Goal: Information Seeking & Learning: Find specific fact

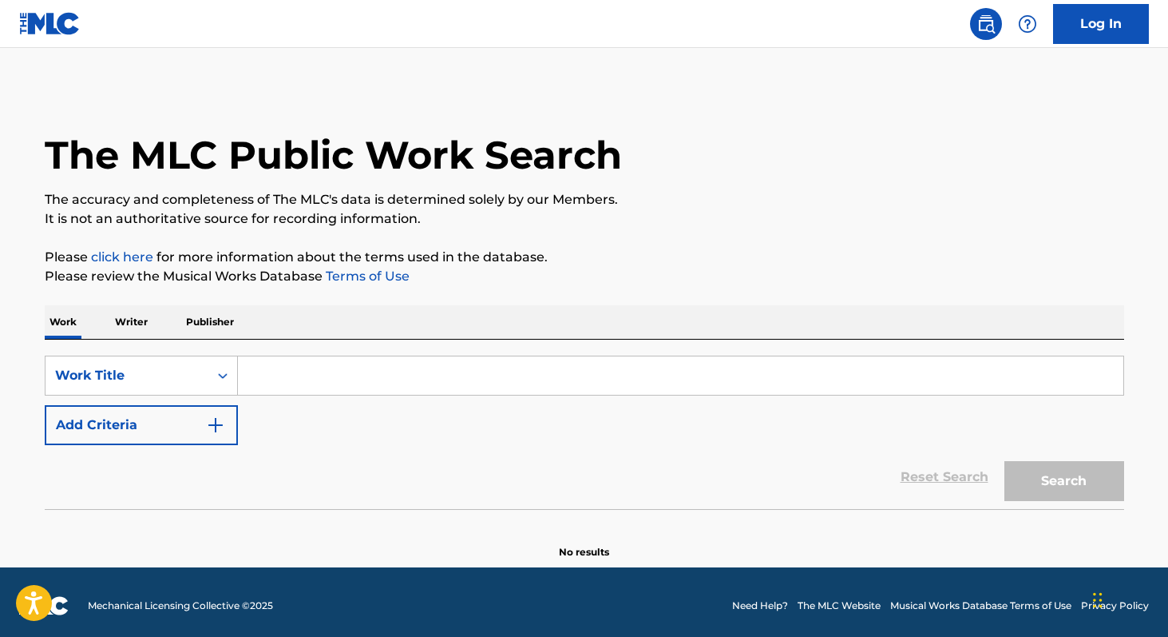
click at [313, 373] on input "Search Form" at bounding box center [681, 375] width 886 height 38
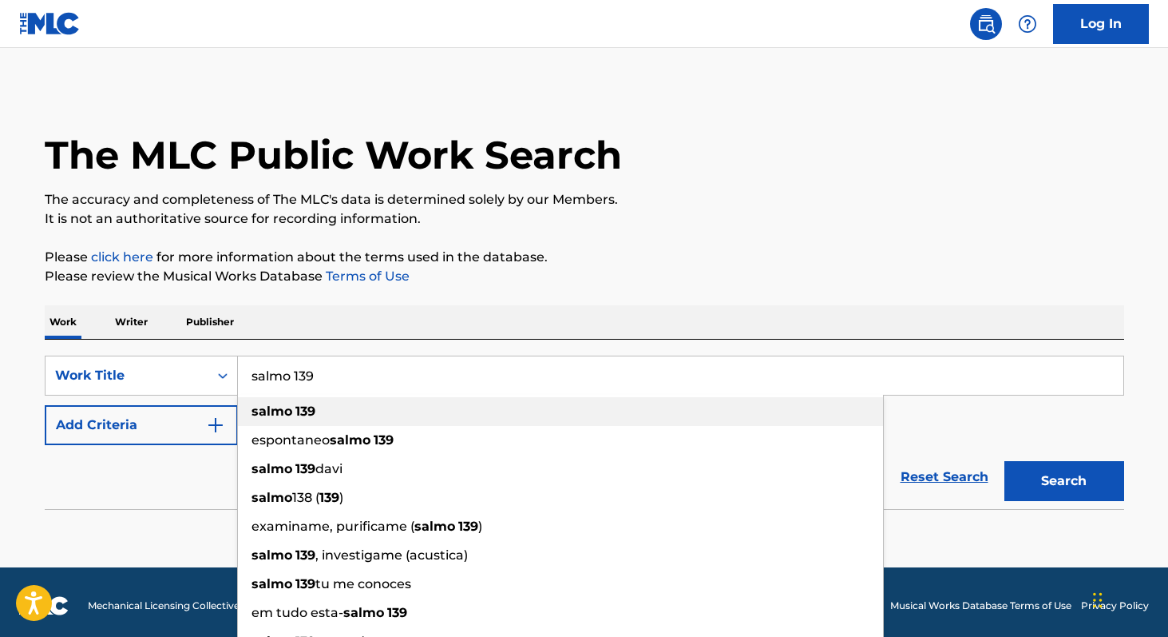
type input "salmo 139"
click at [299, 399] on div "salmo 139" at bounding box center [560, 411] width 645 height 29
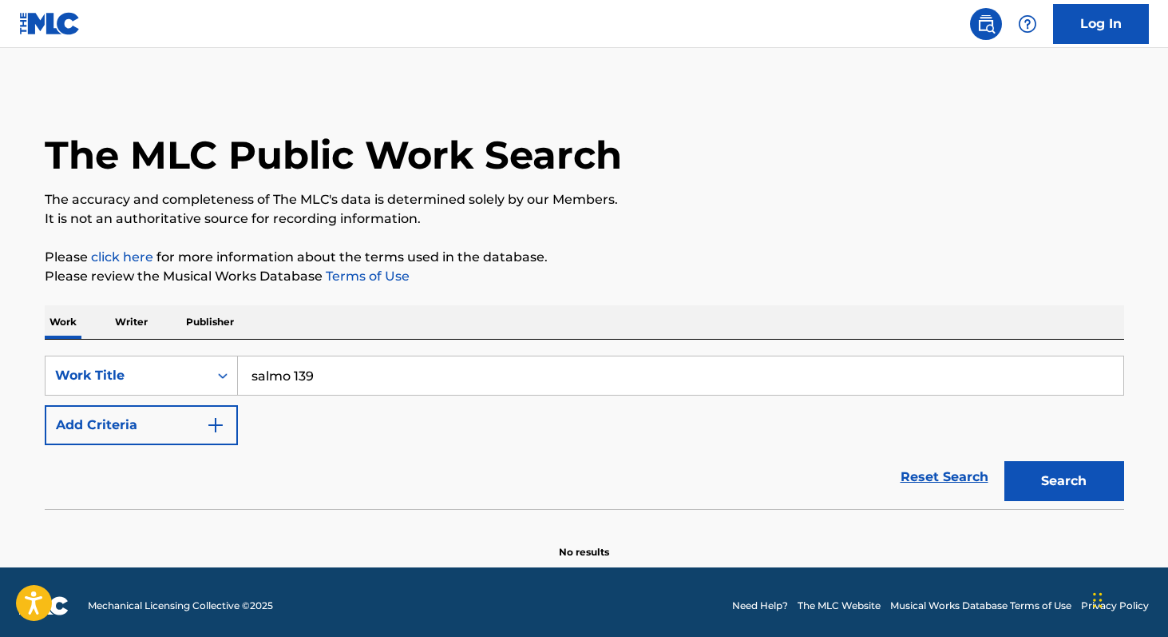
click at [201, 428] on button "Add Criteria" at bounding box center [141, 425] width 193 height 40
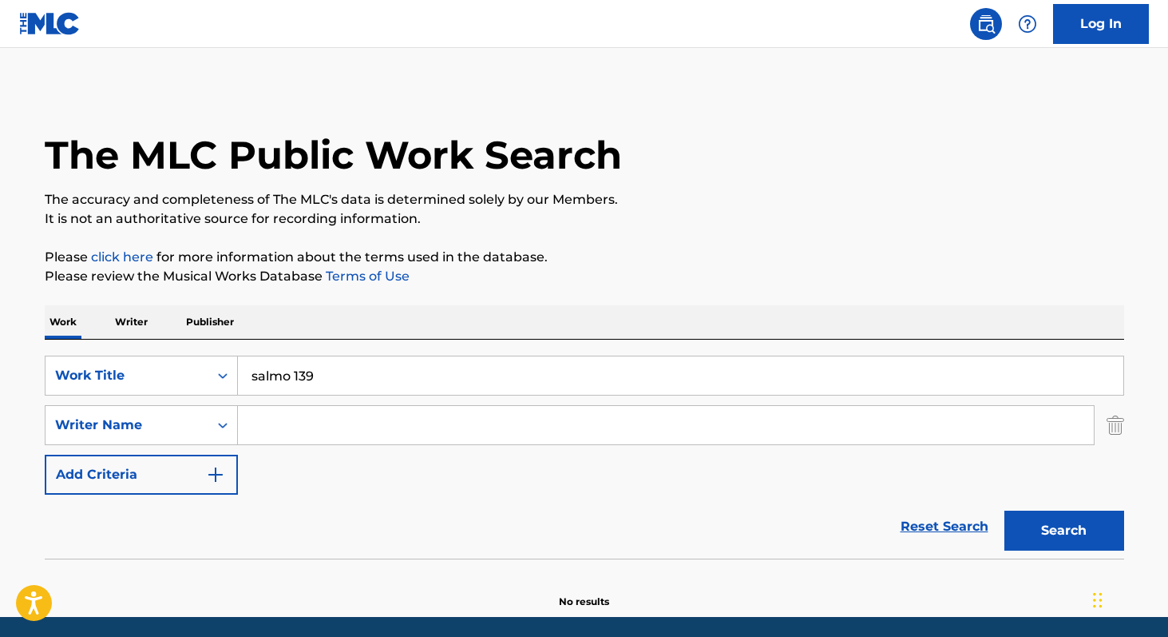
click at [256, 428] on input "Search Form" at bounding box center [666, 425] width 856 height 38
paste input "[PERSON_NAME]"
type input "[PERSON_NAME]"
click at [1005, 510] on button "Search" at bounding box center [1065, 530] width 120 height 40
click at [122, 326] on p "Writer" at bounding box center [131, 322] width 42 height 34
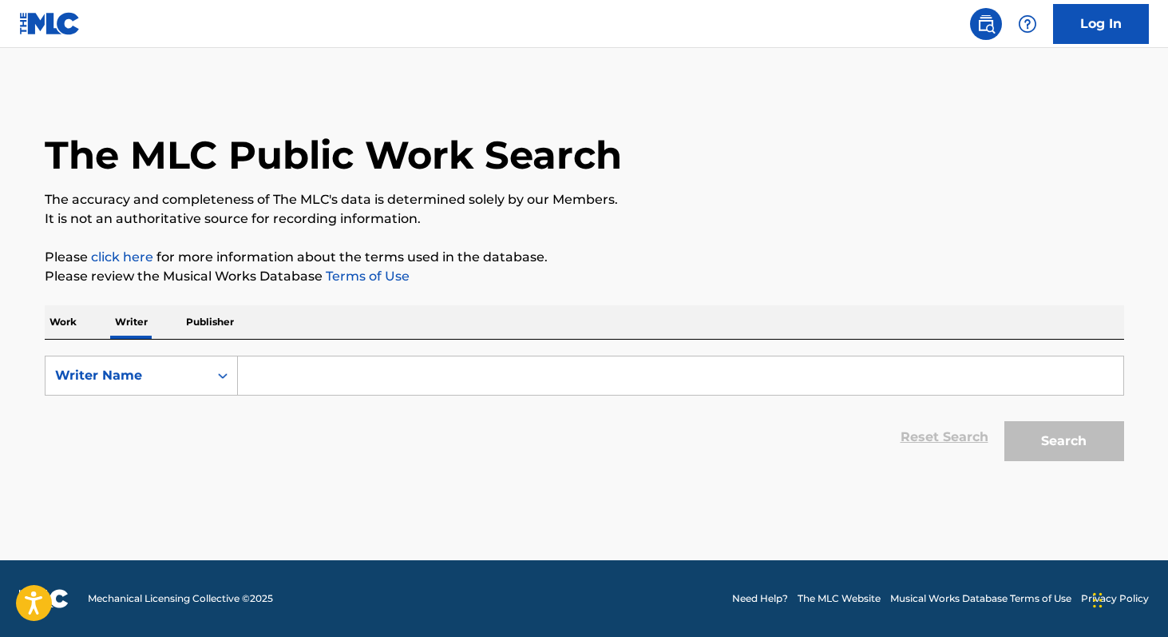
click at [338, 389] on input "Search Form" at bounding box center [681, 375] width 886 height 38
paste input "[PERSON_NAME]"
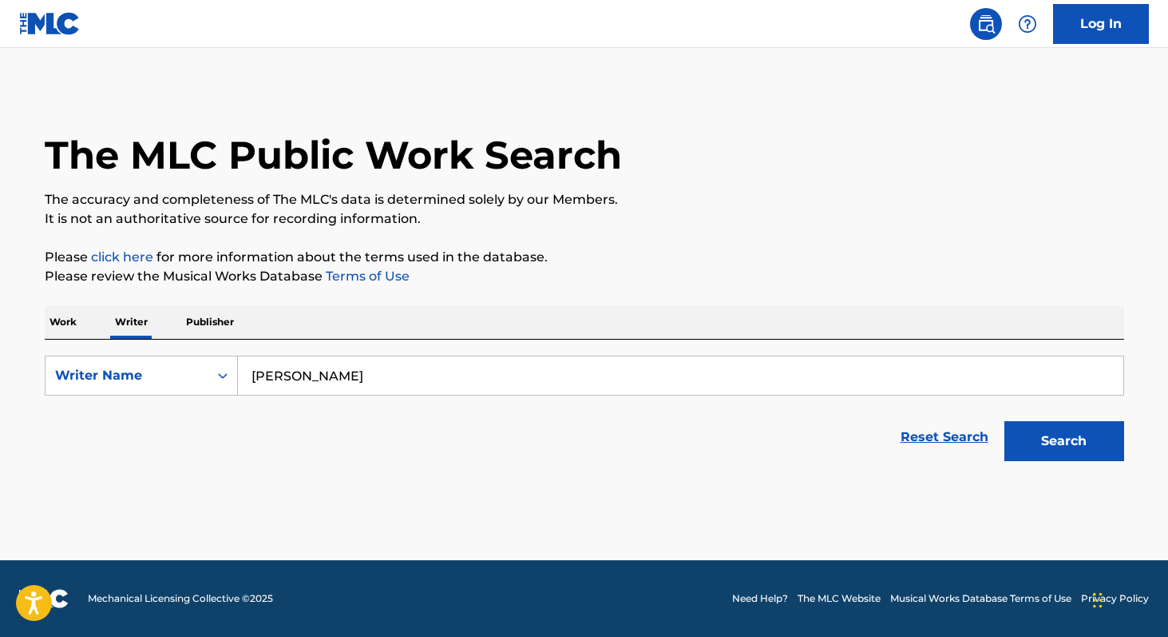
type input "[PERSON_NAME]"
click at [66, 323] on p "Work" at bounding box center [63, 322] width 37 height 34
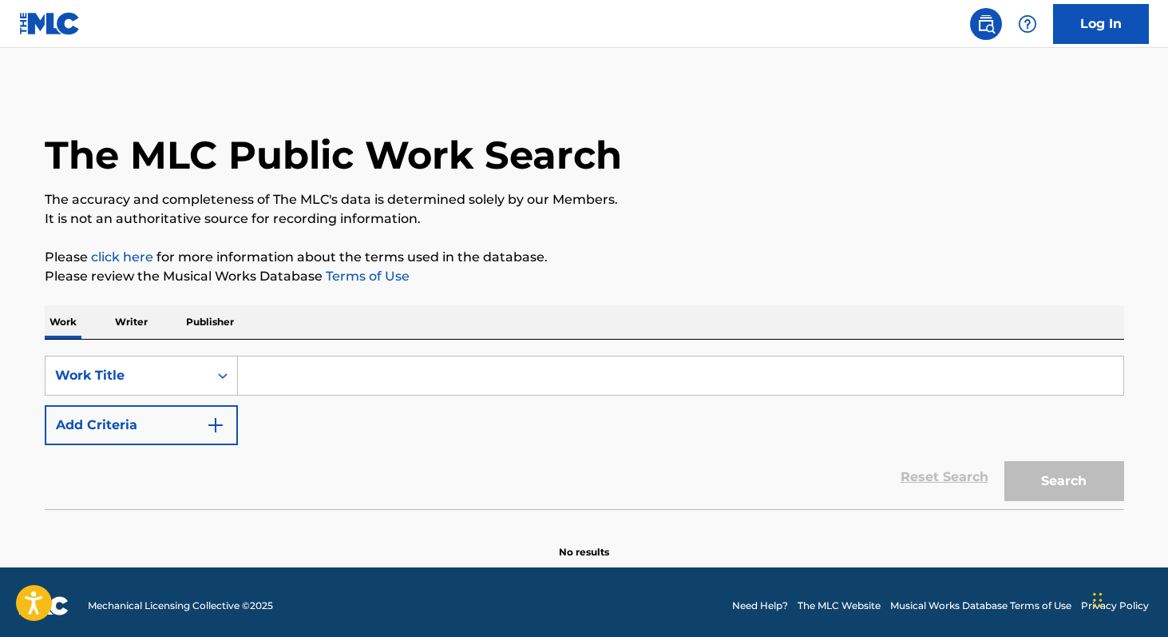
click at [263, 387] on input "Search Form" at bounding box center [681, 375] width 886 height 38
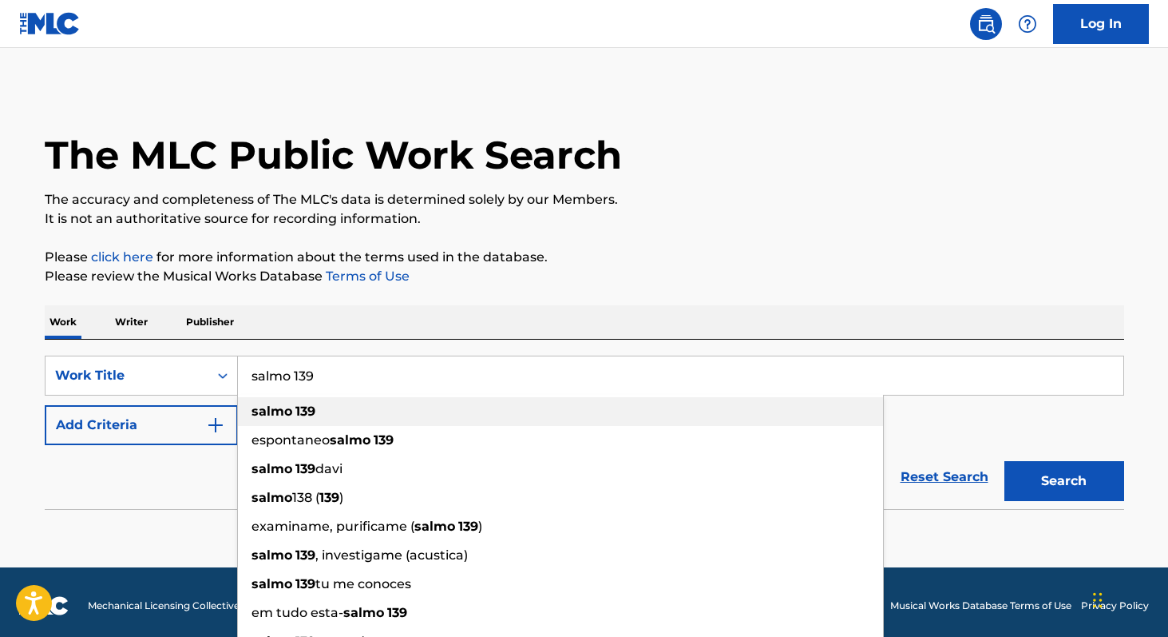
type input "salmo 139"
click at [283, 402] on div "salmo 139" at bounding box center [560, 411] width 645 height 29
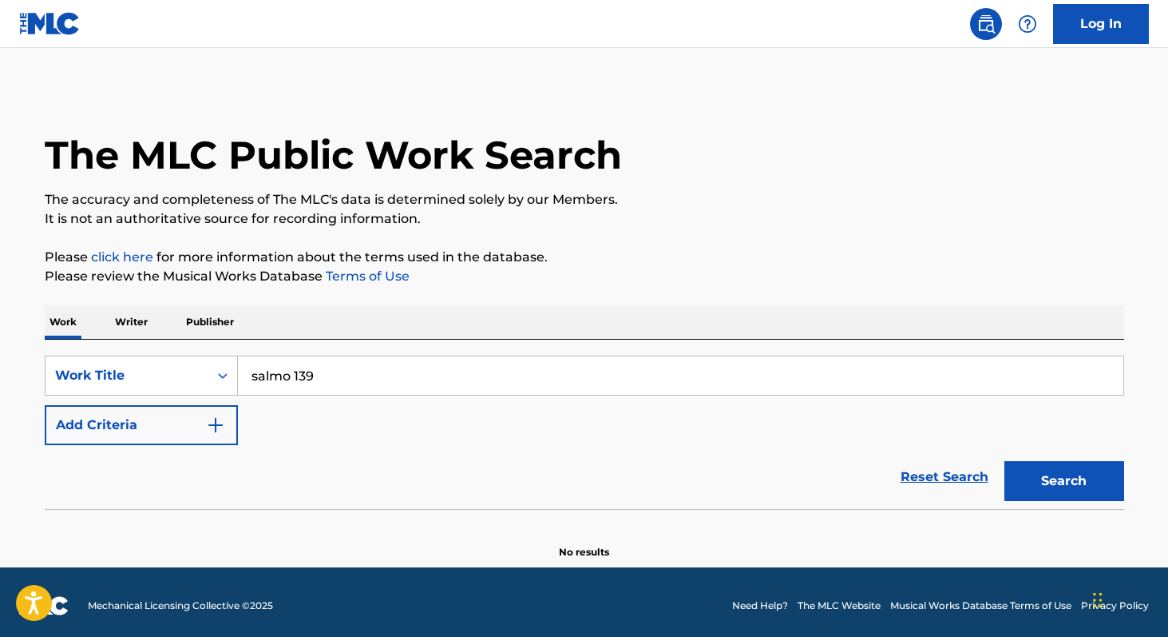
click at [1053, 478] on button "Search" at bounding box center [1065, 481] width 120 height 40
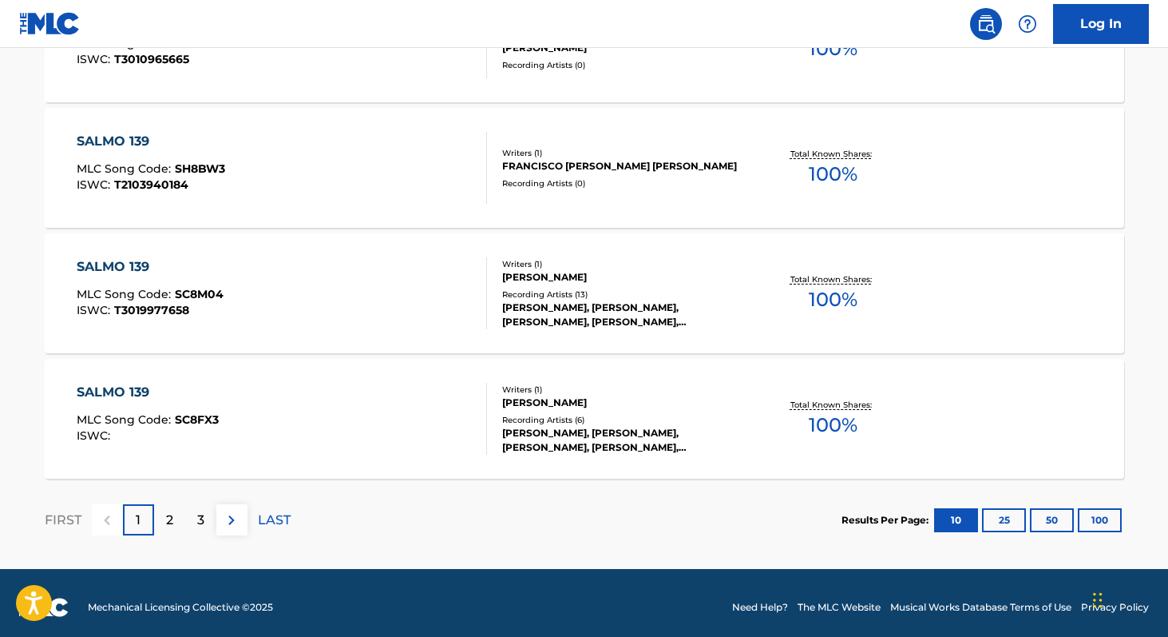
scroll to position [1292, 0]
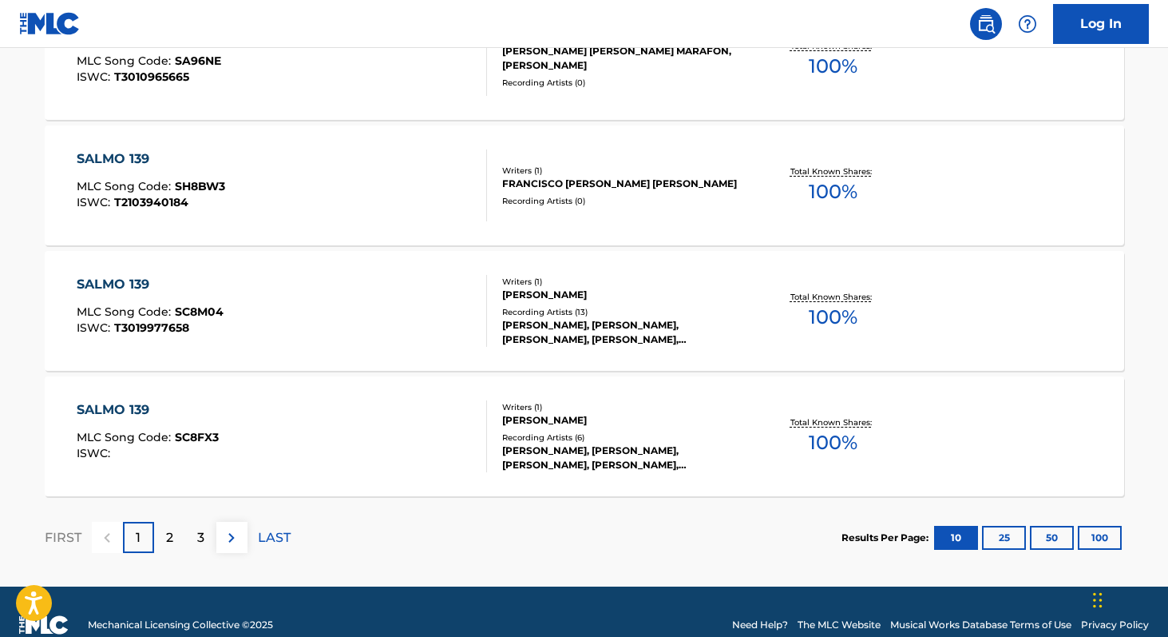
click at [826, 434] on span "100 %" at bounding box center [833, 442] width 49 height 29
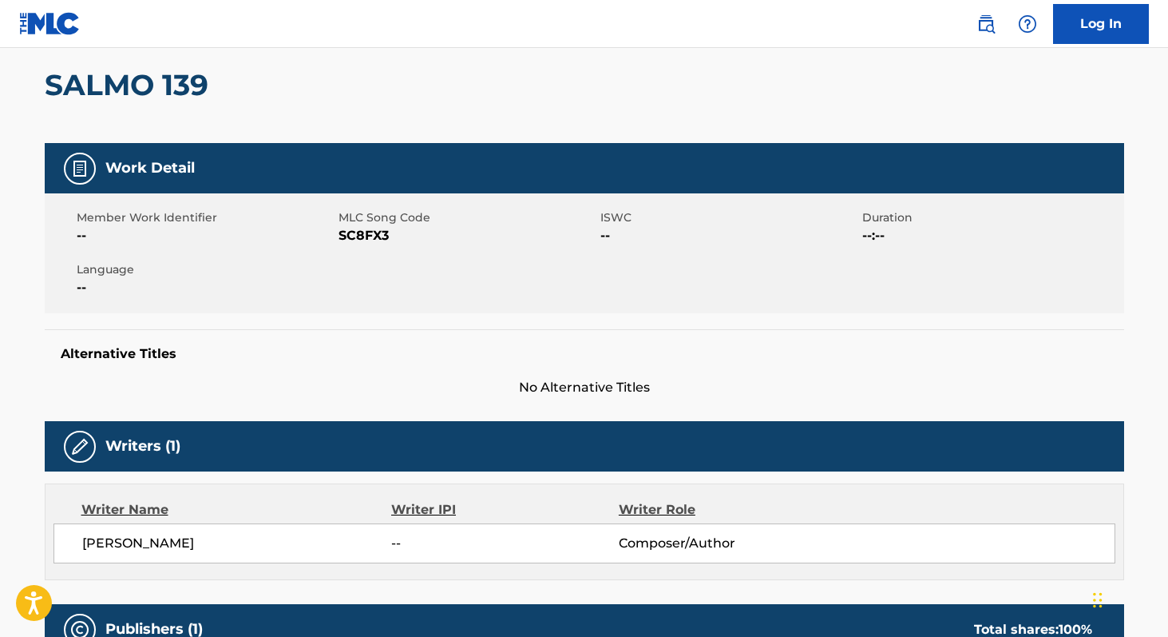
scroll to position [137, 0]
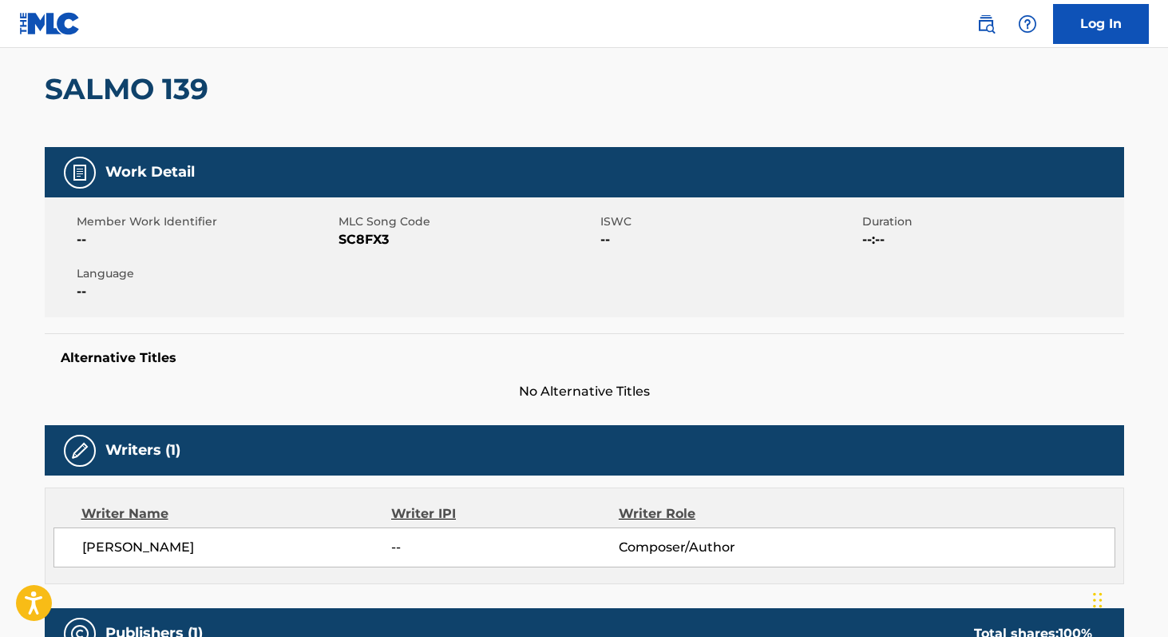
click at [386, 236] on span "SC8FX3" at bounding box center [468, 239] width 258 height 19
click at [376, 237] on span "SC8FX3" at bounding box center [468, 239] width 258 height 19
copy span "SC8FX3"
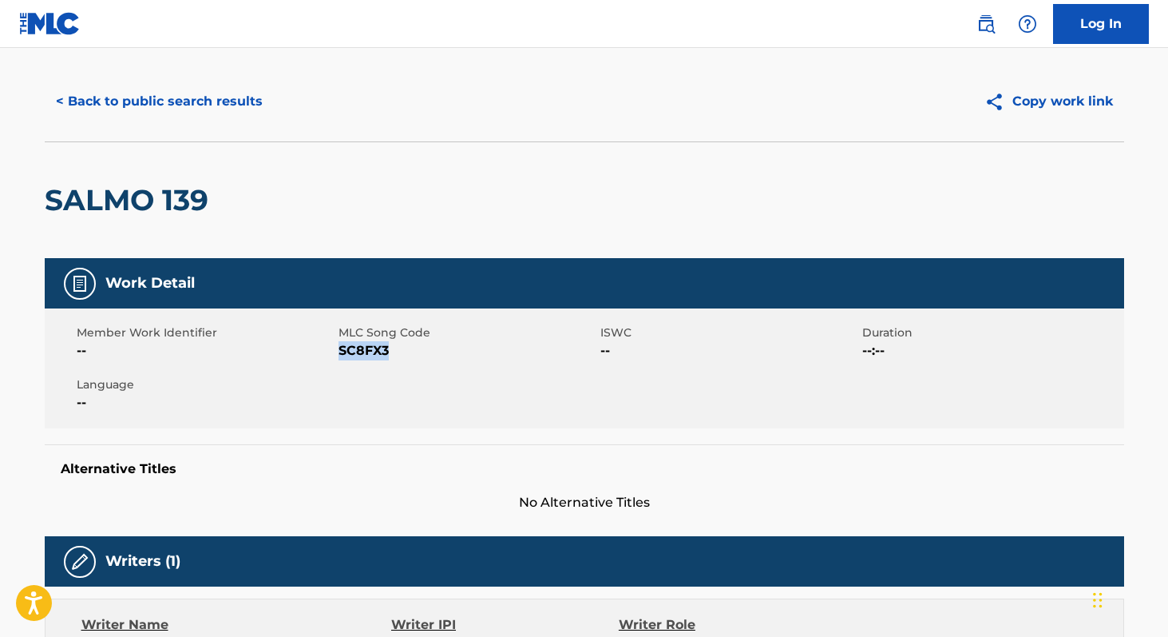
scroll to position [0, 0]
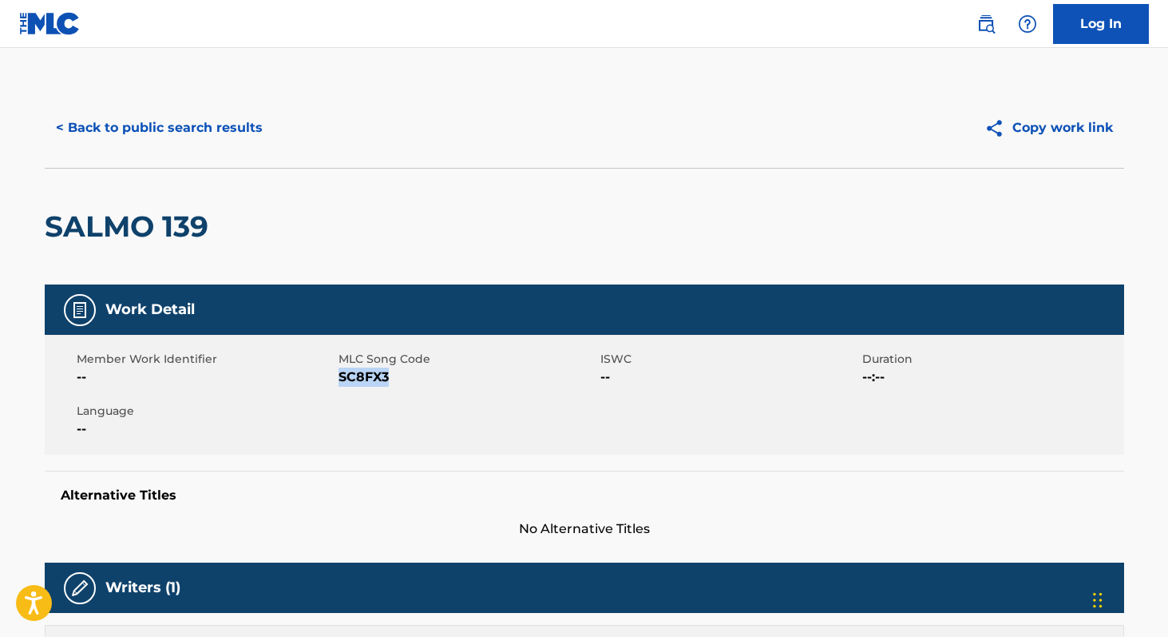
click at [196, 130] on button "< Back to public search results" at bounding box center [159, 128] width 229 height 40
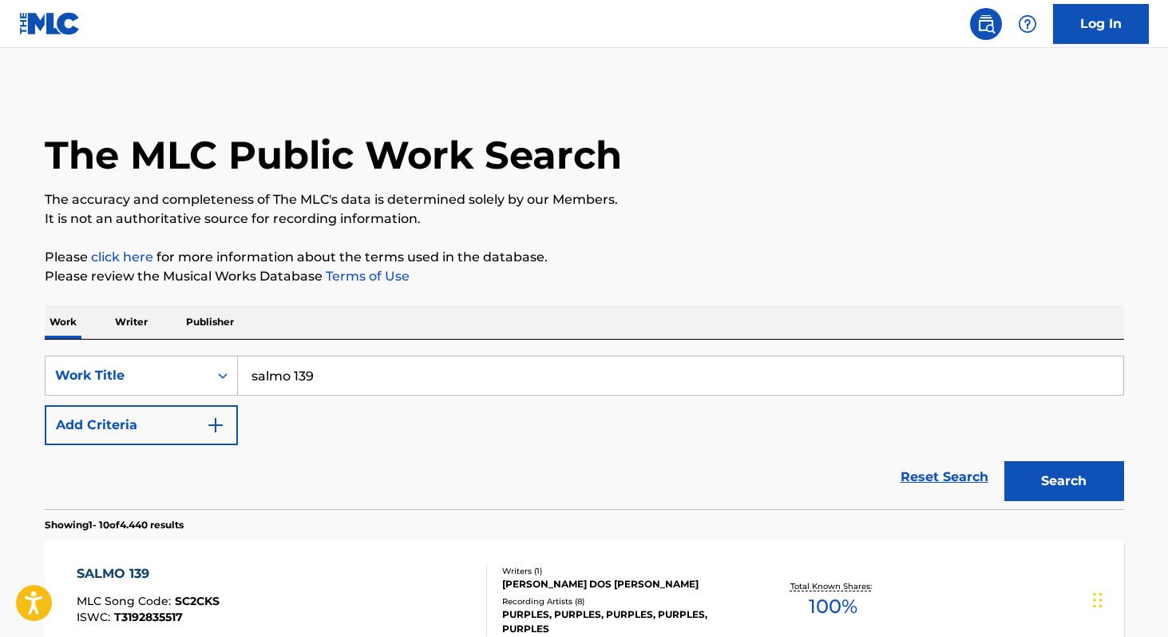
click at [135, 330] on p "Writer" at bounding box center [131, 322] width 42 height 34
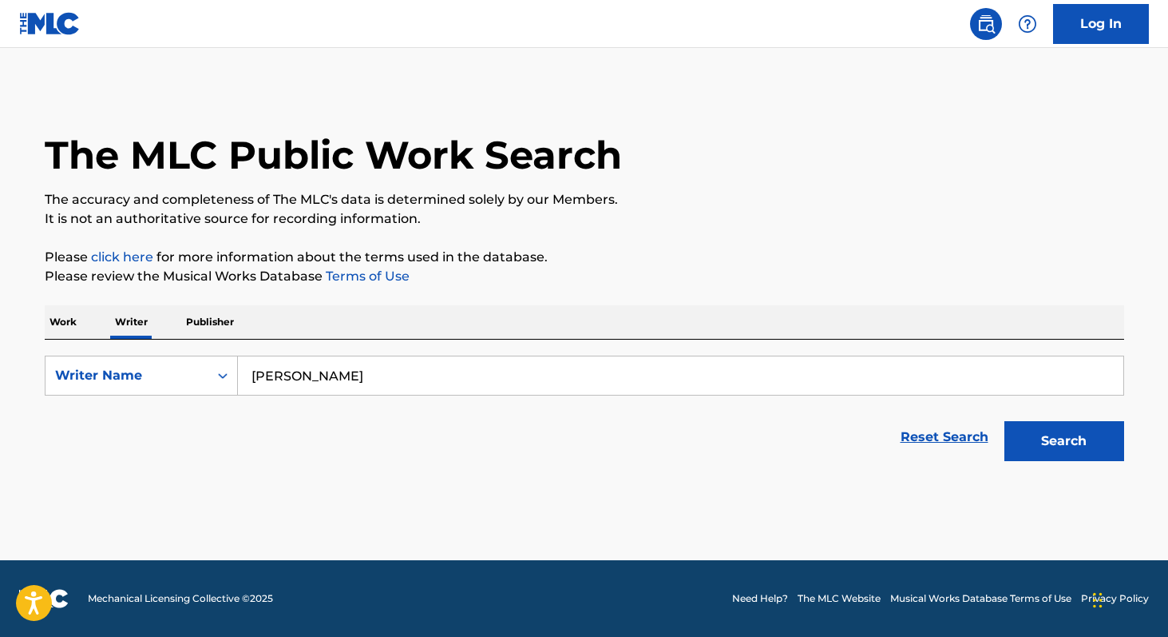
click at [386, 392] on input "[PERSON_NAME]" at bounding box center [681, 375] width 886 height 38
paste input "[PERSON_NAME] [PERSON_NAME]"
click at [1005, 421] on button "Search" at bounding box center [1065, 441] width 120 height 40
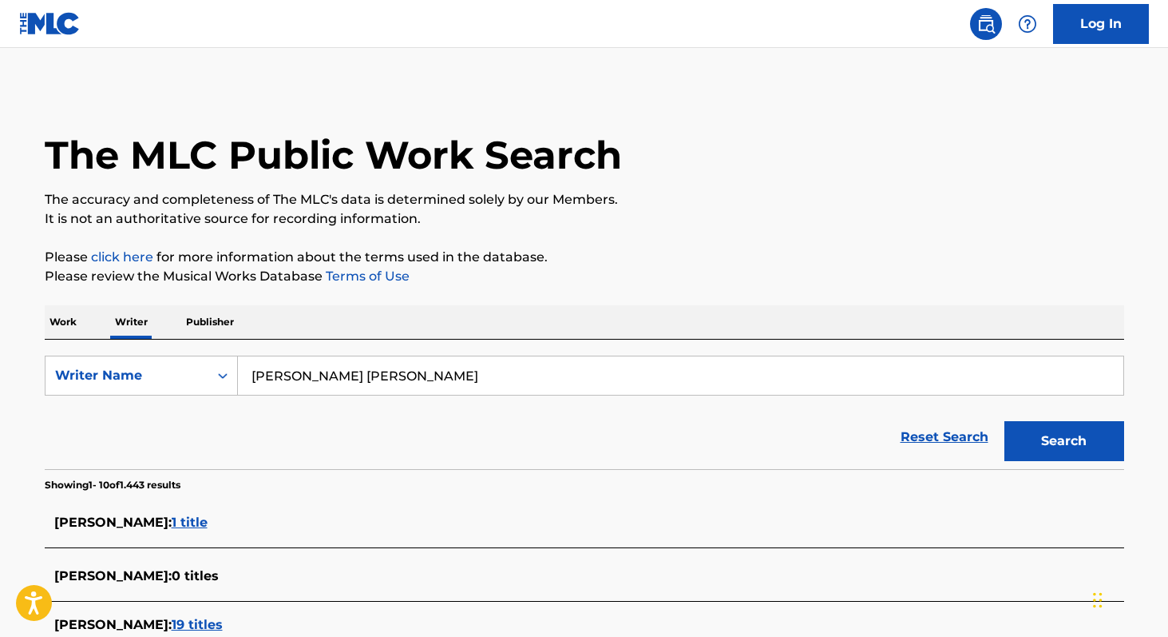
click at [511, 367] on input "[PERSON_NAME] [PERSON_NAME]" at bounding box center [681, 375] width 886 height 38
click at [514, 377] on input "[PERSON_NAME] [PERSON_NAME]" at bounding box center [681, 375] width 886 height 38
paste input "[PERSON_NAME]"
type input "[PERSON_NAME]"
click at [57, 318] on p "Work" at bounding box center [63, 322] width 37 height 34
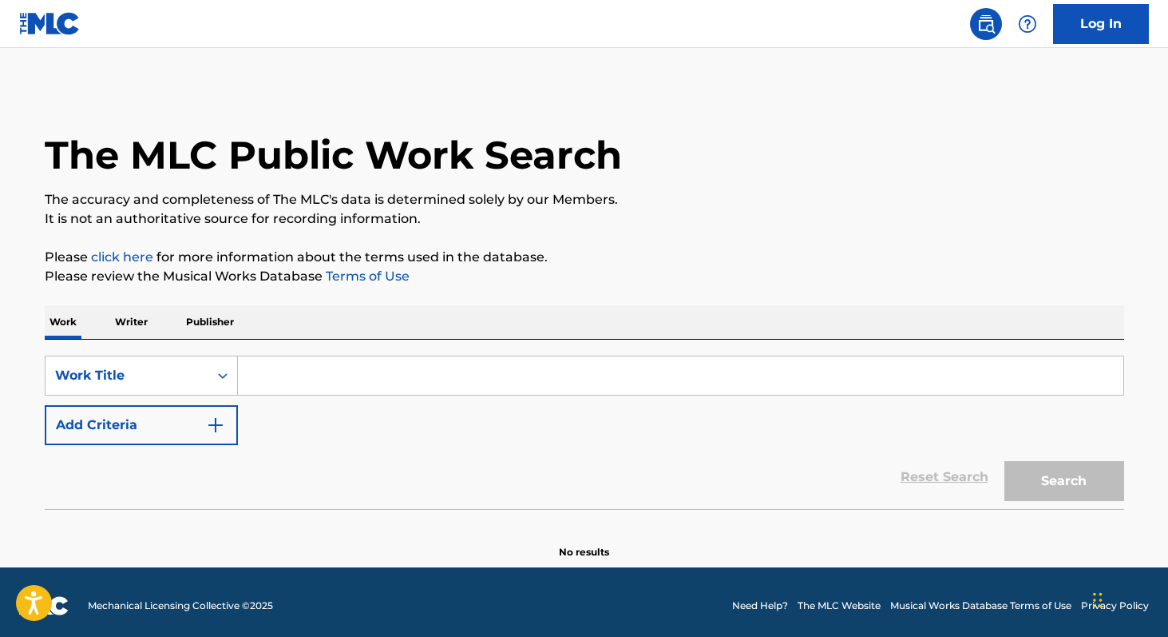
click at [305, 364] on input "Search Form" at bounding box center [681, 375] width 886 height 38
paste input "Pitoco"
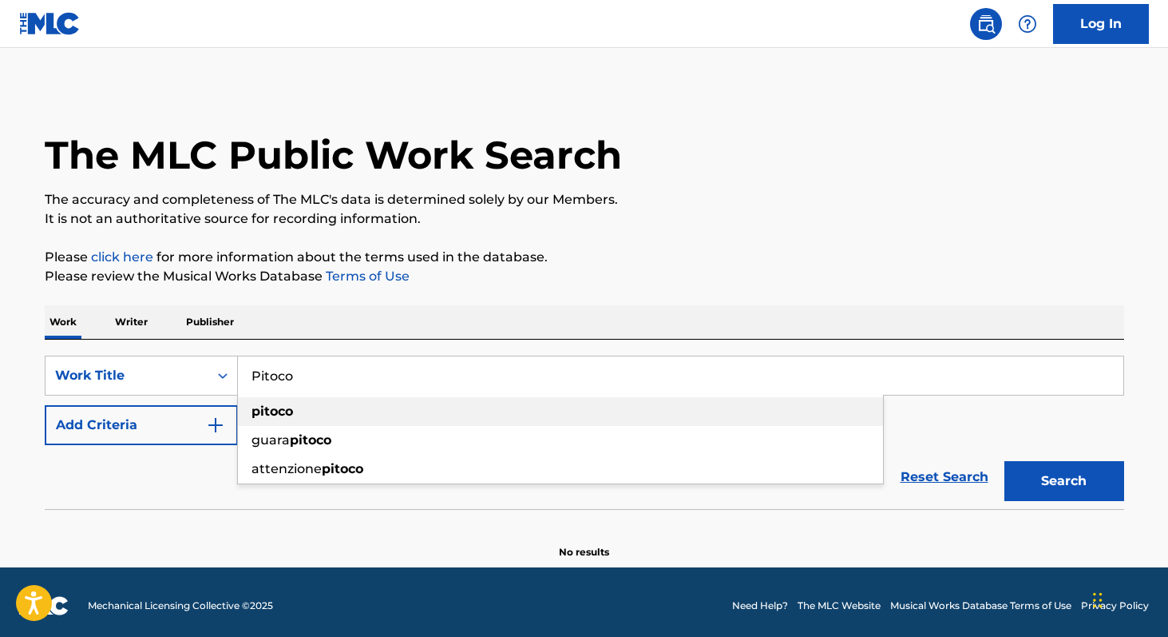
click at [280, 410] on strong "pitoco" at bounding box center [273, 410] width 42 height 15
type input "pitoco"
click at [1025, 497] on button "Search" at bounding box center [1065, 481] width 120 height 40
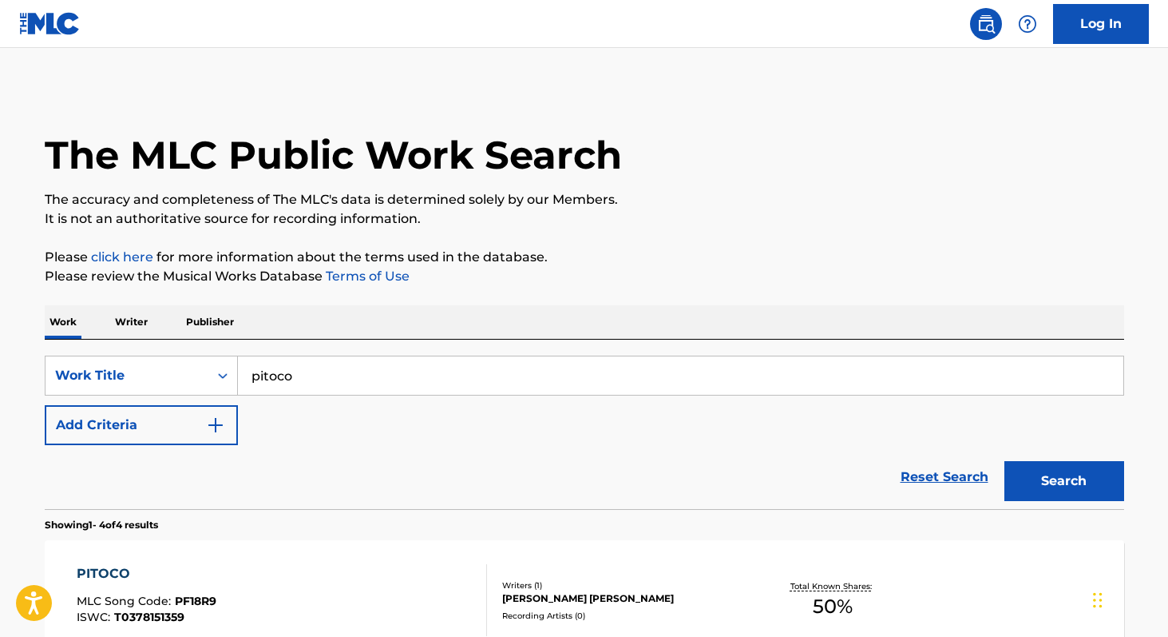
click at [137, 321] on p "Writer" at bounding box center [131, 322] width 42 height 34
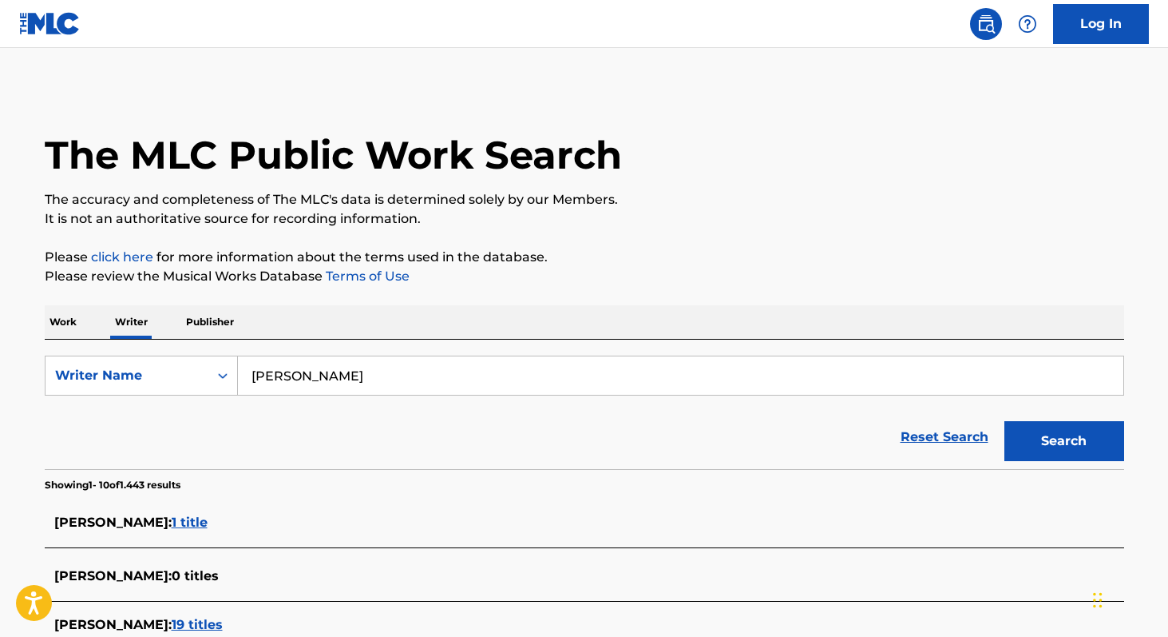
click at [396, 393] on input "[PERSON_NAME]" at bounding box center [681, 375] width 886 height 38
paste input "[PERSON_NAME]"
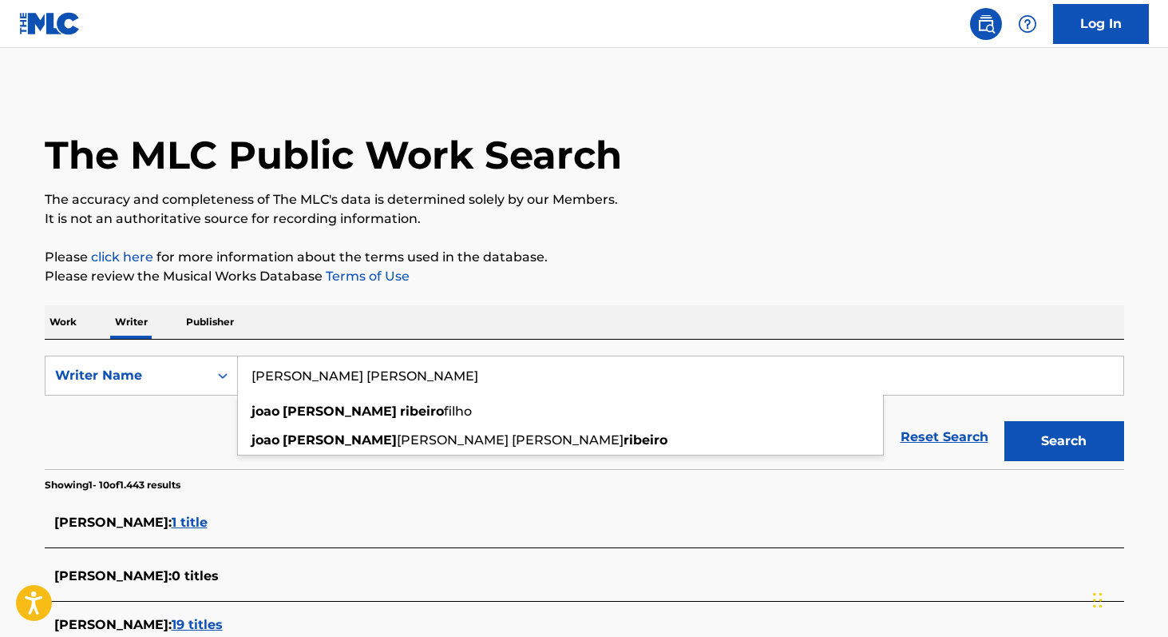
type input "[PERSON_NAME] [PERSON_NAME]"
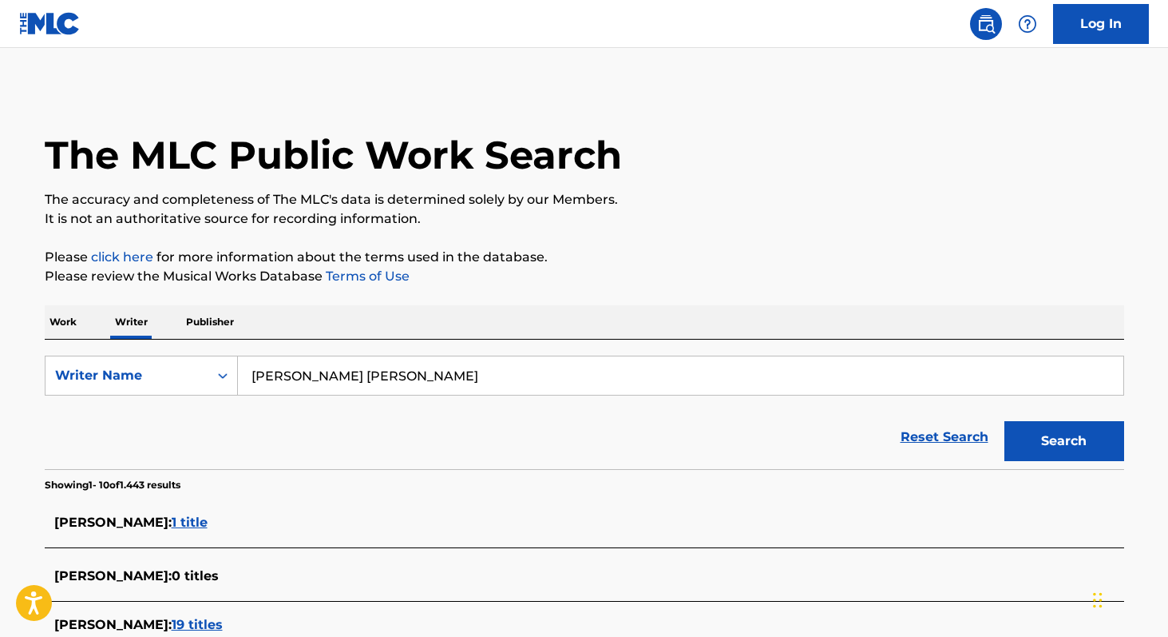
click at [58, 319] on p "Work" at bounding box center [63, 322] width 37 height 34
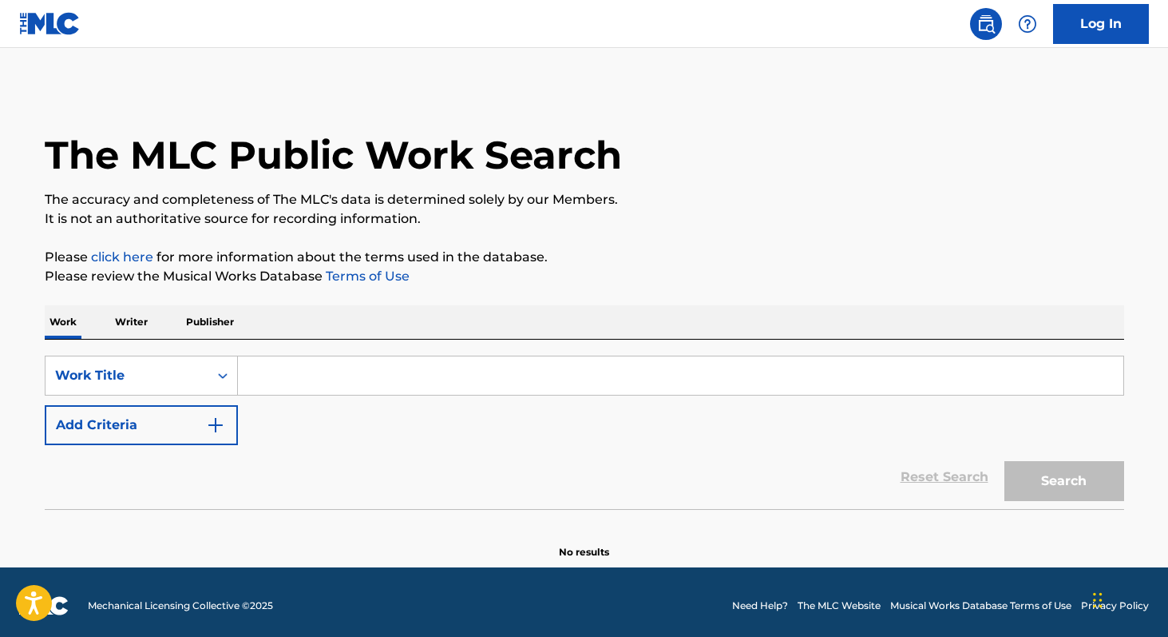
click at [212, 439] on button "Add Criteria" at bounding box center [141, 425] width 193 height 40
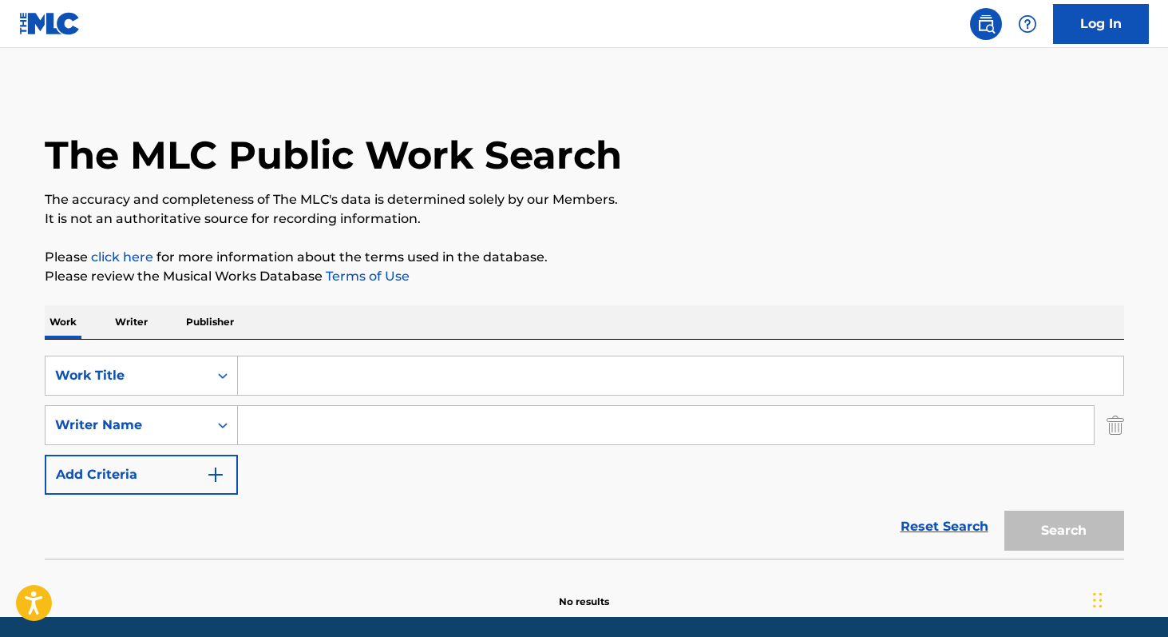
click at [253, 434] on input "Search Form" at bounding box center [666, 425] width 856 height 38
paste input "[PERSON_NAME] [PERSON_NAME]"
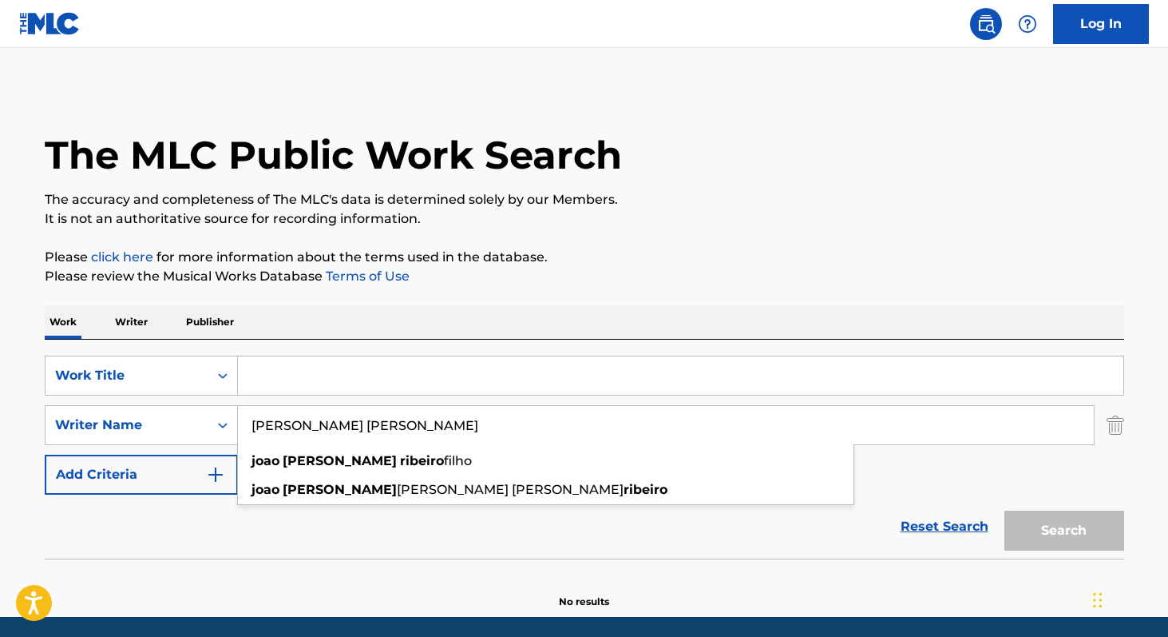
type input "[PERSON_NAME] [PERSON_NAME]"
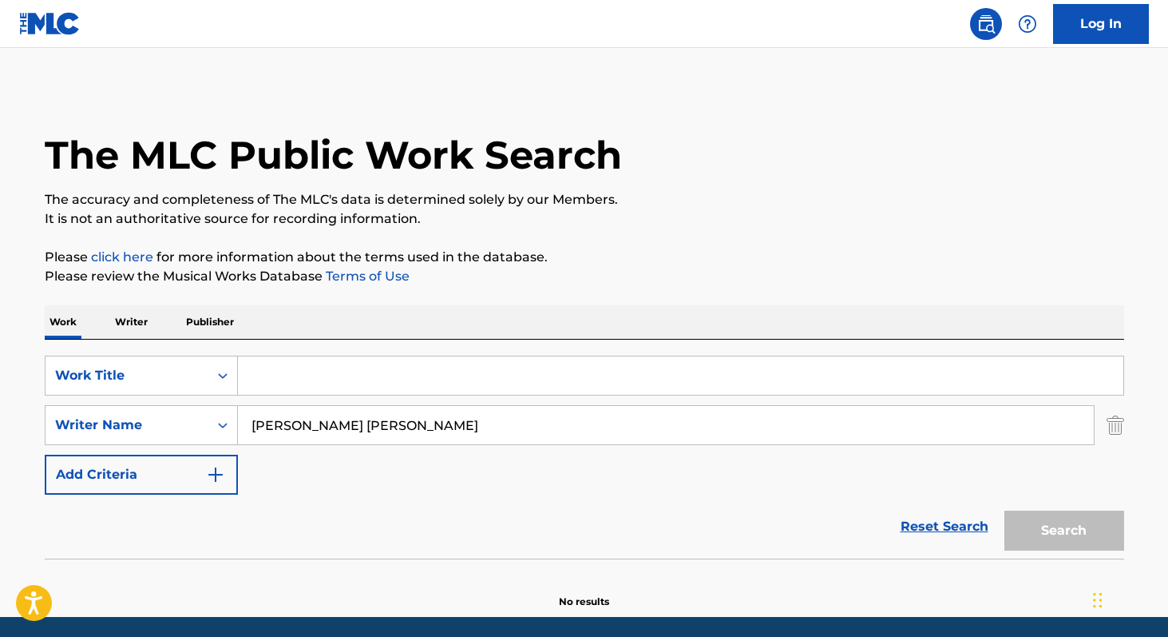
click at [272, 374] on input "Search Form" at bounding box center [681, 375] width 886 height 38
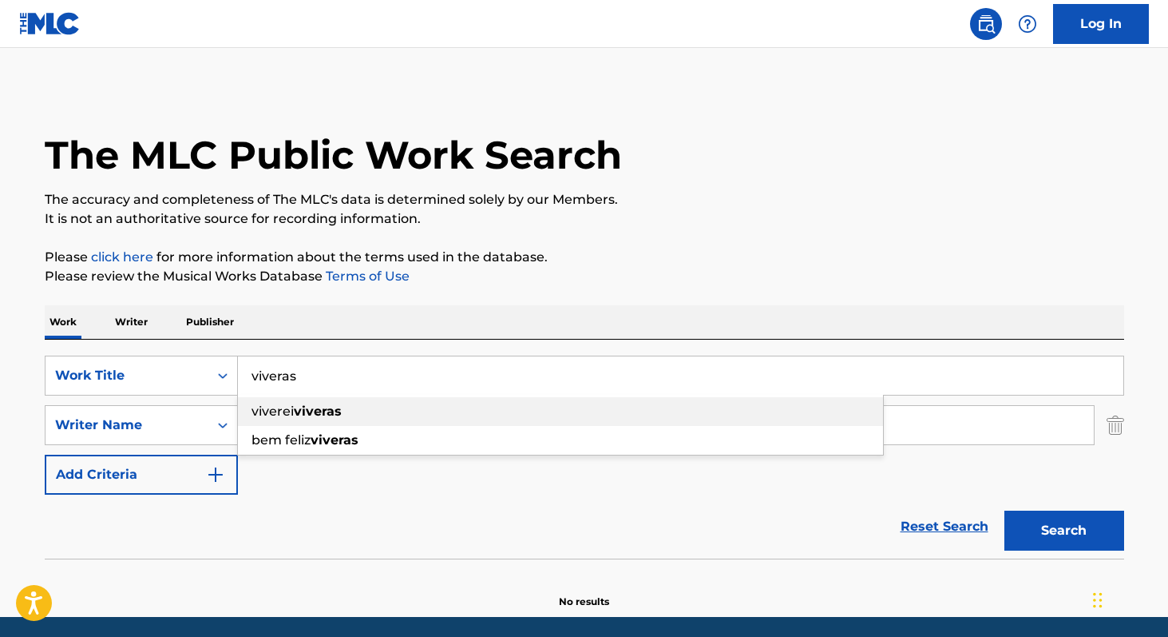
click at [302, 415] on strong "viveras" at bounding box center [318, 410] width 48 height 15
type input "viverei viveras"
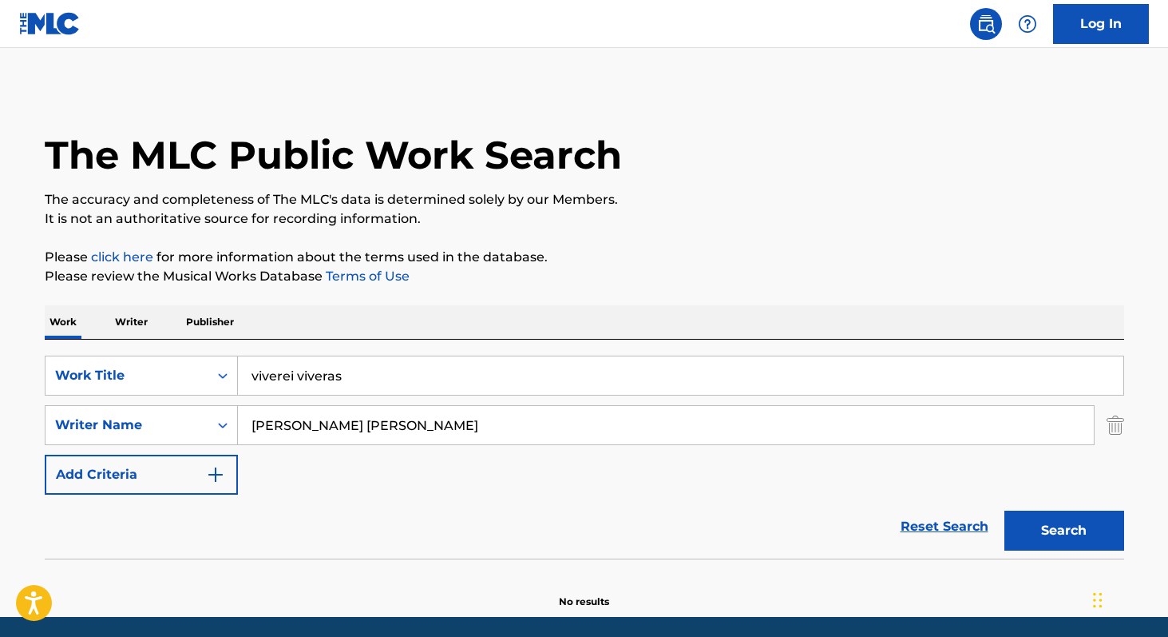
click at [1093, 535] on button "Search" at bounding box center [1065, 530] width 120 height 40
click at [1118, 432] on img "Search Form" at bounding box center [1116, 425] width 18 height 40
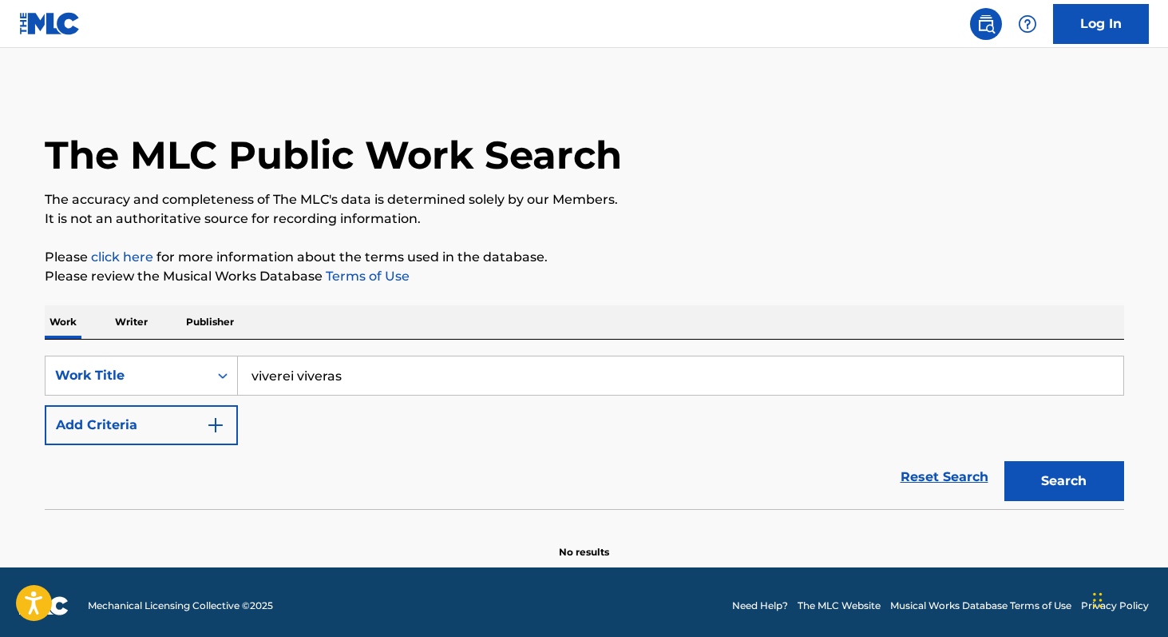
click at [1087, 487] on button "Search" at bounding box center [1065, 481] width 120 height 40
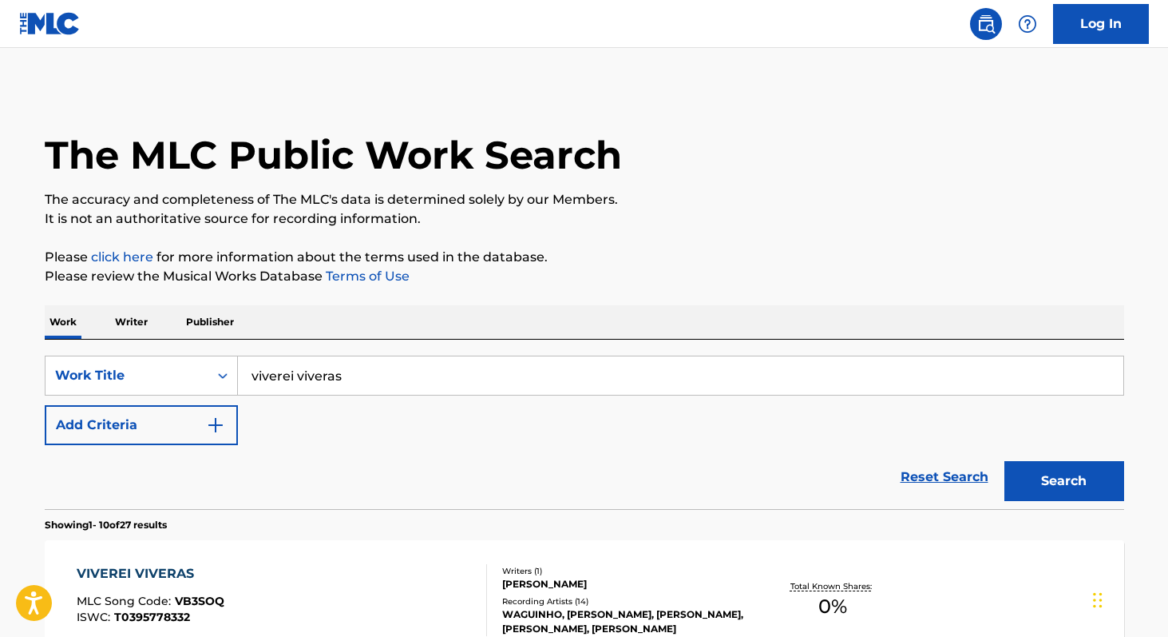
click at [139, 313] on p "Writer" at bounding box center [131, 322] width 42 height 34
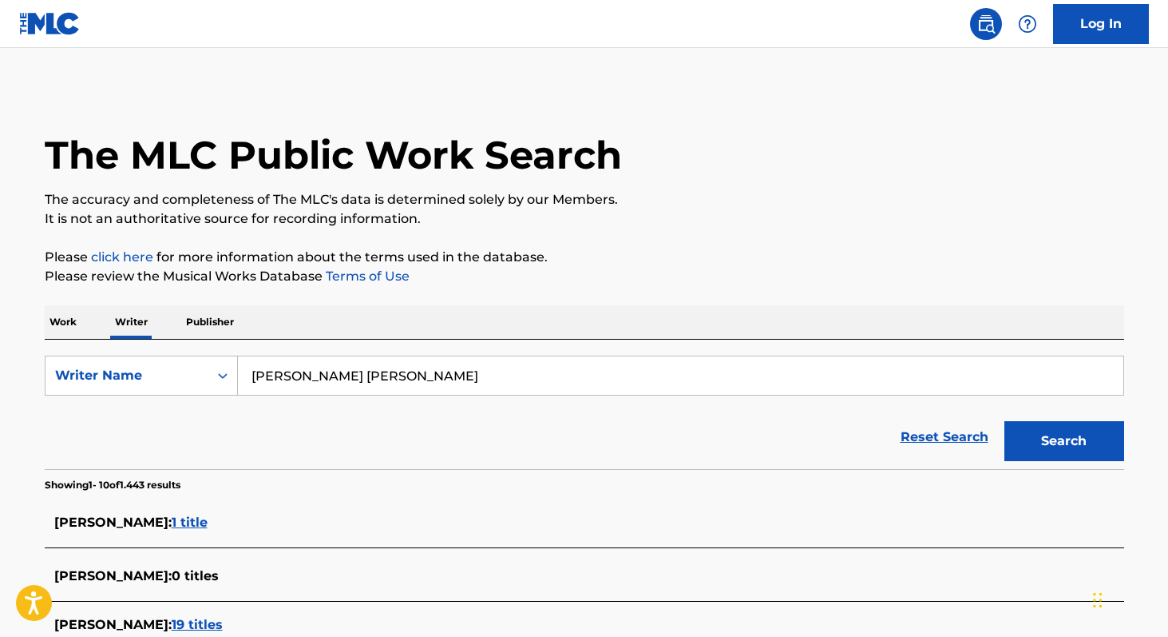
click at [1077, 448] on button "Search" at bounding box center [1065, 441] width 120 height 40
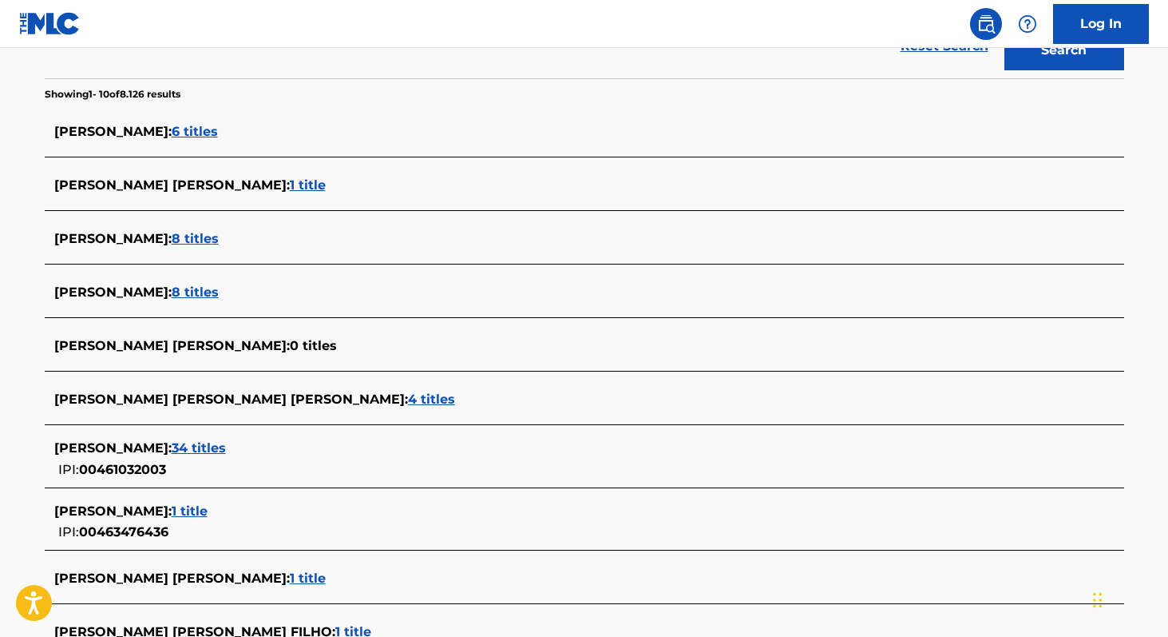
scroll to position [392, 0]
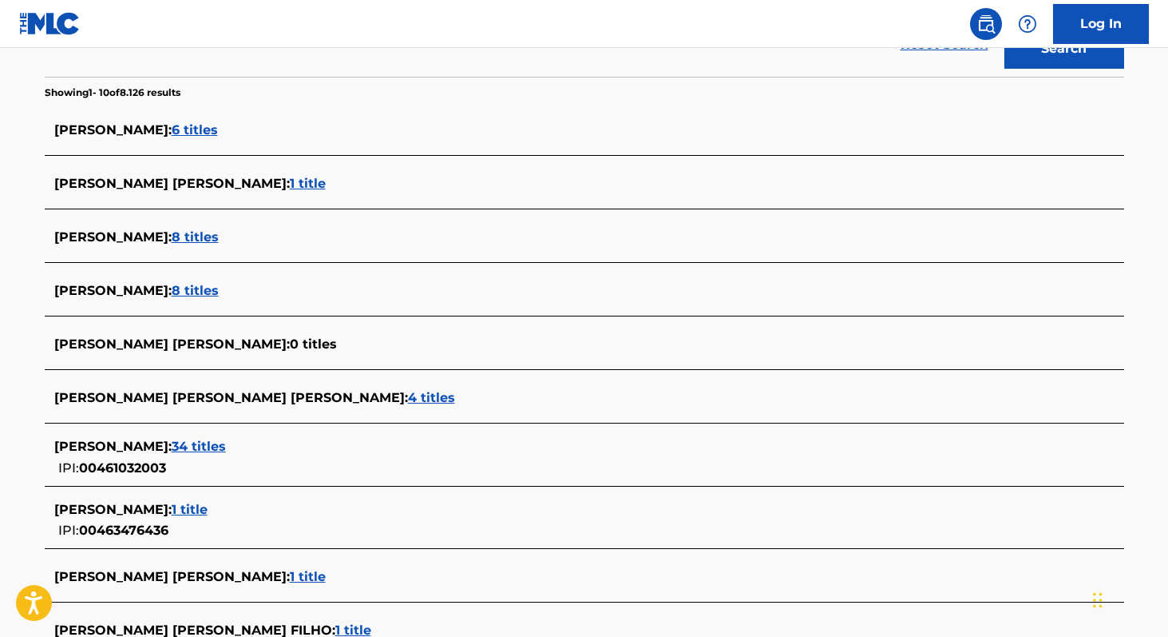
click at [290, 188] on span "1 title" at bounding box center [308, 183] width 36 height 15
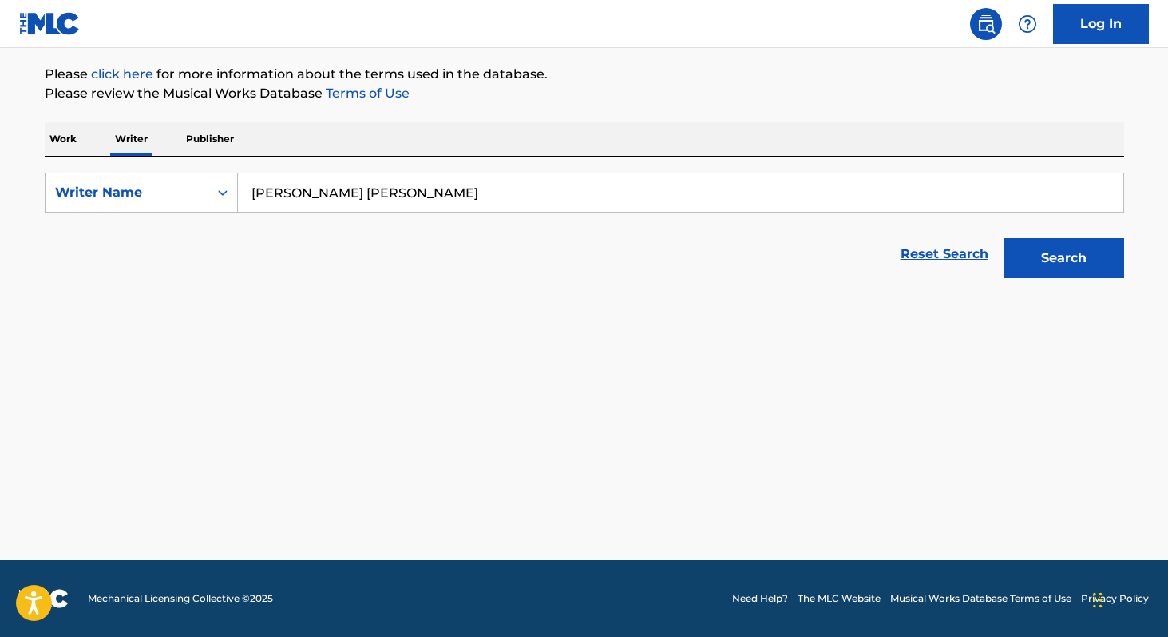
scroll to position [183, 0]
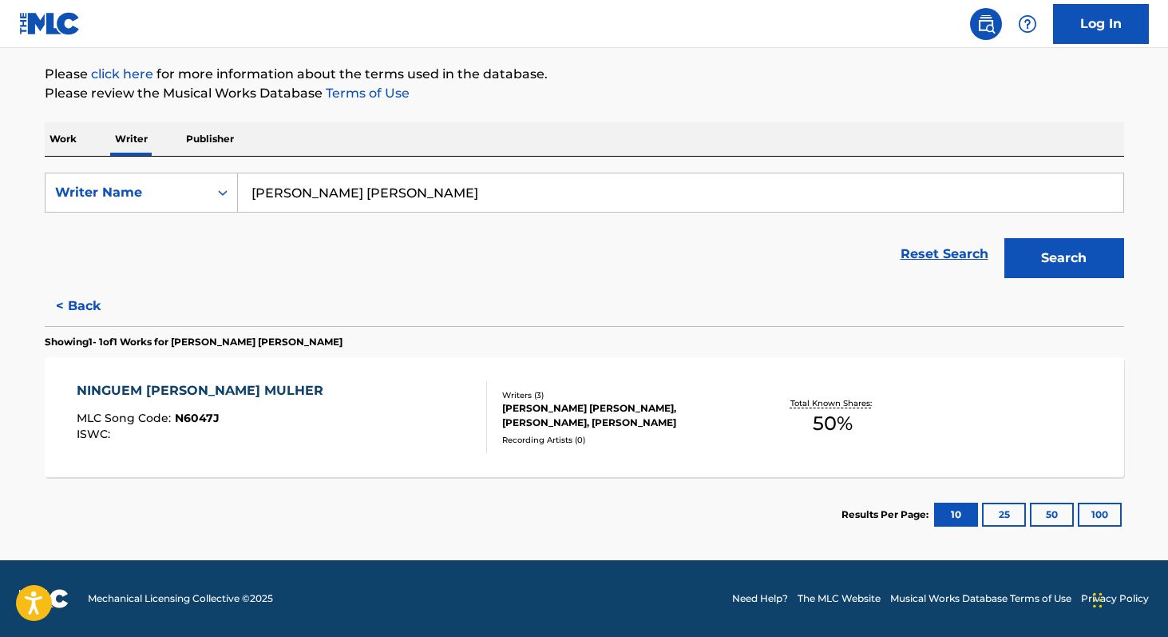
click at [824, 430] on span "50 %" at bounding box center [833, 423] width 40 height 29
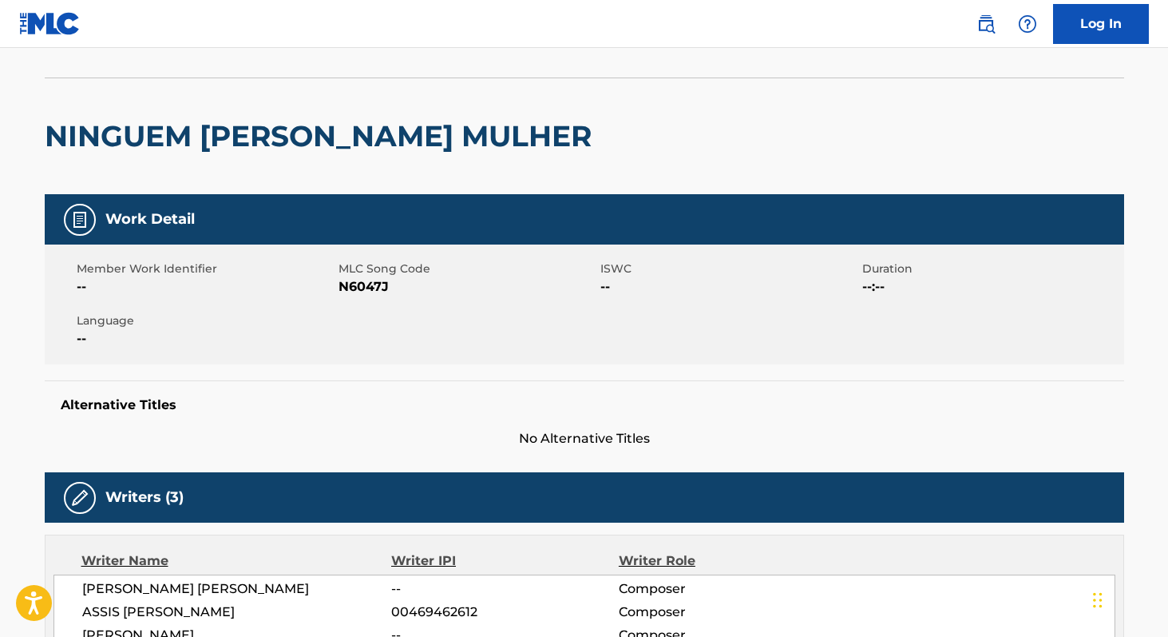
scroll to position [88, 0]
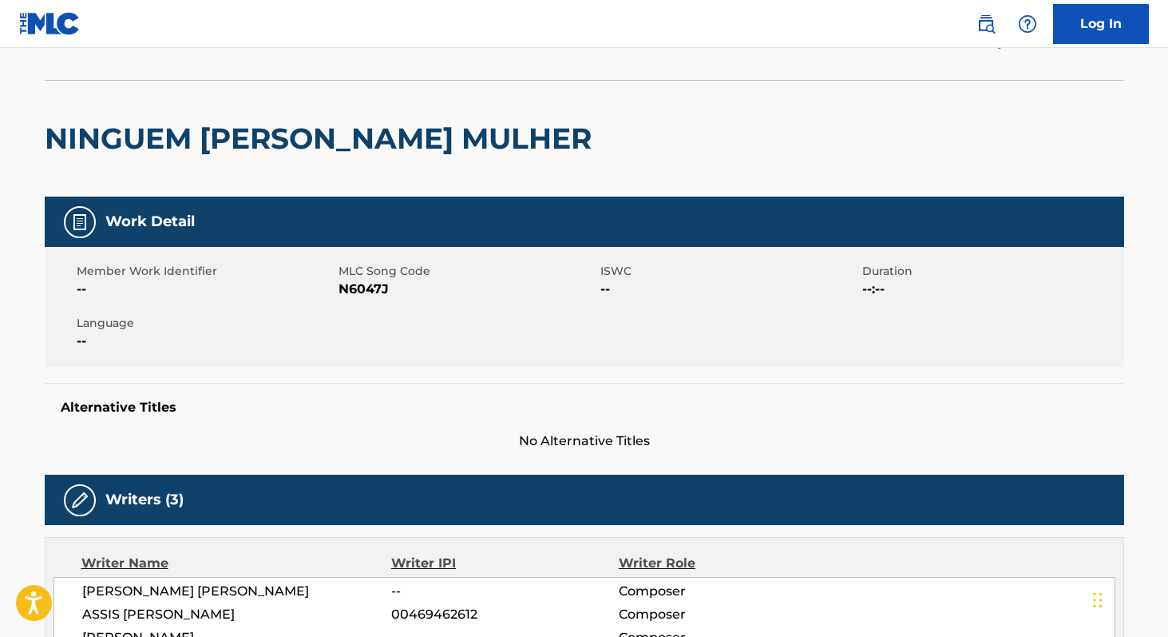
click at [355, 288] on span "N6047J" at bounding box center [468, 289] width 258 height 19
copy span "N6047J"
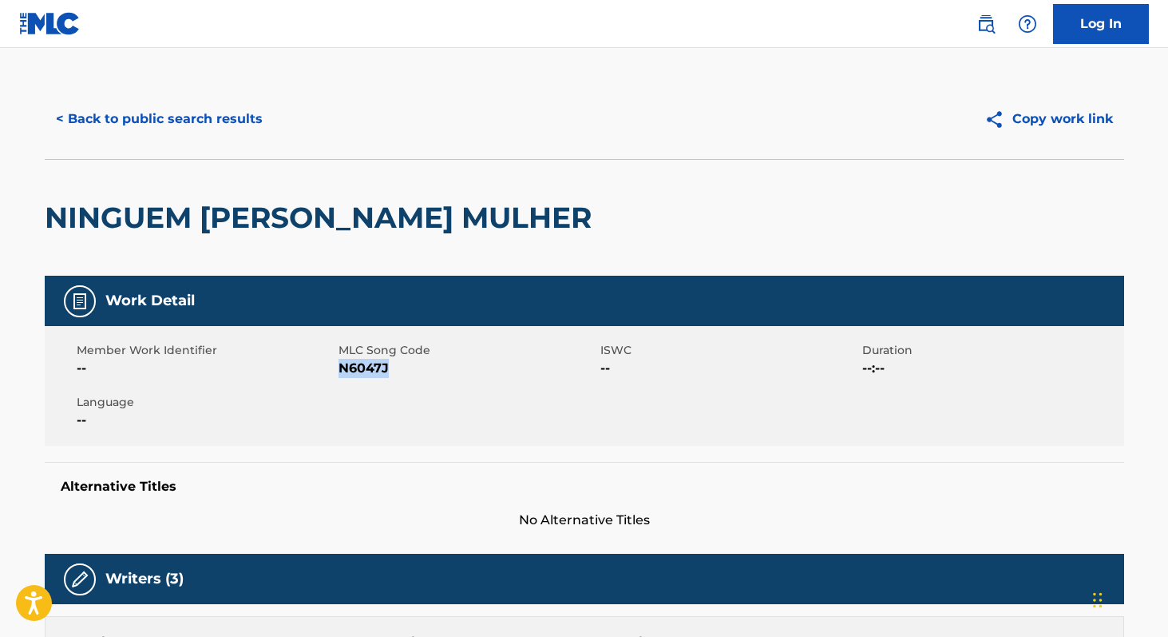
scroll to position [0, 0]
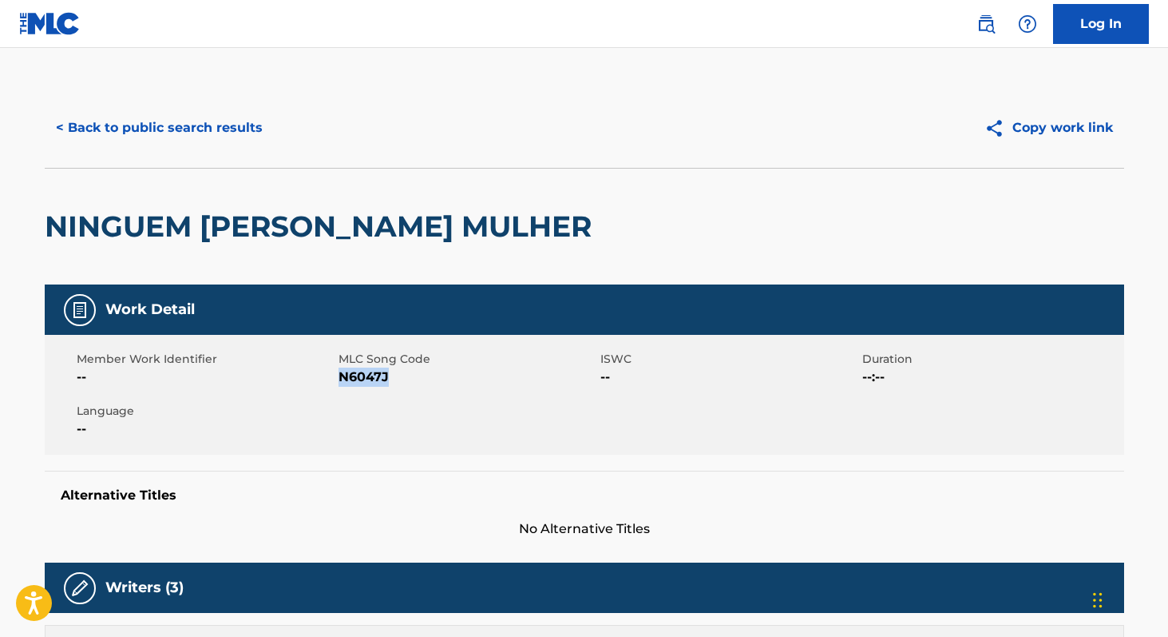
click at [149, 136] on button "< Back to public search results" at bounding box center [159, 128] width 229 height 40
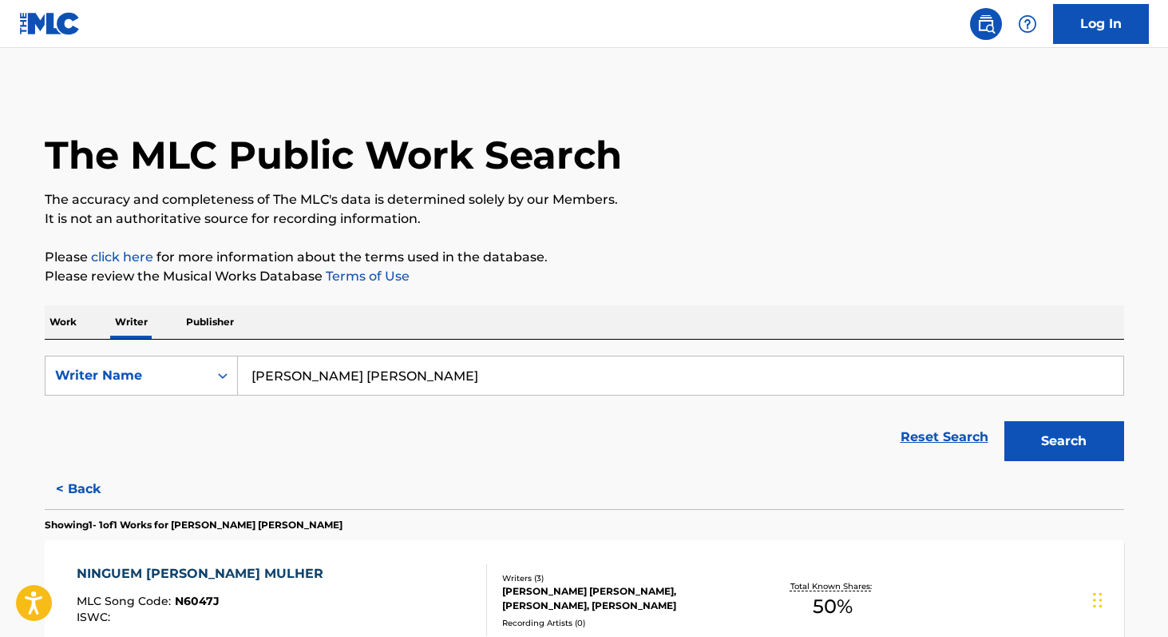
click at [56, 325] on p "Work" at bounding box center [63, 322] width 37 height 34
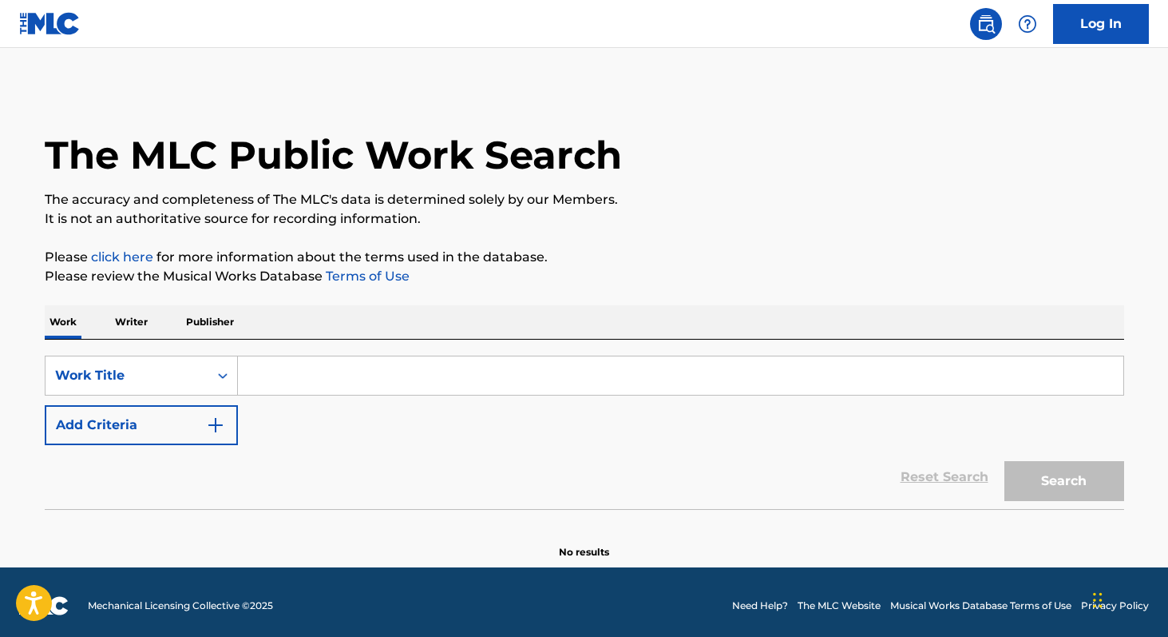
click at [299, 378] on input "Search Form" at bounding box center [681, 375] width 886 height 38
paste input "Relembrando Fodas"
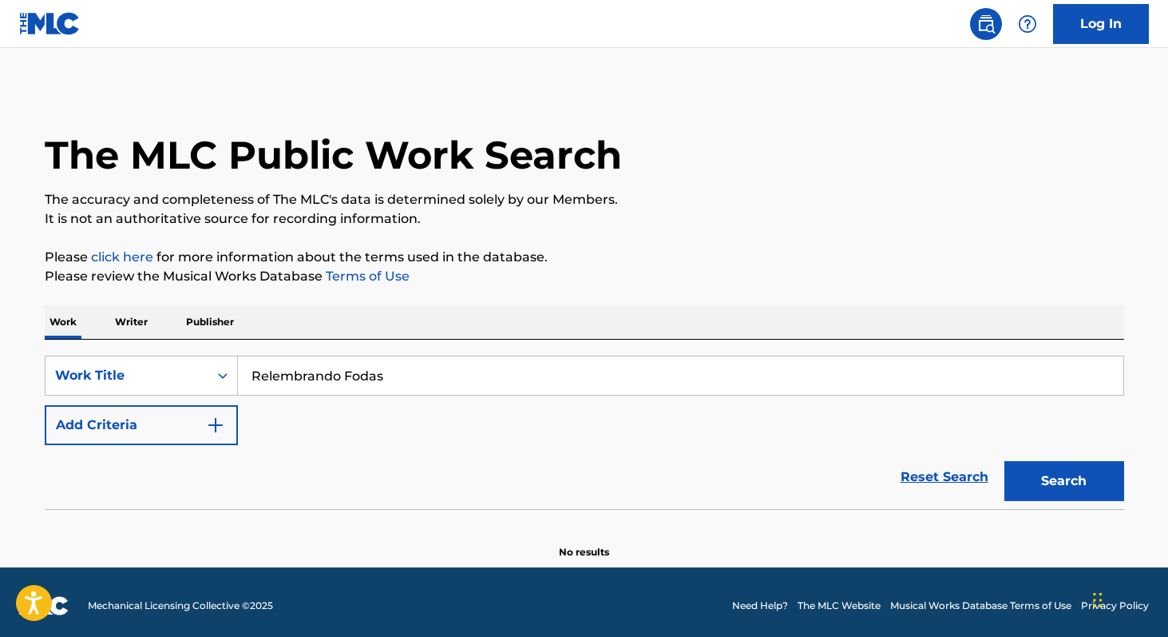
type input "Relembrando Fodas"
click at [128, 319] on p "Writer" at bounding box center [131, 322] width 42 height 34
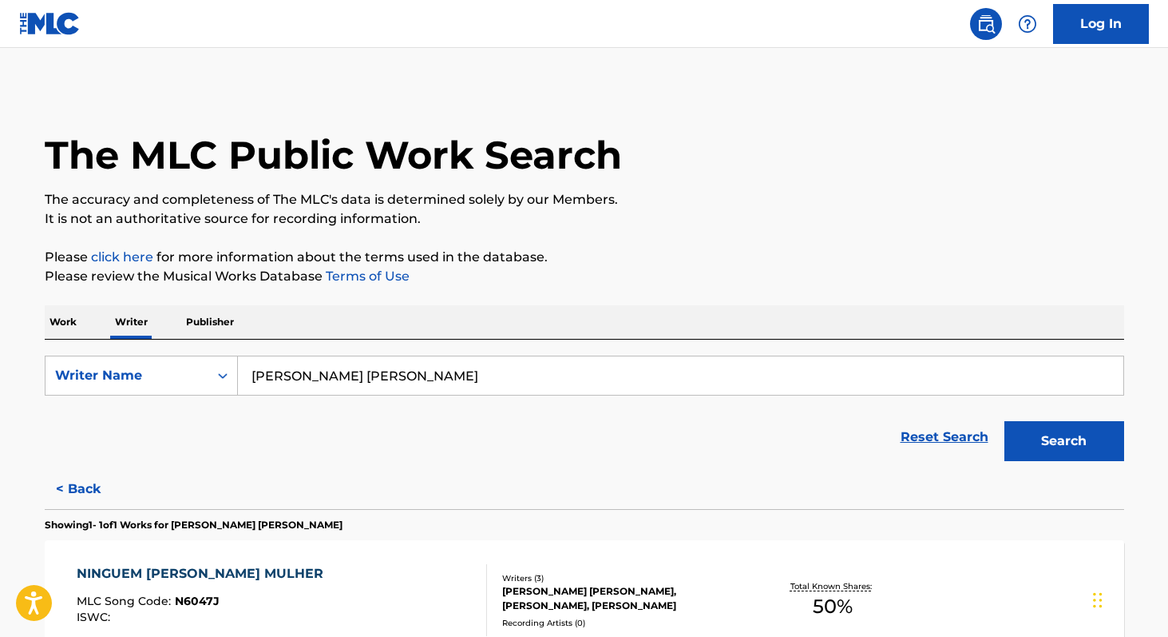
click at [438, 386] on input "[PERSON_NAME] [PERSON_NAME]" at bounding box center [681, 375] width 886 height 38
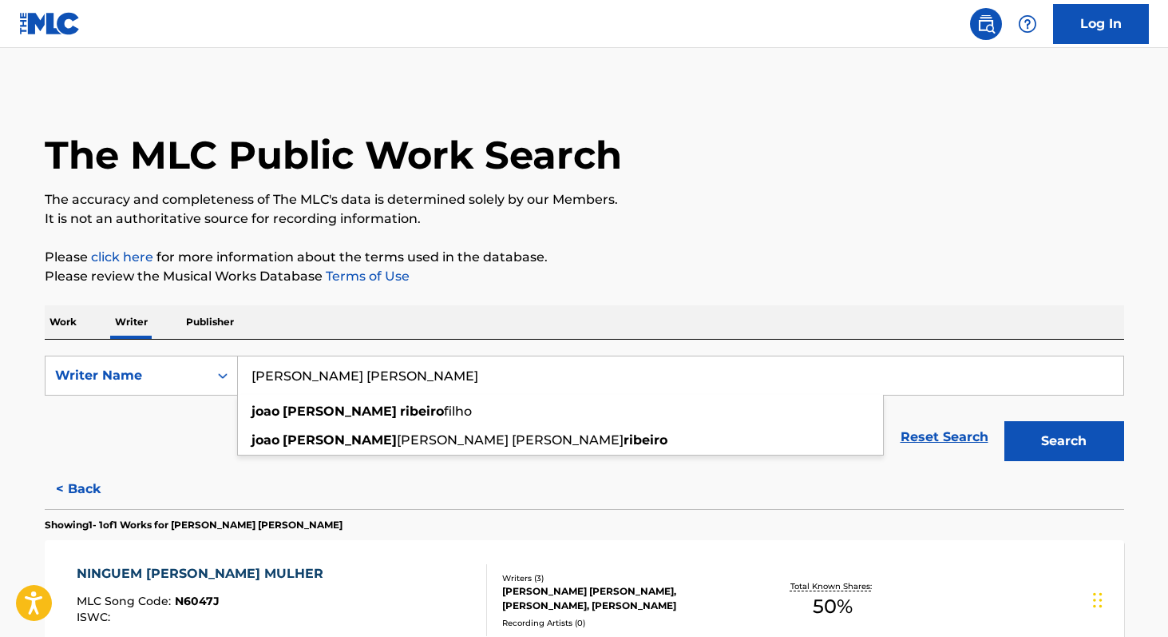
paste input "[PERSON_NAME]"
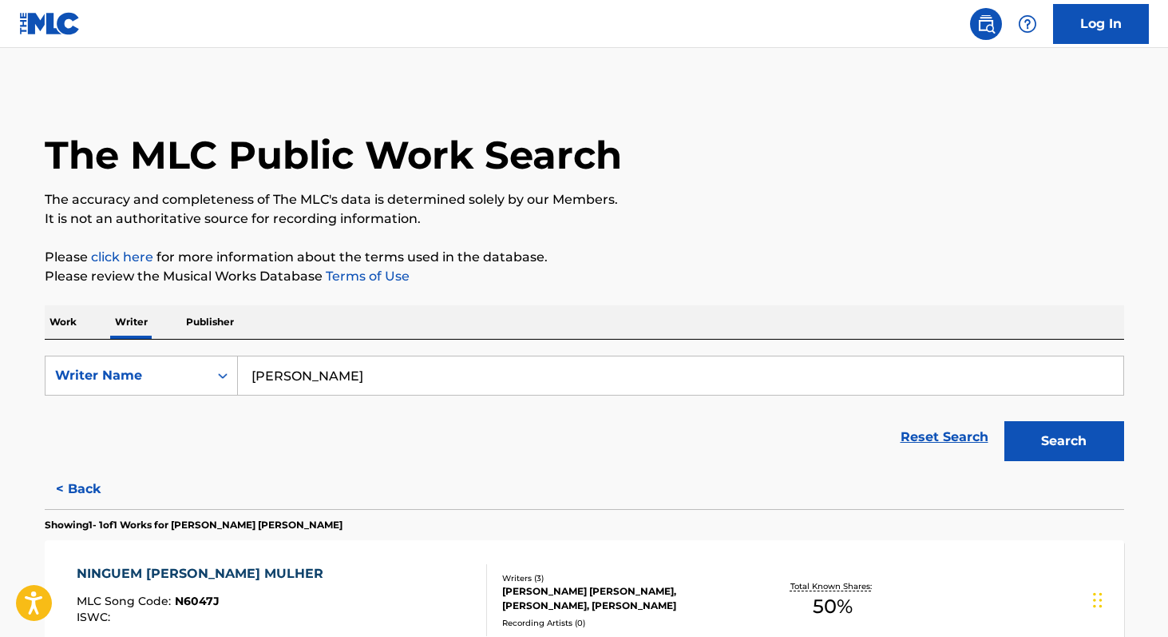
click at [375, 378] on input "[PERSON_NAME]" at bounding box center [681, 375] width 886 height 38
paste input "[PERSON_NAME] [PERSON_NAME]"
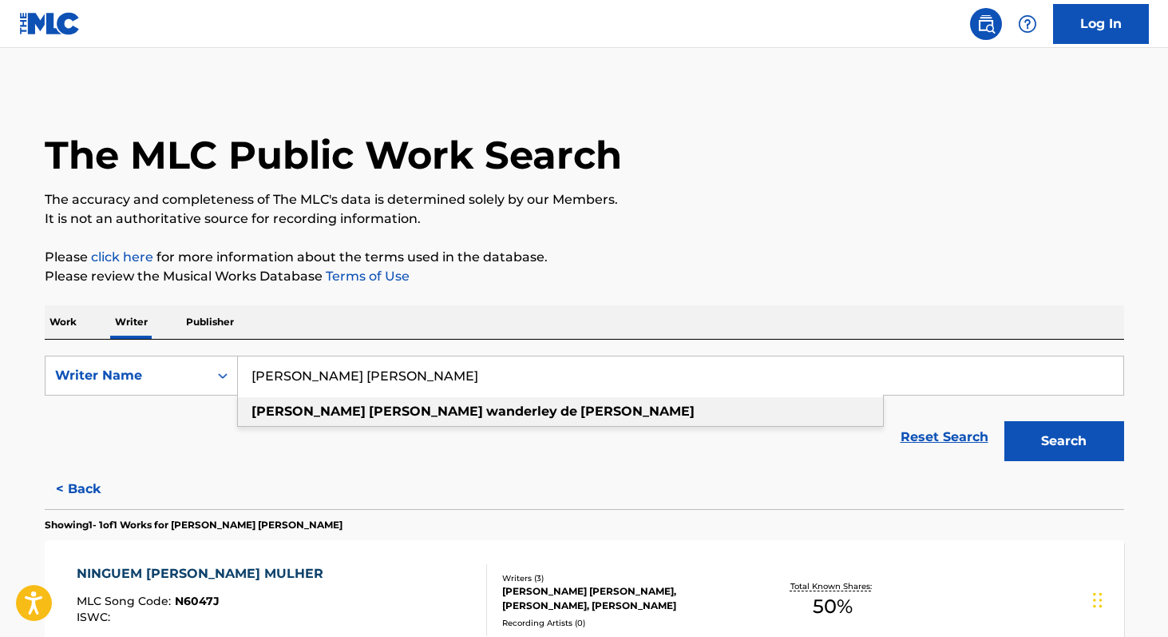
click at [561, 417] on strong "de" at bounding box center [569, 410] width 17 height 15
type input "[PERSON_NAME] [PERSON_NAME]"
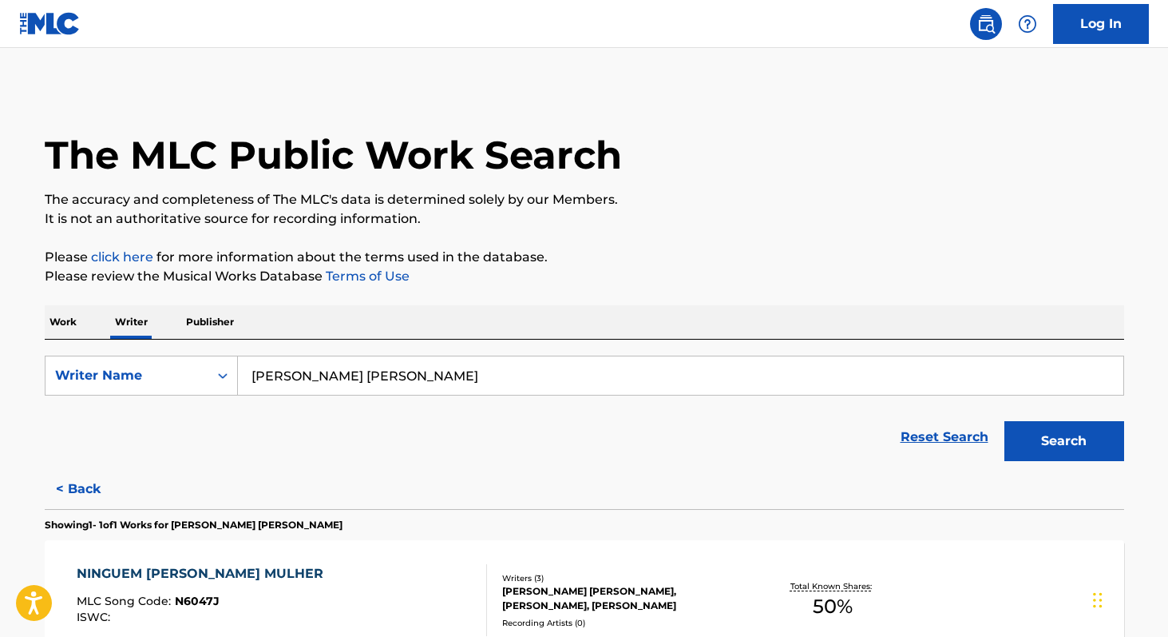
click at [1034, 452] on button "Search" at bounding box center [1065, 441] width 120 height 40
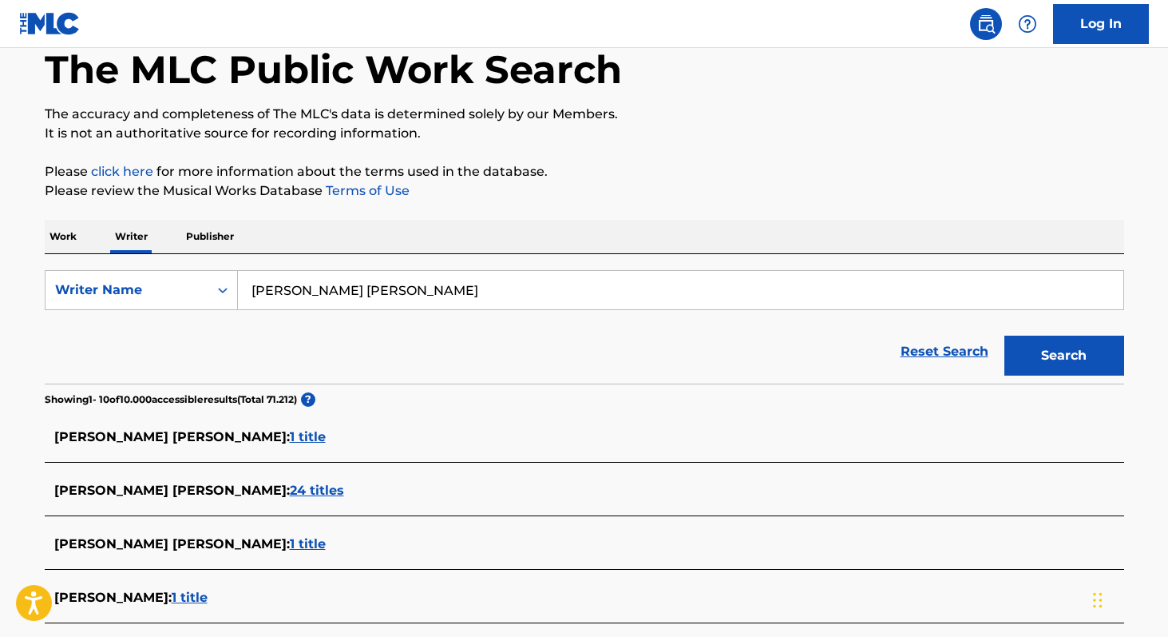
scroll to position [100, 0]
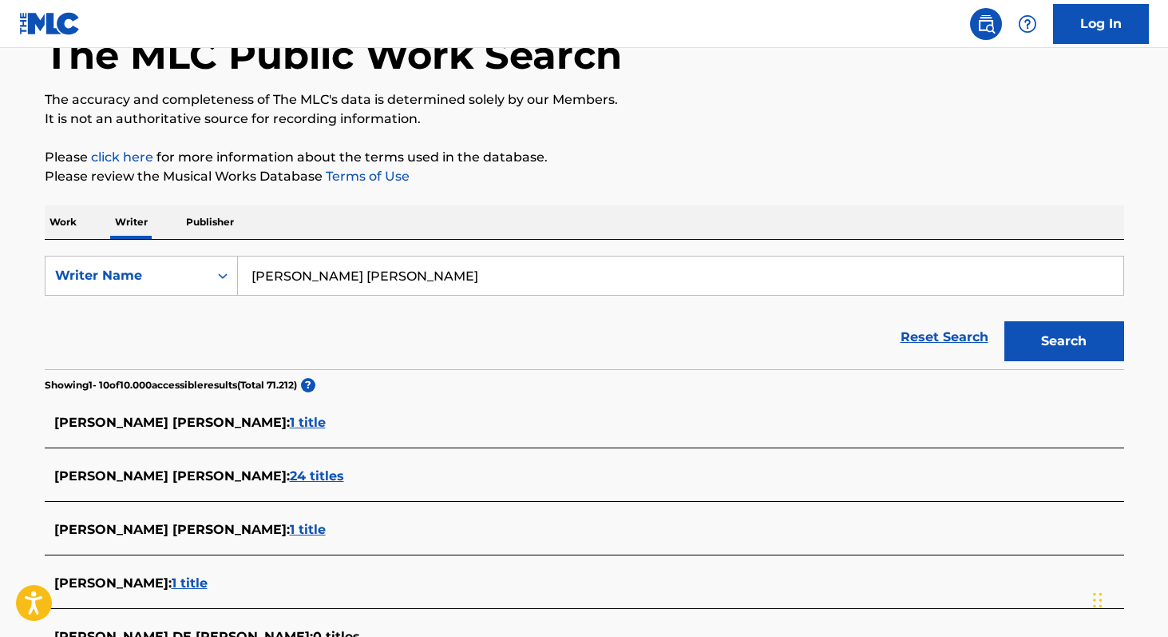
click at [344, 474] on span "24 titles" at bounding box center [317, 475] width 54 height 15
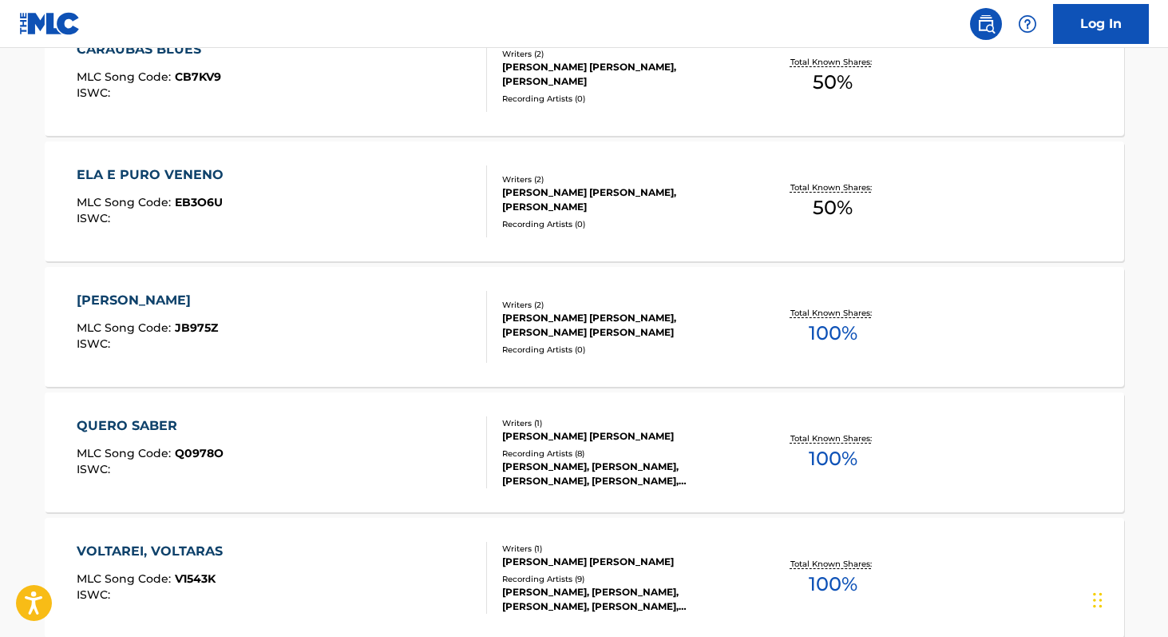
scroll to position [526, 0]
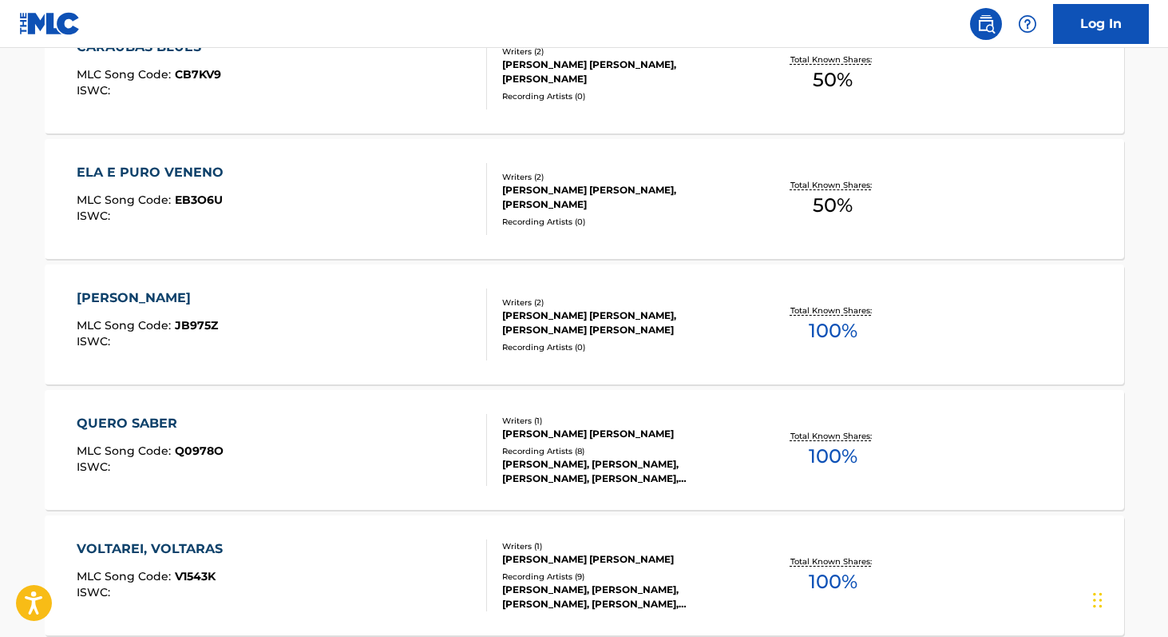
click at [843, 459] on span "100 %" at bounding box center [833, 456] width 49 height 29
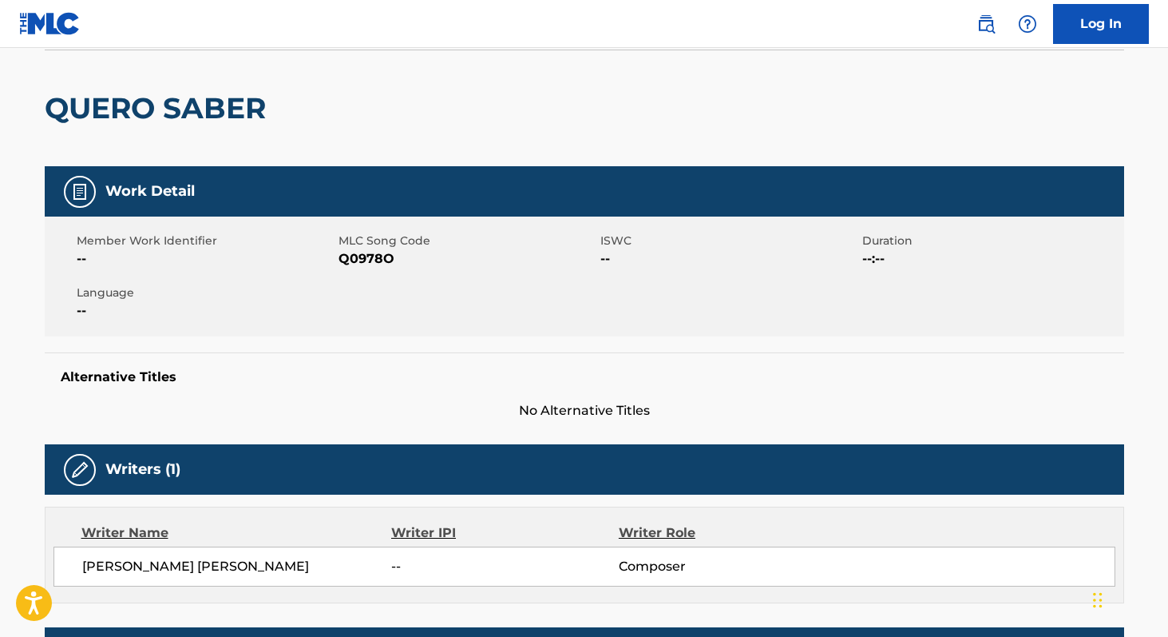
scroll to position [101, 0]
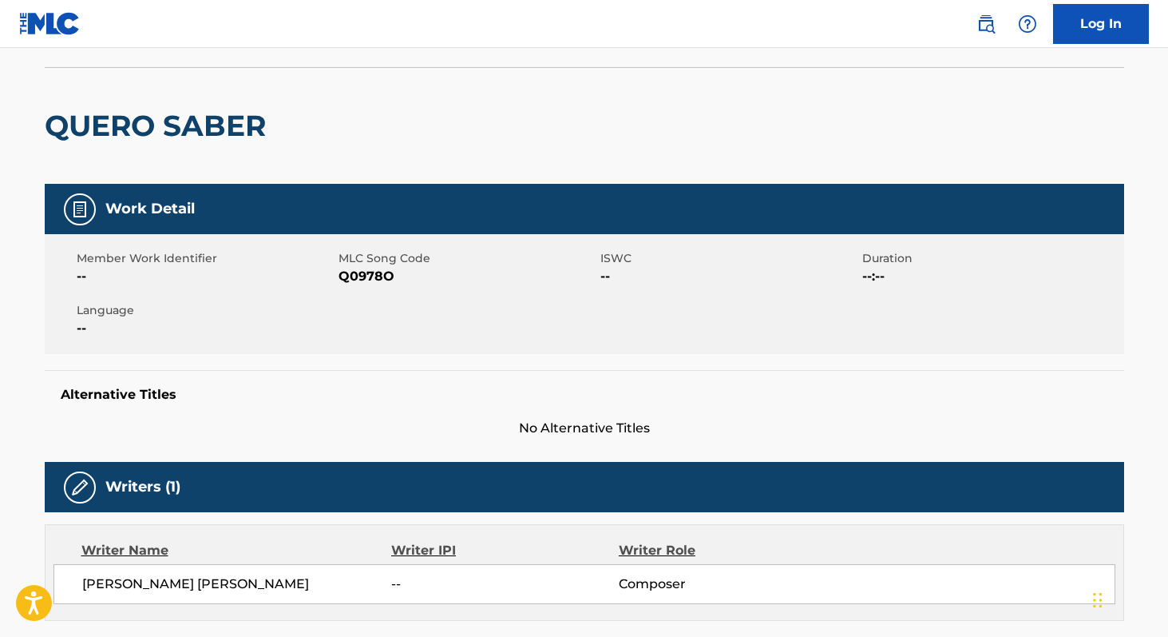
click at [355, 280] on span "Q0978O" at bounding box center [468, 276] width 258 height 19
copy span "Q0978O"
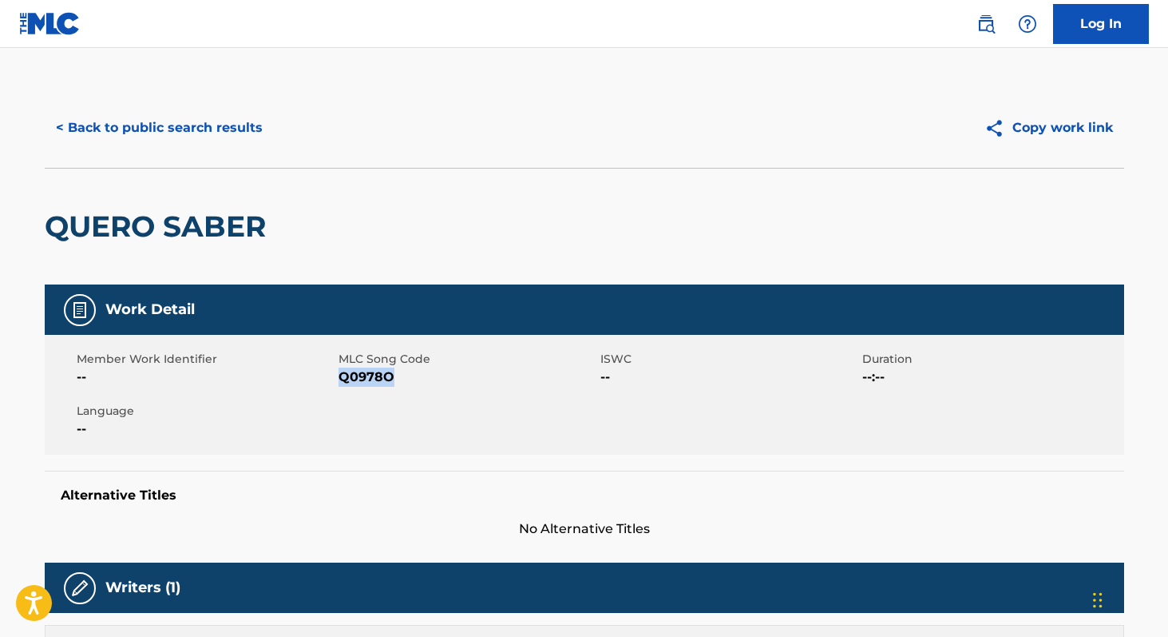
click at [145, 120] on button "< Back to public search results" at bounding box center [159, 128] width 229 height 40
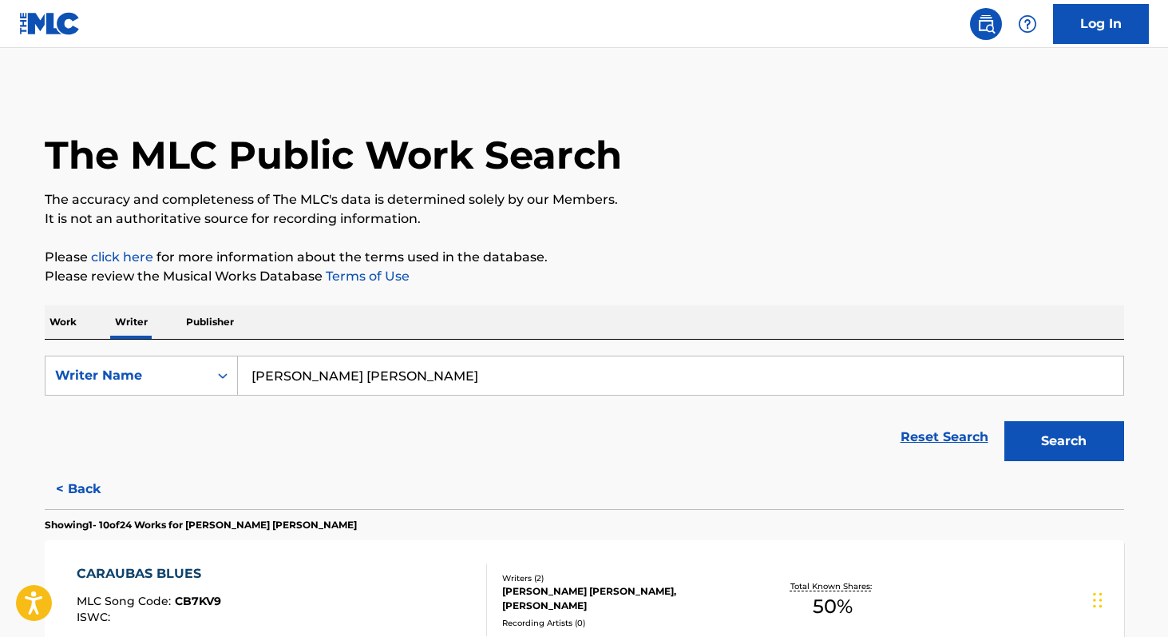
click at [492, 382] on input "[PERSON_NAME] [PERSON_NAME]" at bounding box center [681, 375] width 886 height 38
paste input "[PERSON_NAME]"
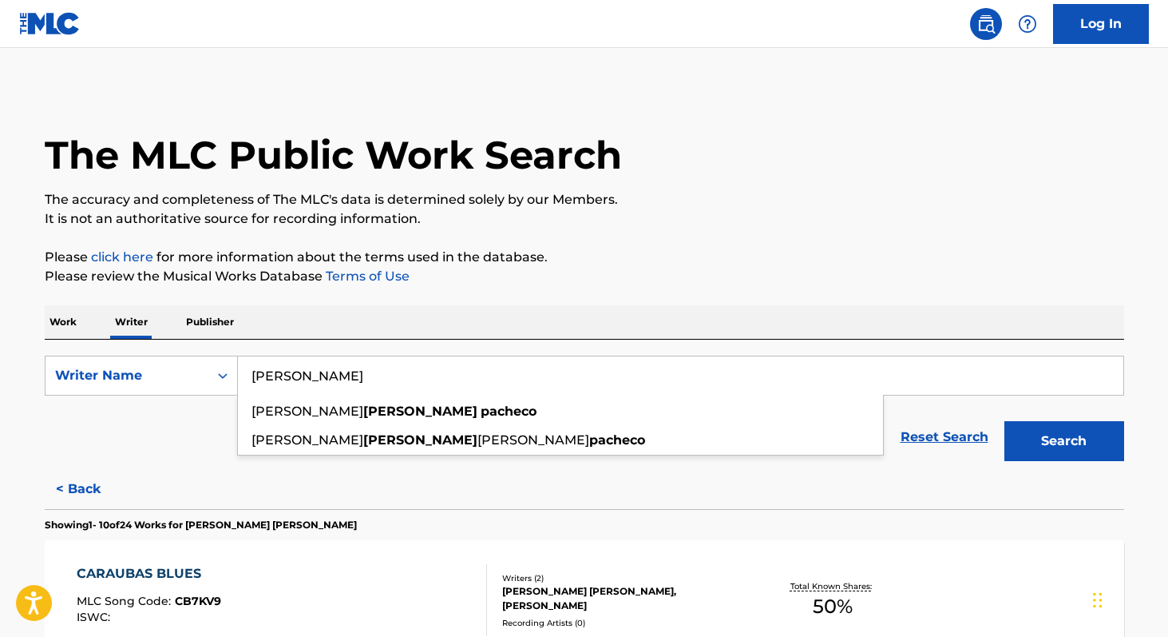
type input "[PERSON_NAME]"
click at [68, 329] on p "Work" at bounding box center [63, 322] width 37 height 34
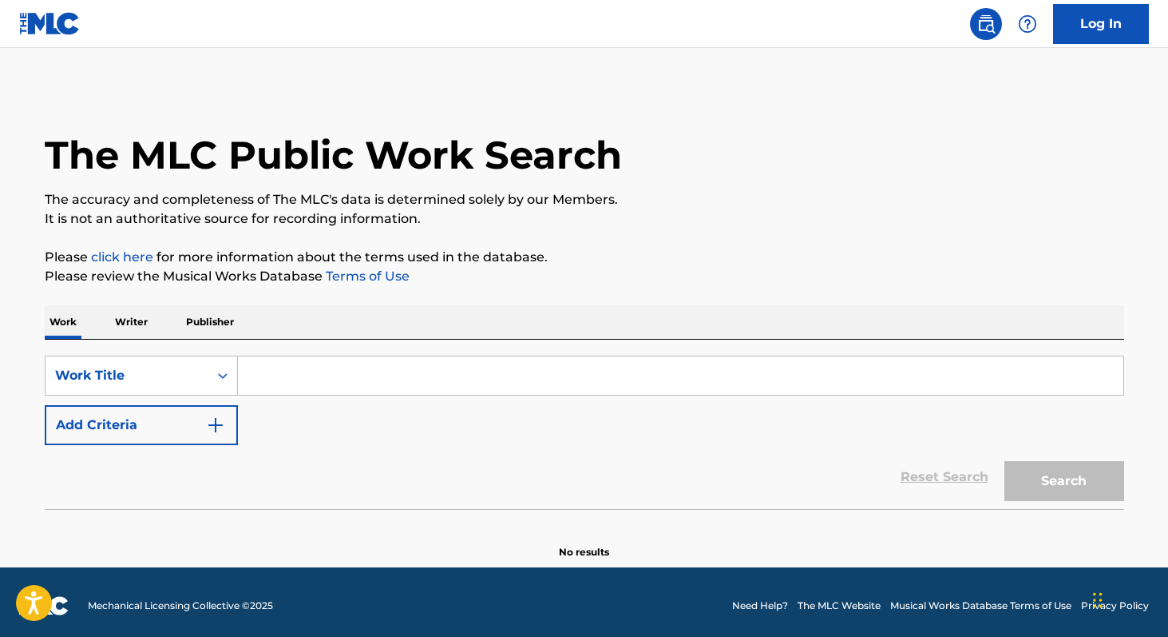
click at [304, 379] on input "Search Form" at bounding box center [681, 375] width 886 height 38
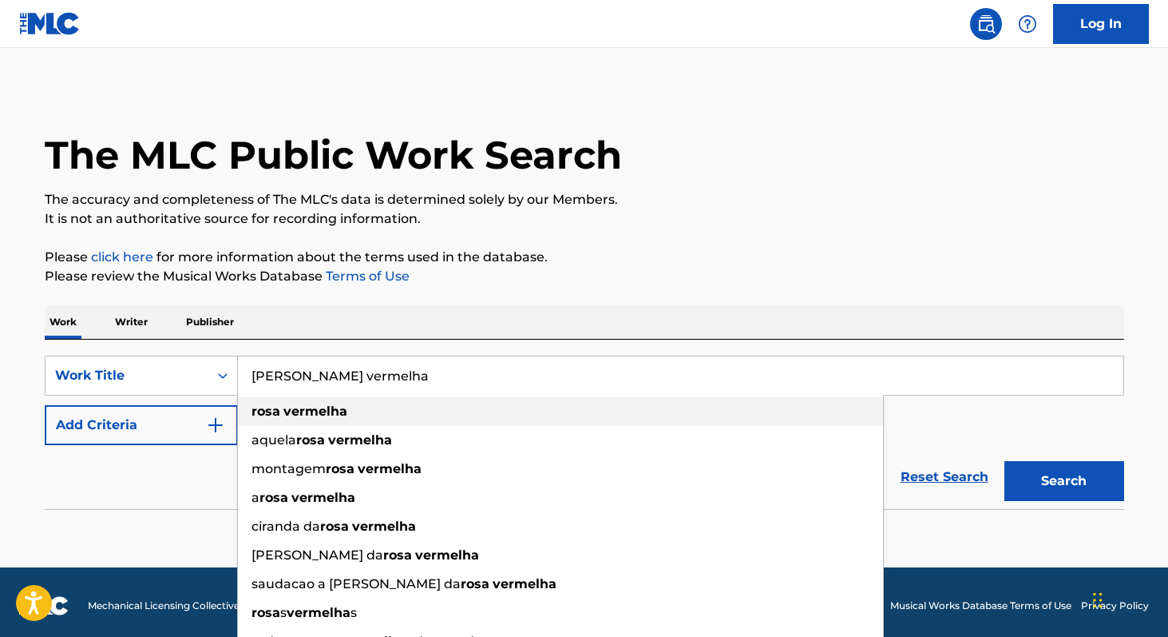
type input "[PERSON_NAME] vermelha"
click at [277, 400] on div "[PERSON_NAME] vermelha" at bounding box center [560, 411] width 645 height 29
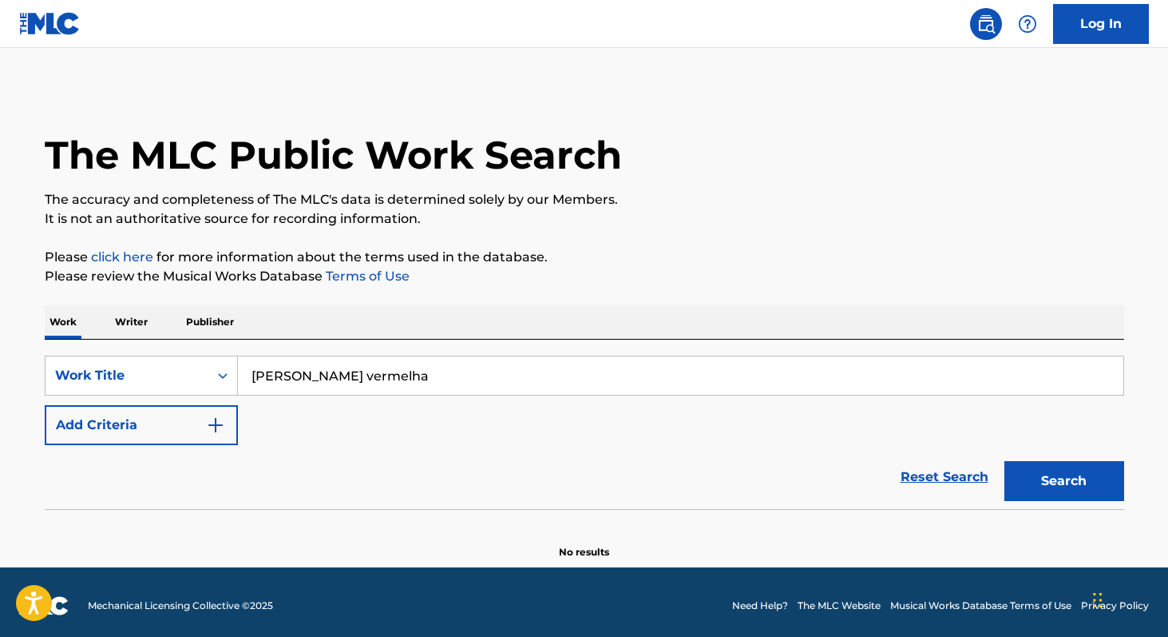
click at [186, 410] on button "Add Criteria" at bounding box center [141, 425] width 193 height 40
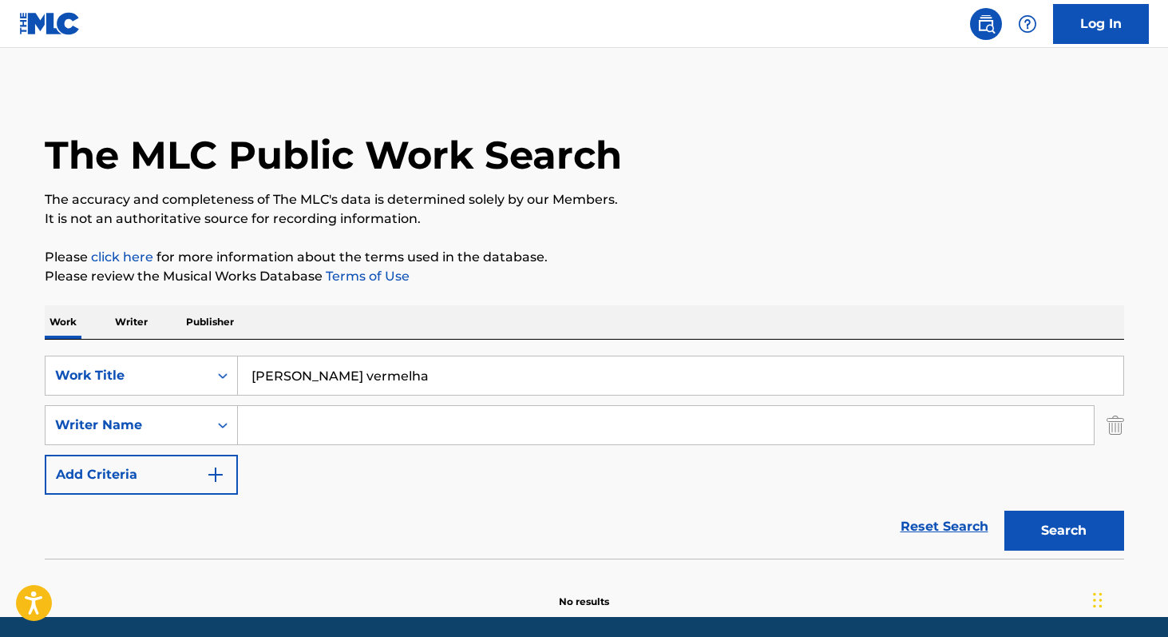
click at [300, 426] on input "Search Form" at bounding box center [666, 425] width 856 height 38
paste input "[PERSON_NAME]"
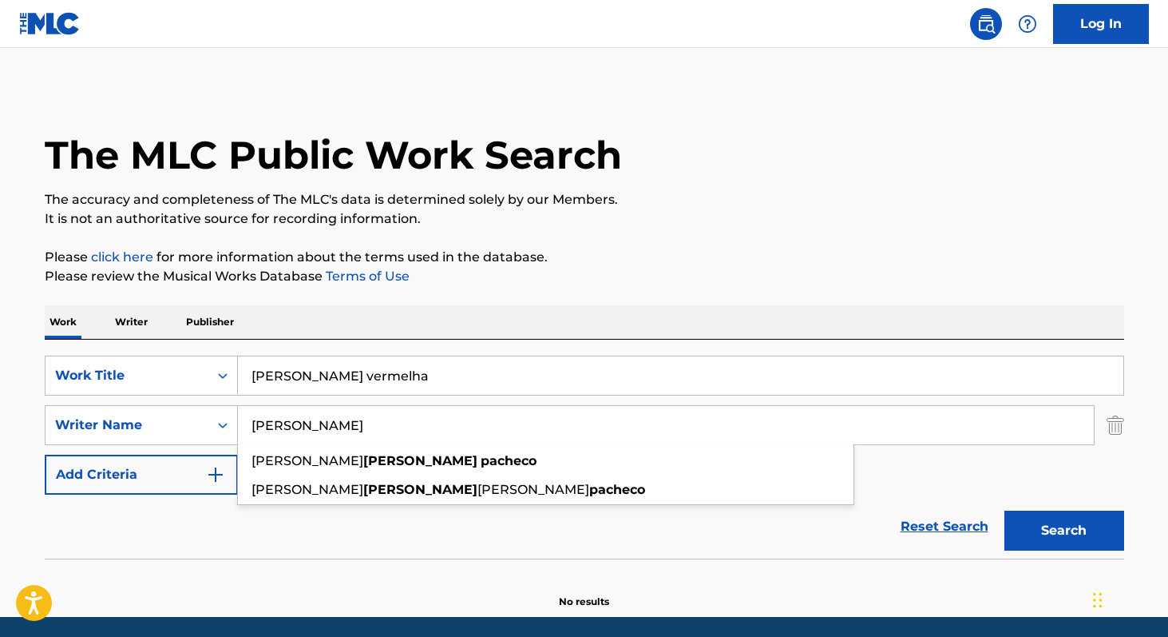
type input "[PERSON_NAME]"
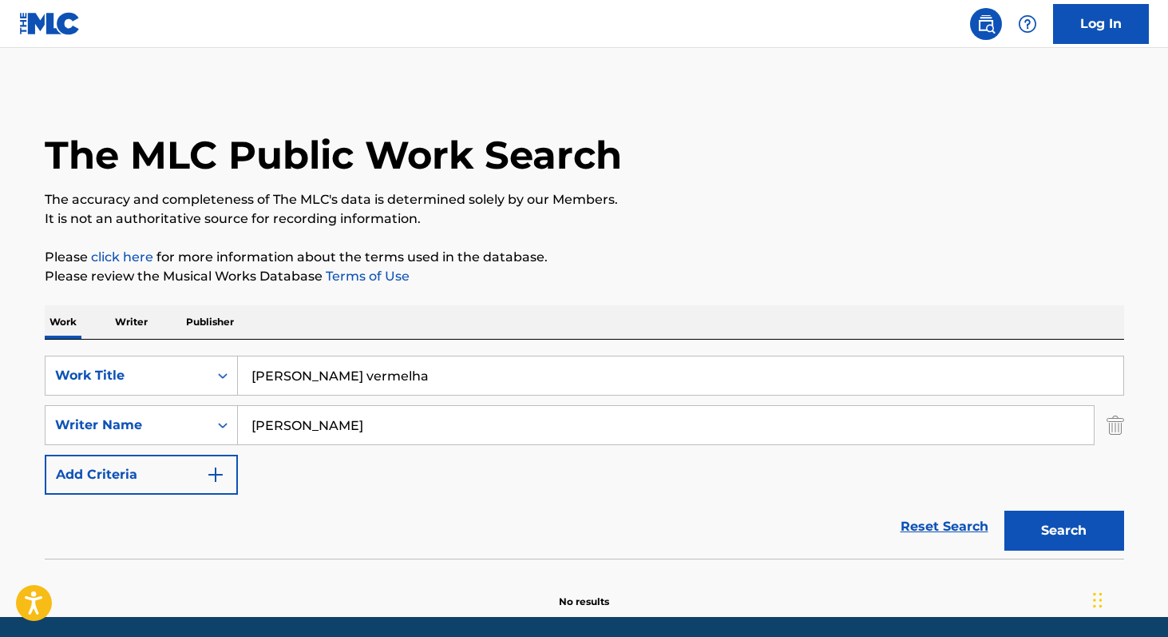
click at [1057, 533] on button "Search" at bounding box center [1065, 530] width 120 height 40
click at [143, 315] on p "Writer" at bounding box center [131, 322] width 42 height 34
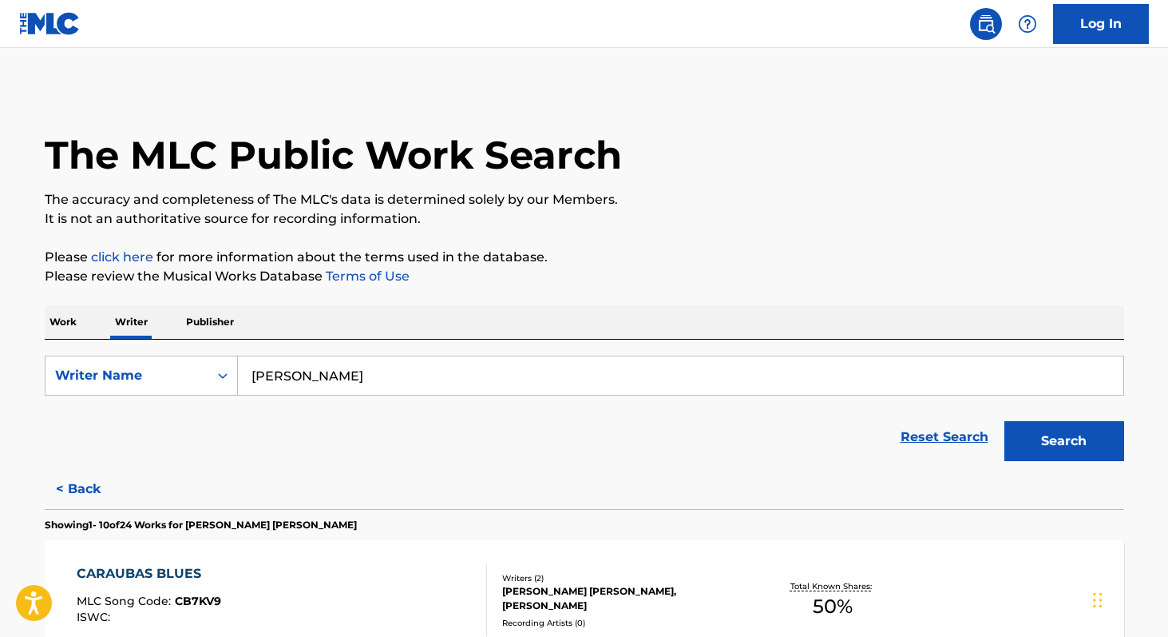
click at [457, 376] on input "[PERSON_NAME]" at bounding box center [681, 375] width 886 height 38
click at [1014, 434] on button "Search" at bounding box center [1065, 441] width 120 height 40
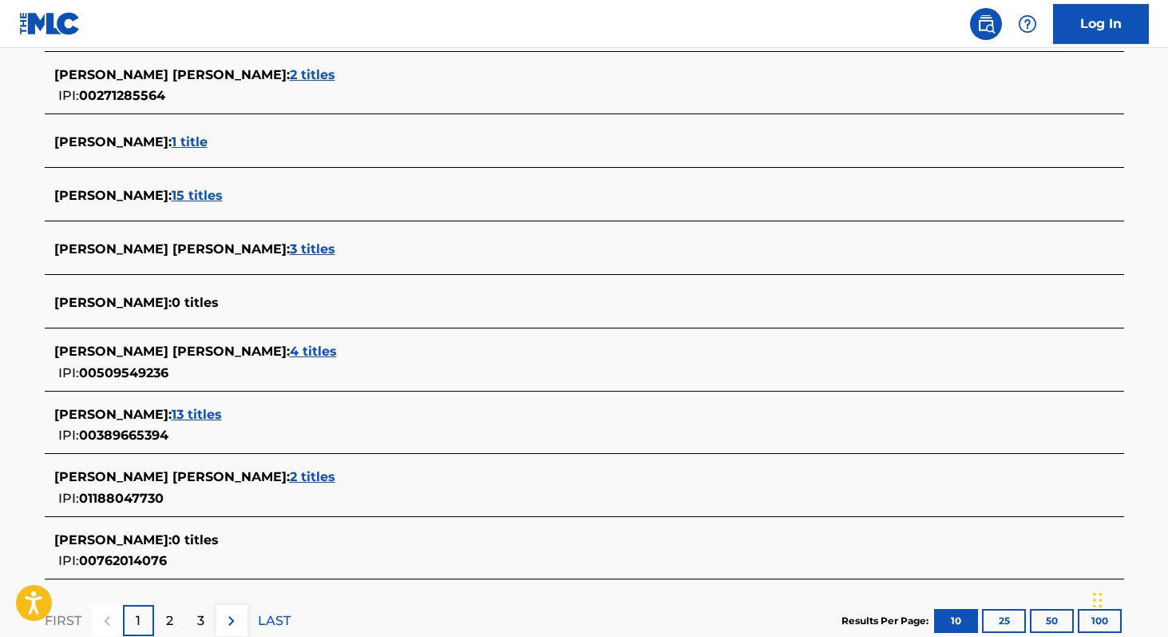
scroll to position [506, 0]
click at [319, 478] on span "2 titles" at bounding box center [313, 475] width 46 height 15
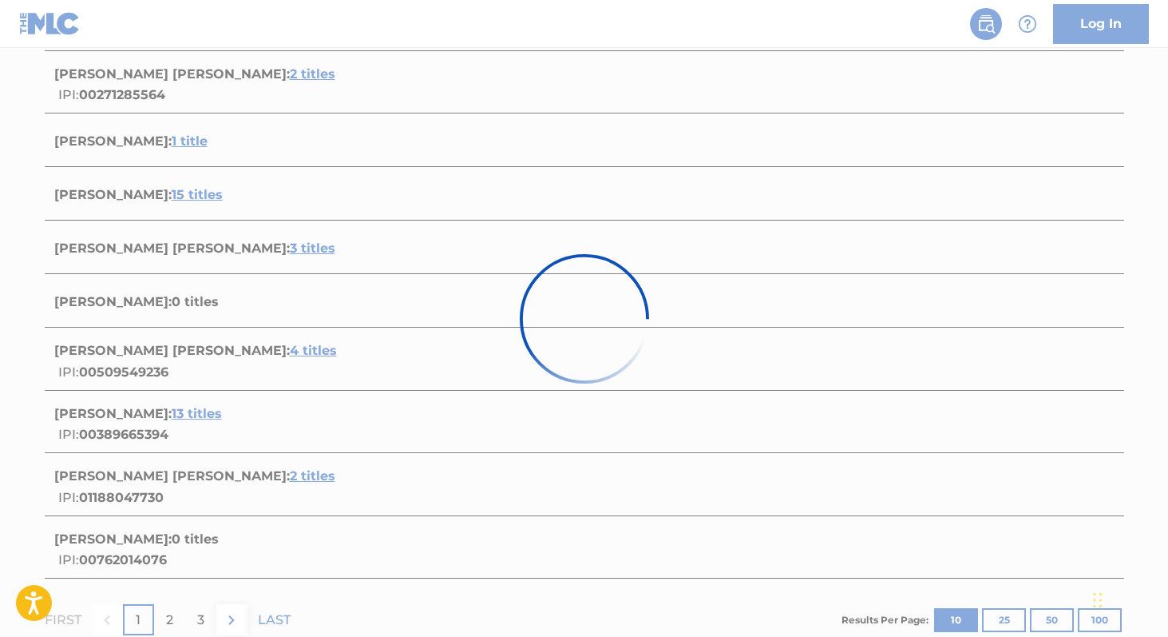
scroll to position [308, 0]
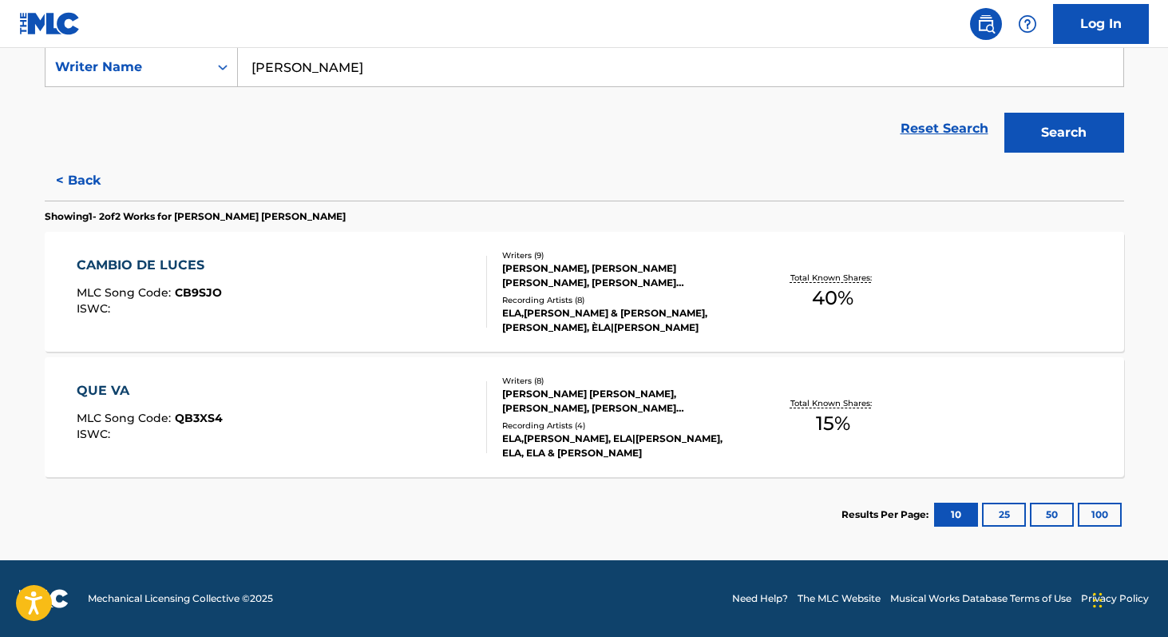
click at [839, 298] on span "40 %" at bounding box center [833, 298] width 42 height 29
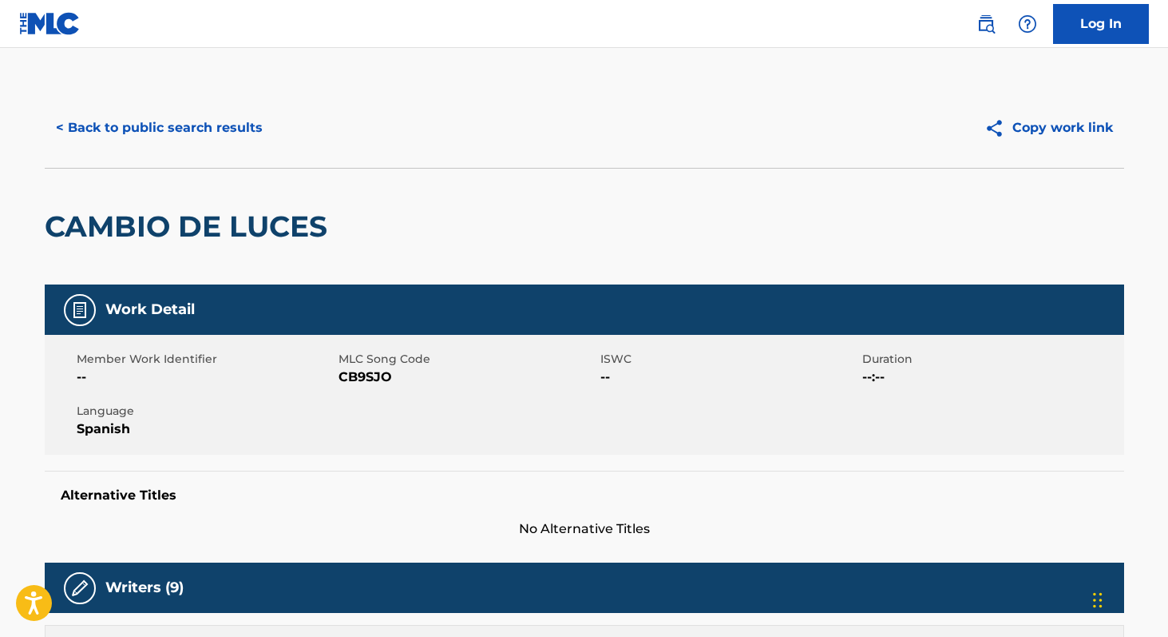
click at [161, 125] on button "< Back to public search results" at bounding box center [159, 128] width 229 height 40
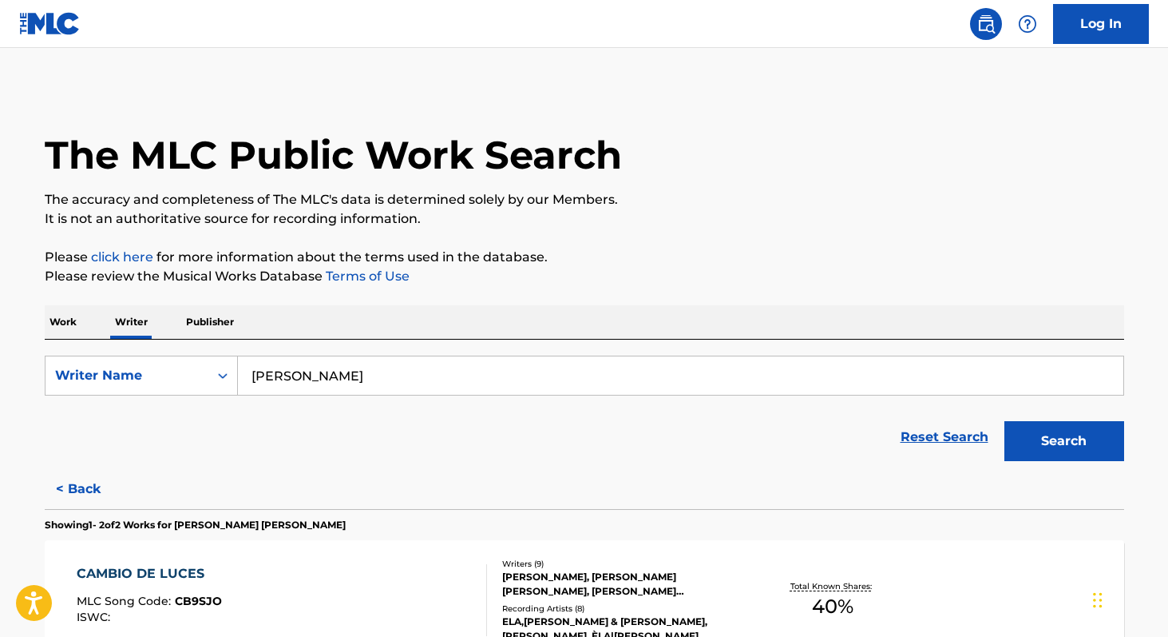
click at [1031, 446] on button "Search" at bounding box center [1065, 441] width 120 height 40
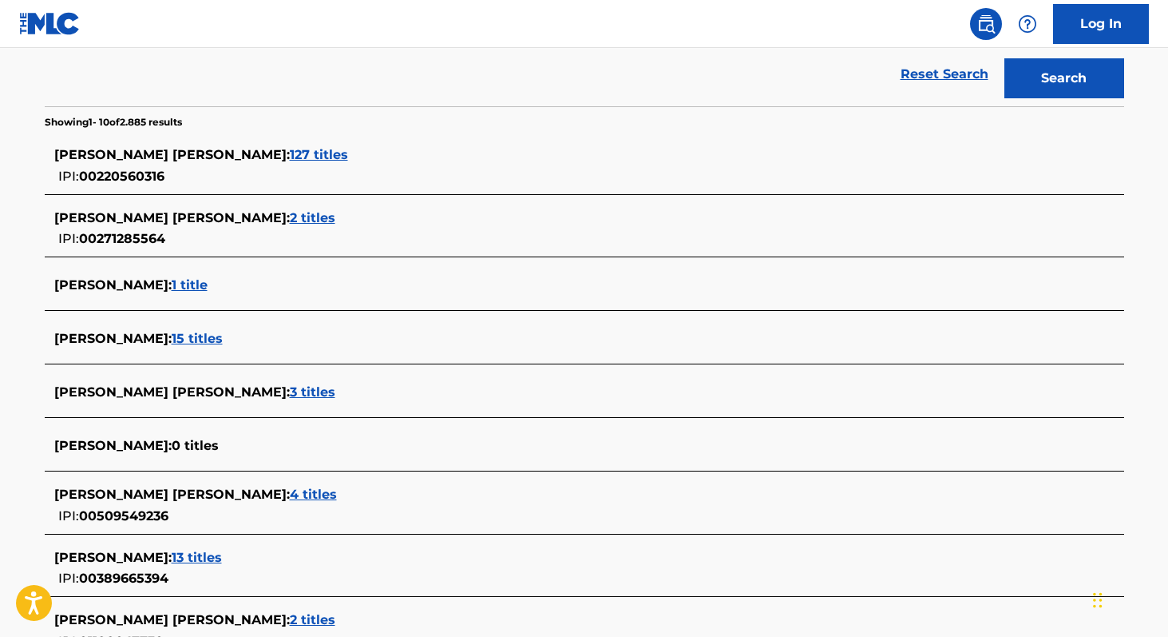
scroll to position [359, 0]
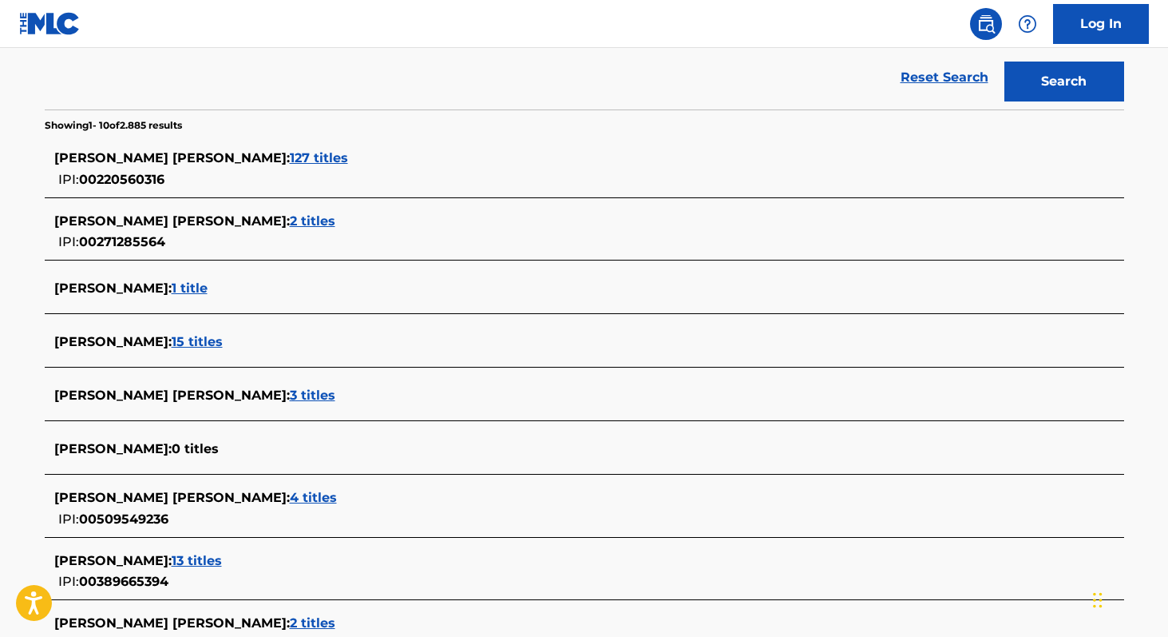
click at [323, 393] on span "3 titles" at bounding box center [313, 394] width 46 height 15
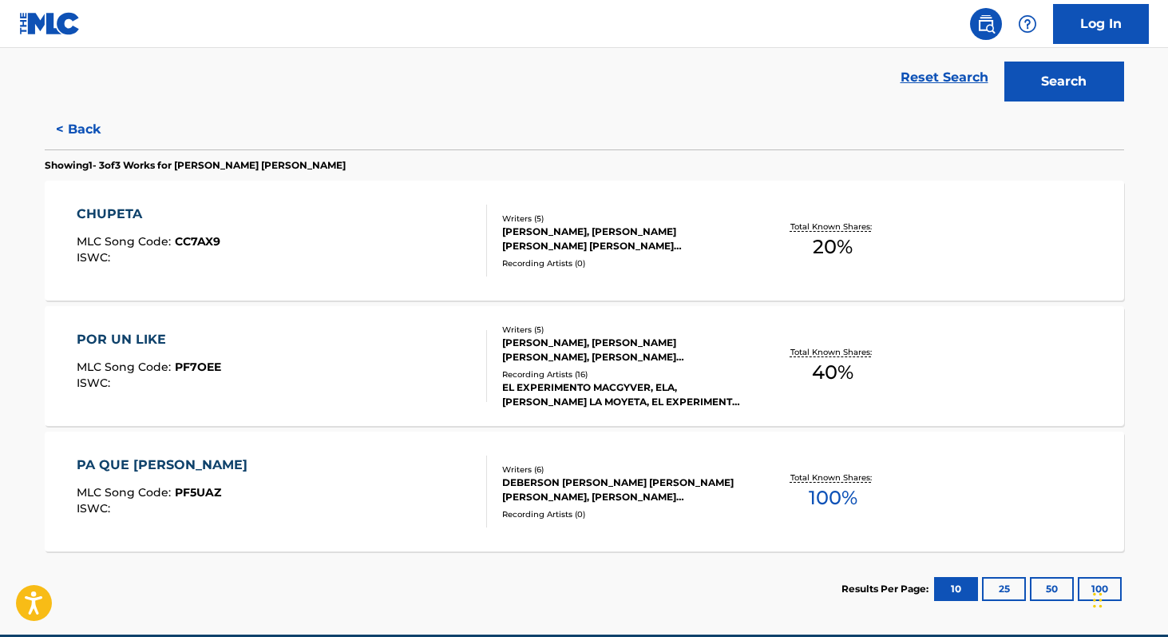
click at [845, 511] on span "100 %" at bounding box center [833, 497] width 49 height 29
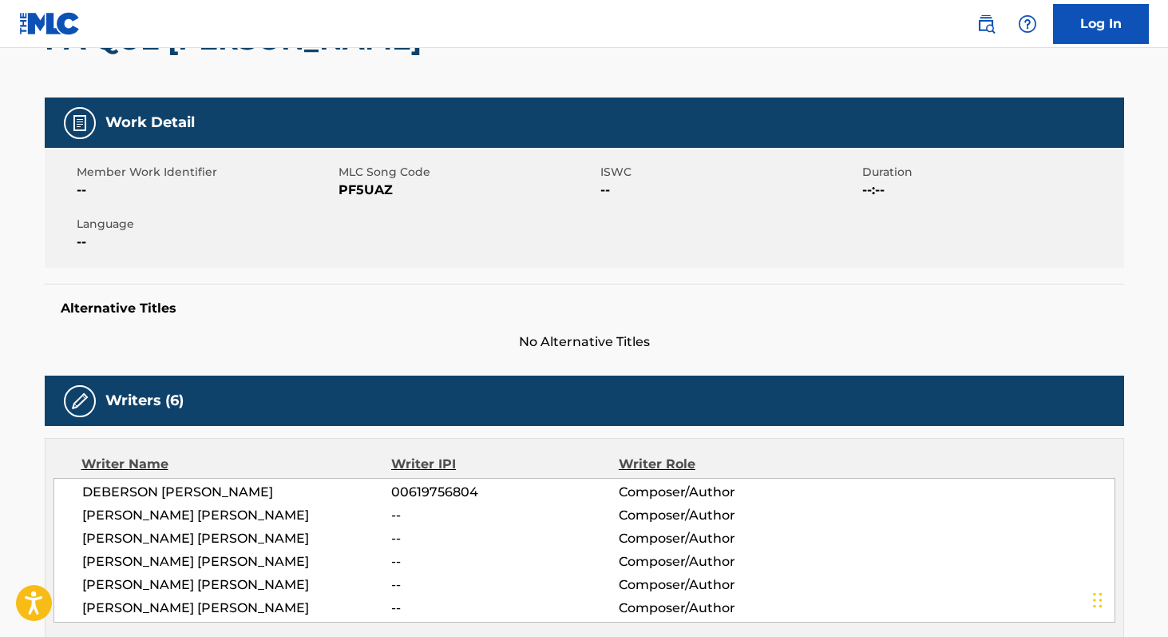
scroll to position [185, 0]
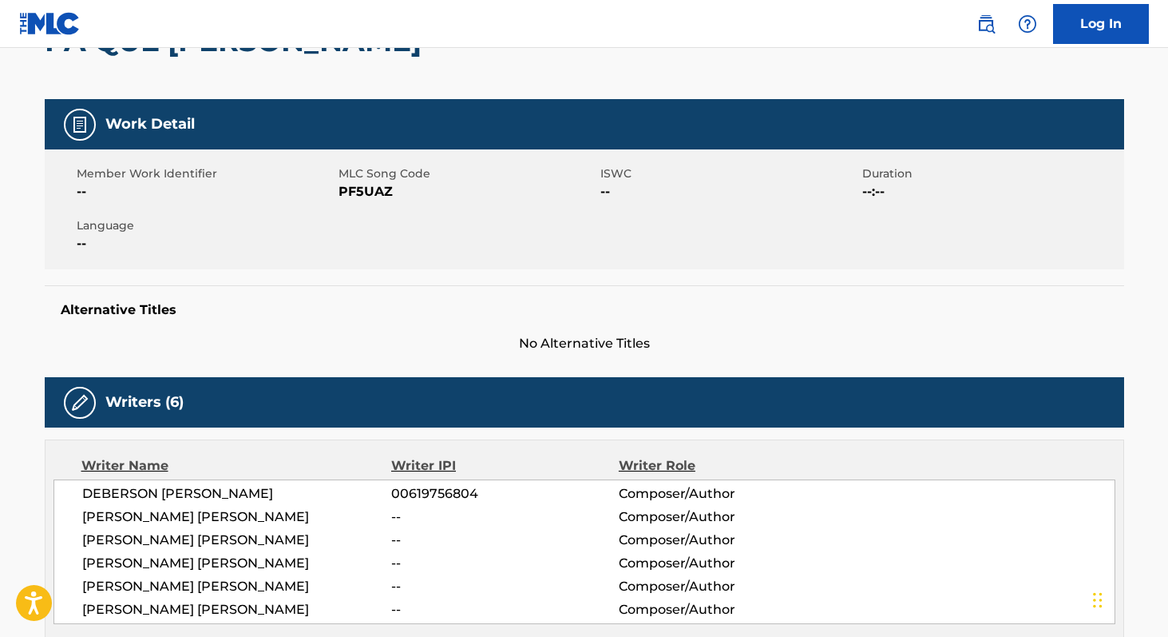
click at [125, 513] on span "[PERSON_NAME] [PERSON_NAME]" at bounding box center [237, 516] width 310 height 19
copy div "[PERSON_NAME] [PERSON_NAME]"
click at [349, 188] on span "PF5UAZ" at bounding box center [468, 191] width 258 height 19
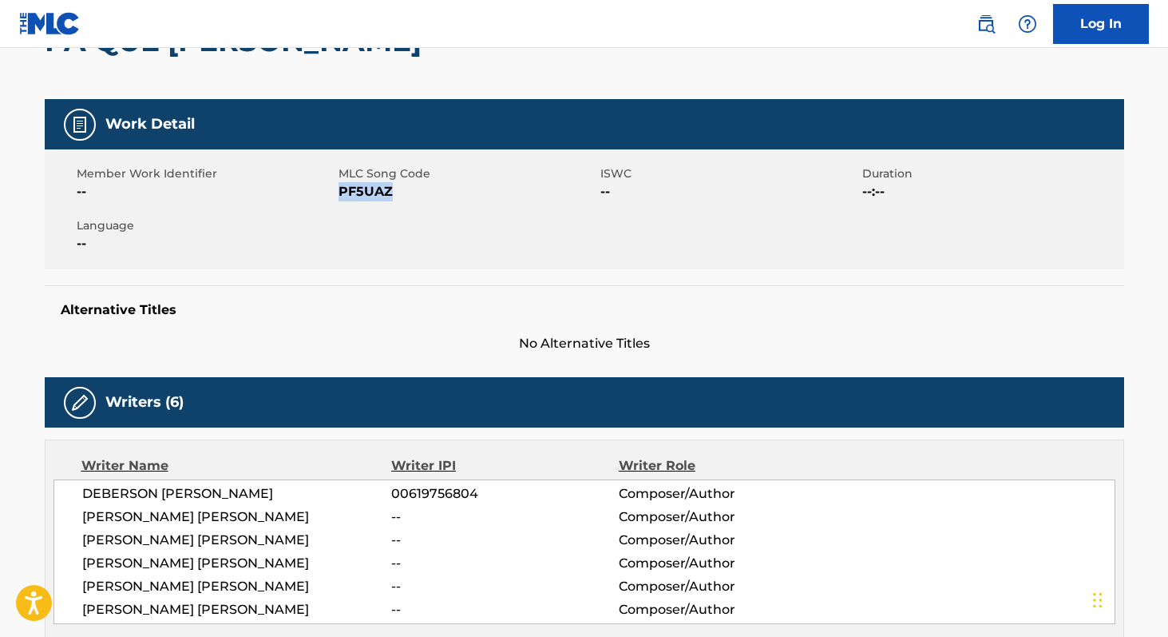
click at [349, 188] on span "PF5UAZ" at bounding box center [468, 191] width 258 height 19
copy span "PF5UAZ"
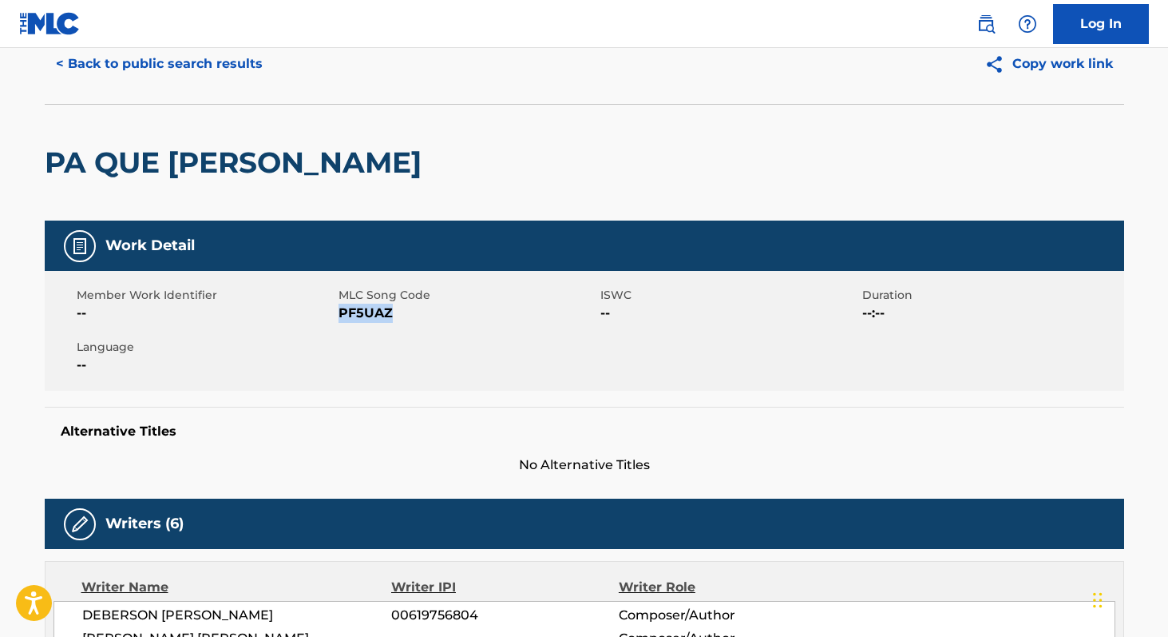
scroll to position [0, 0]
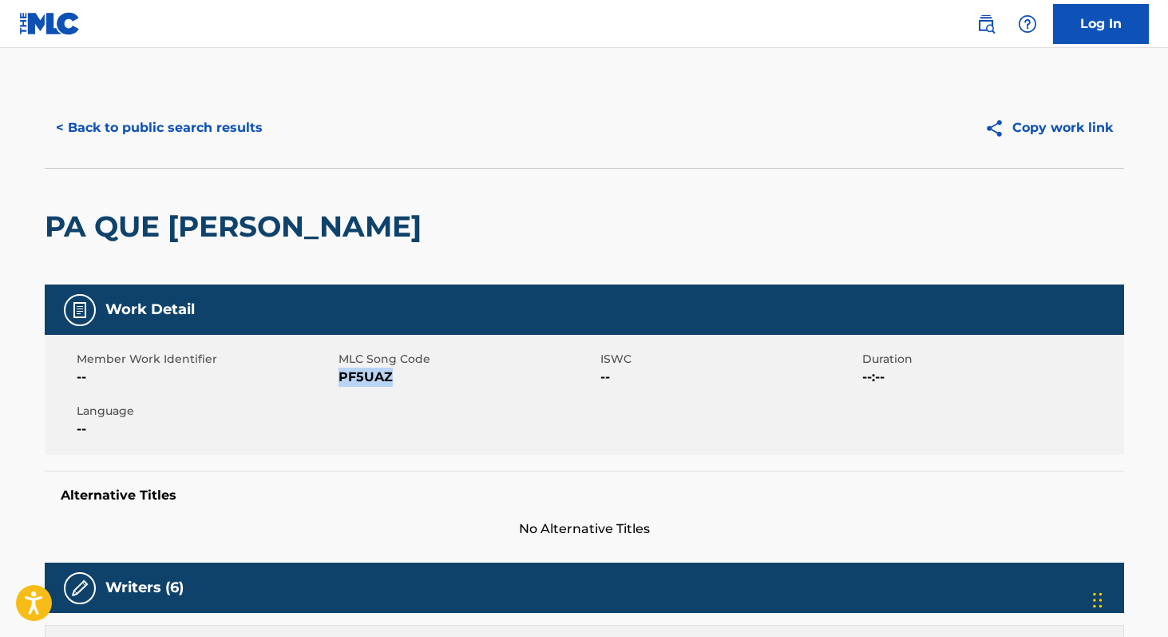
click at [226, 125] on button "< Back to public search results" at bounding box center [159, 128] width 229 height 40
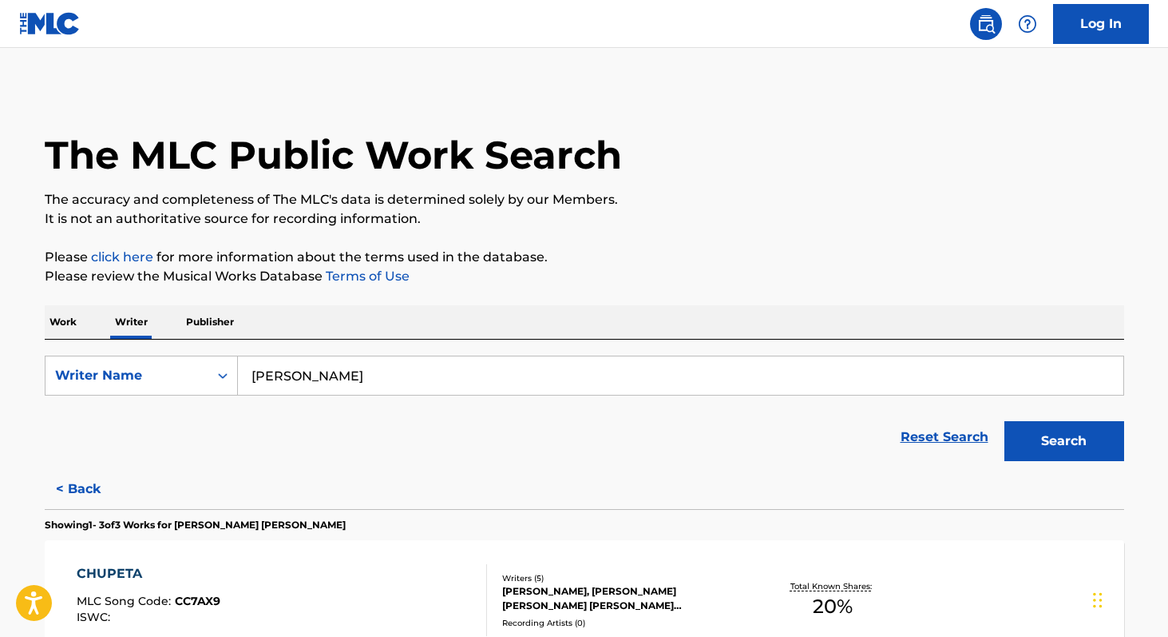
click at [76, 325] on p "Work" at bounding box center [63, 322] width 37 height 34
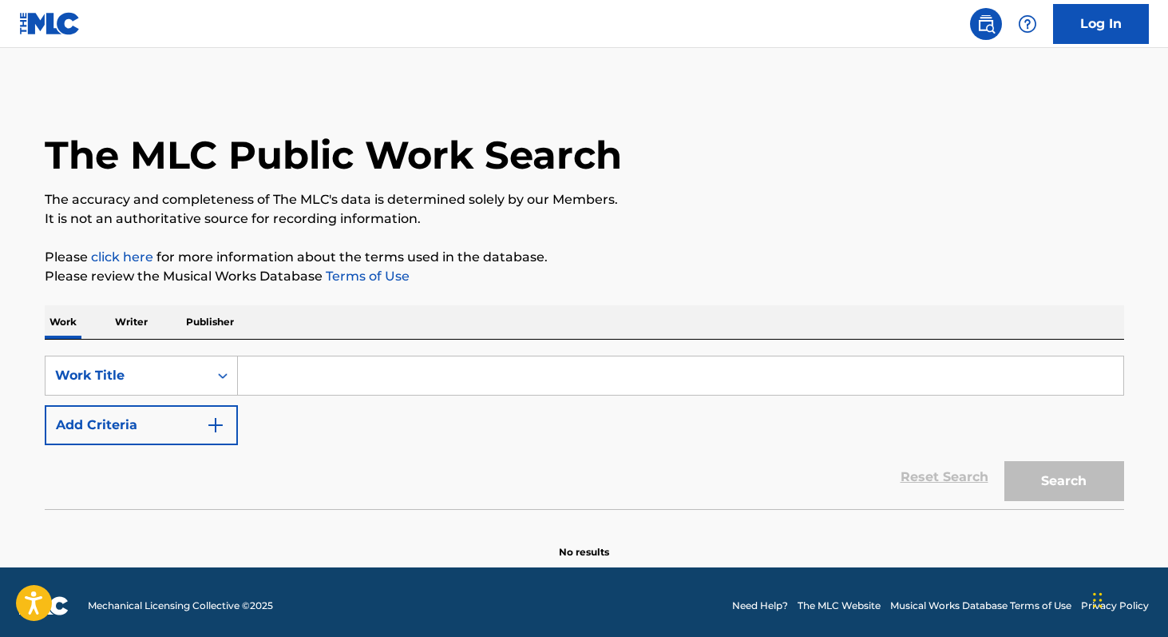
click at [300, 381] on input "Search Form" at bounding box center [681, 375] width 886 height 38
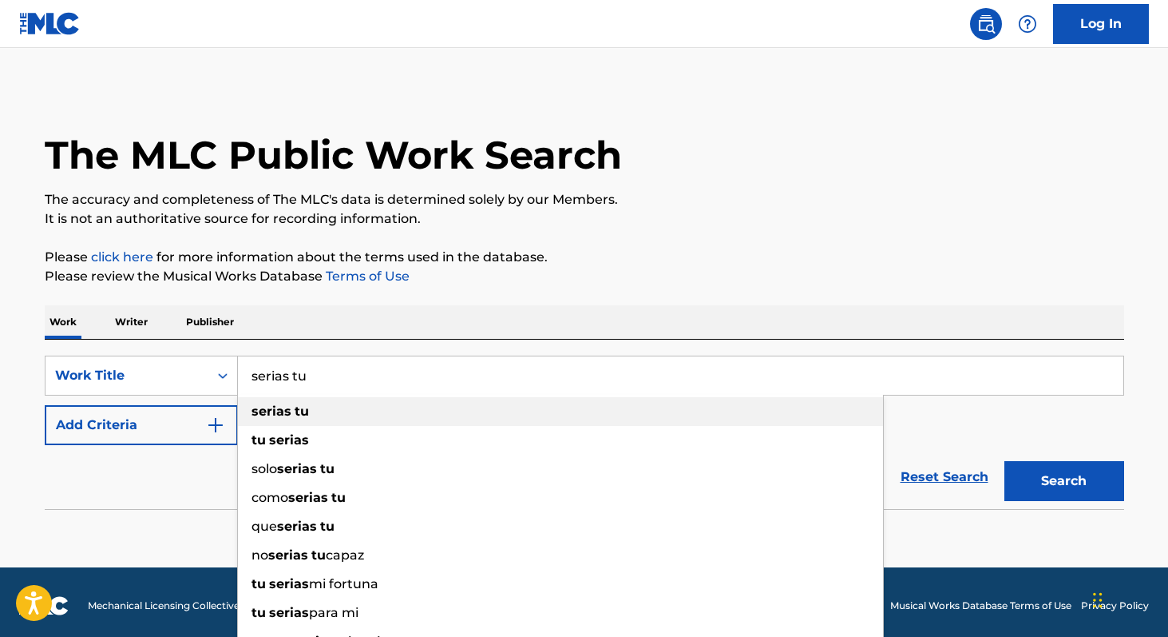
type input "serias tu"
click at [292, 417] on span "Search Form" at bounding box center [293, 410] width 3 height 15
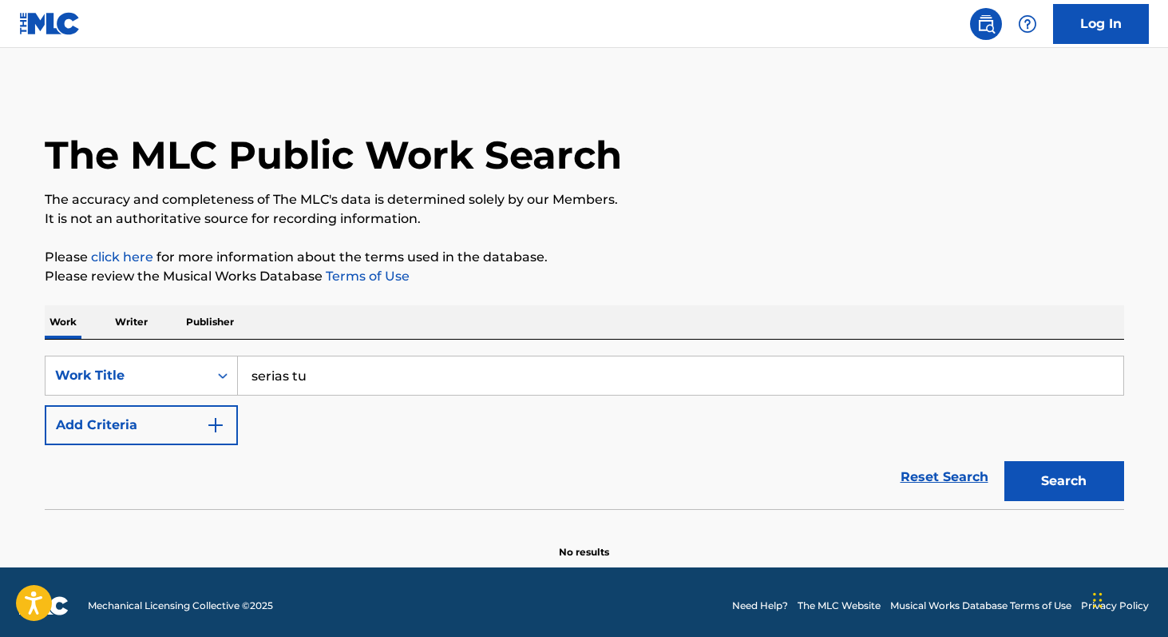
click at [169, 428] on button "Add Criteria" at bounding box center [141, 425] width 193 height 40
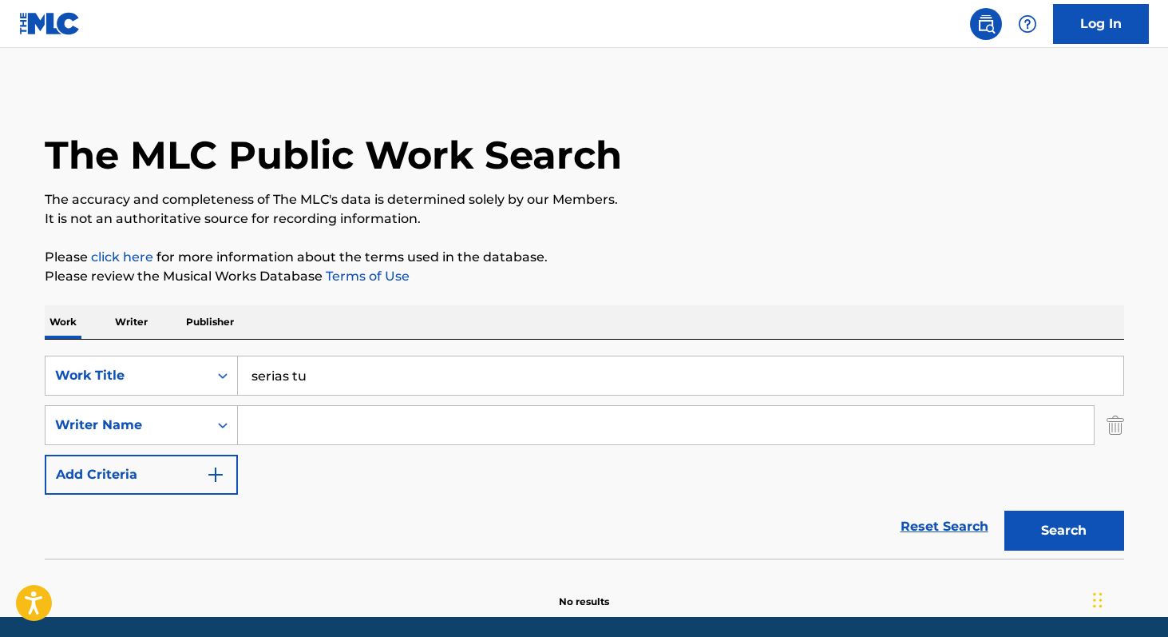
click at [284, 432] on input "Search Form" at bounding box center [666, 425] width 856 height 38
paste input "[PERSON_NAME] [PERSON_NAME]"
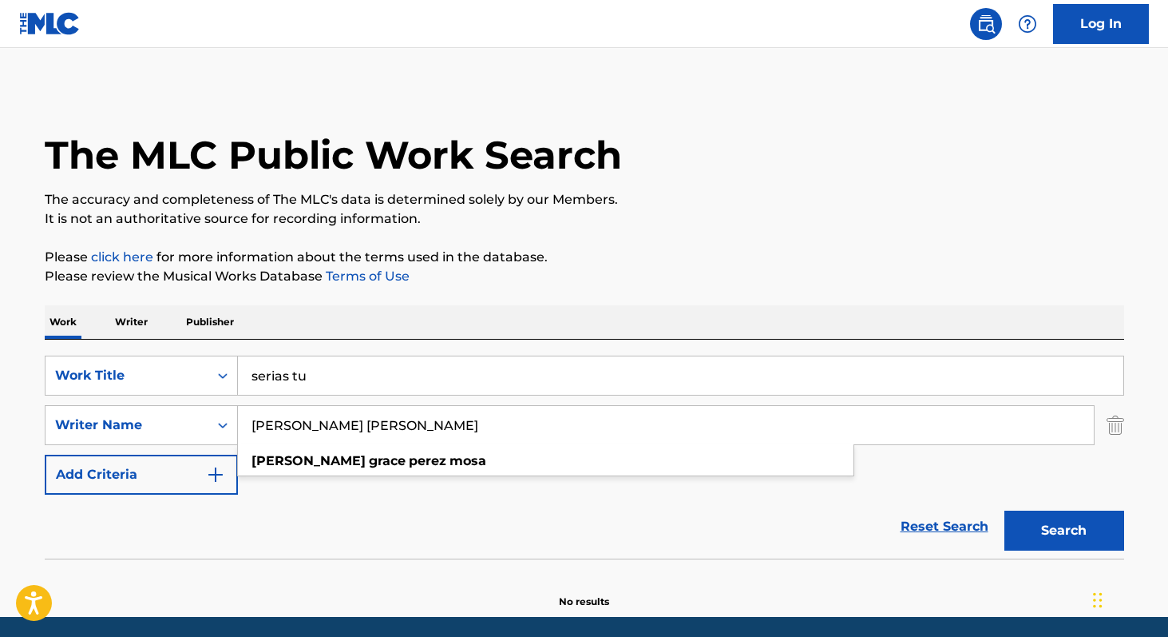
type input "[PERSON_NAME] [PERSON_NAME]"
click at [1005, 510] on button "Search" at bounding box center [1065, 530] width 120 height 40
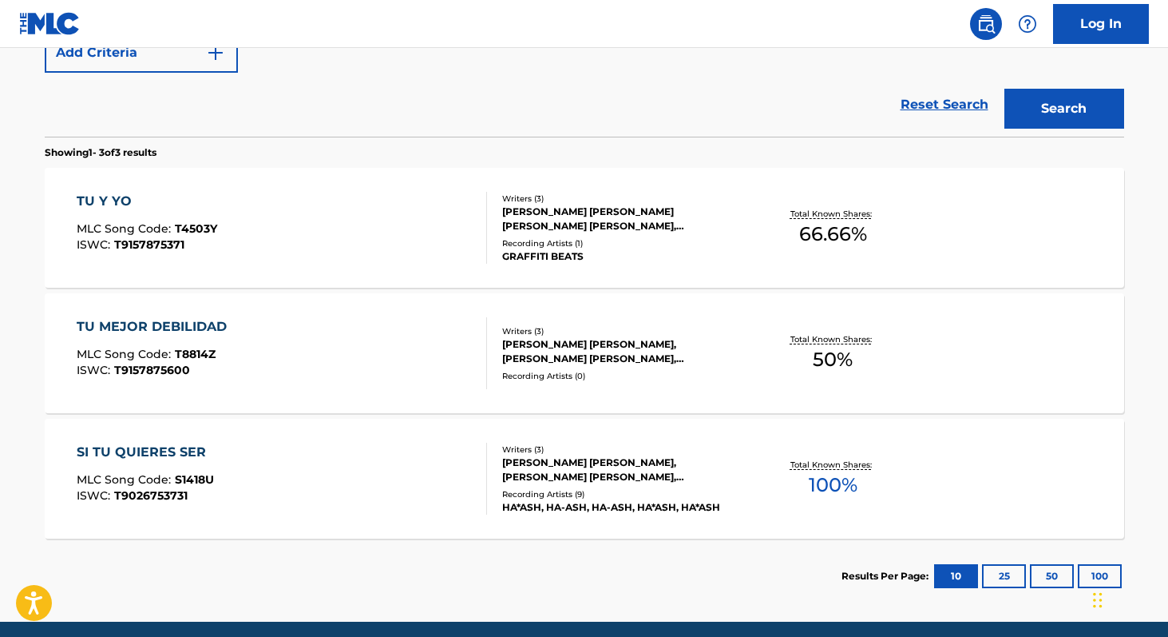
scroll to position [423, 0]
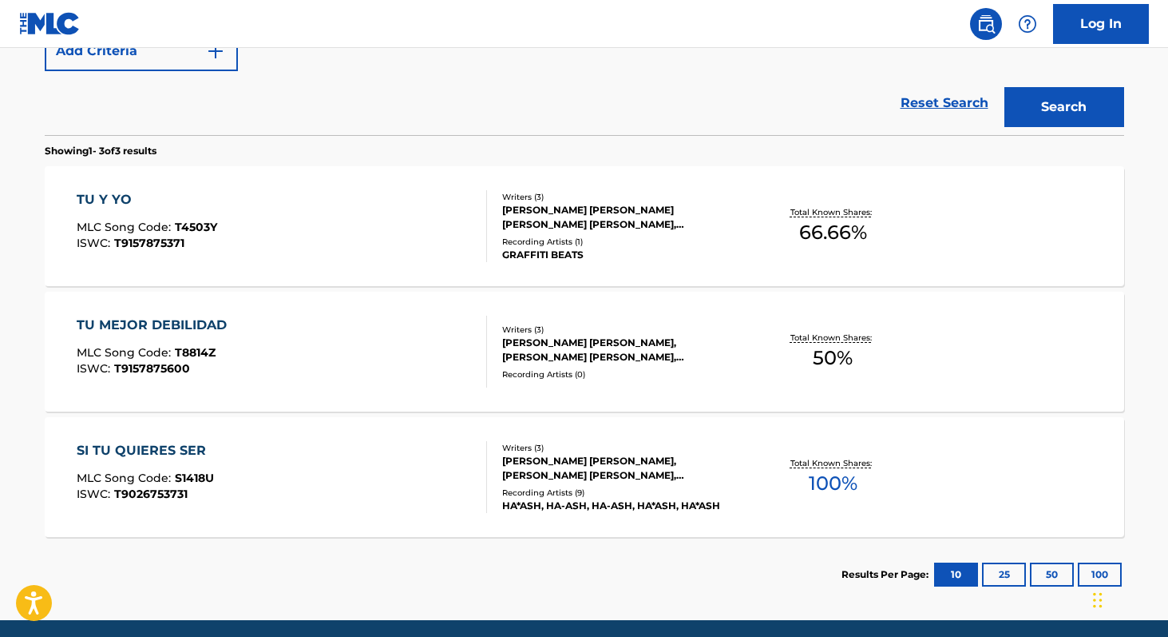
click at [826, 489] on span "100 %" at bounding box center [833, 483] width 49 height 29
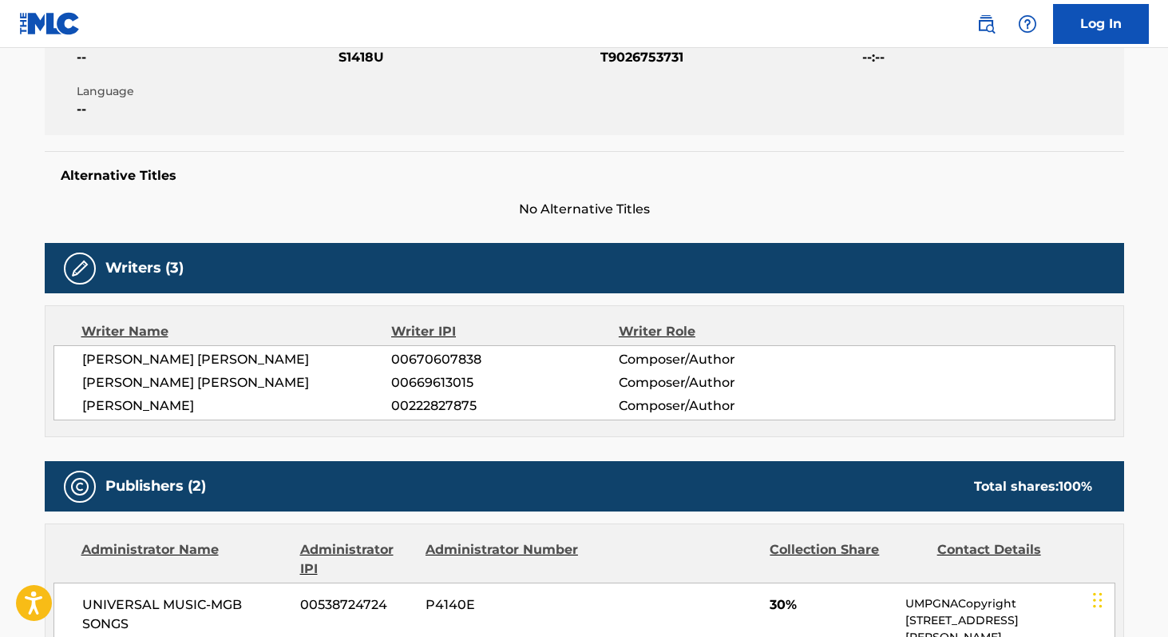
scroll to position [322, 0]
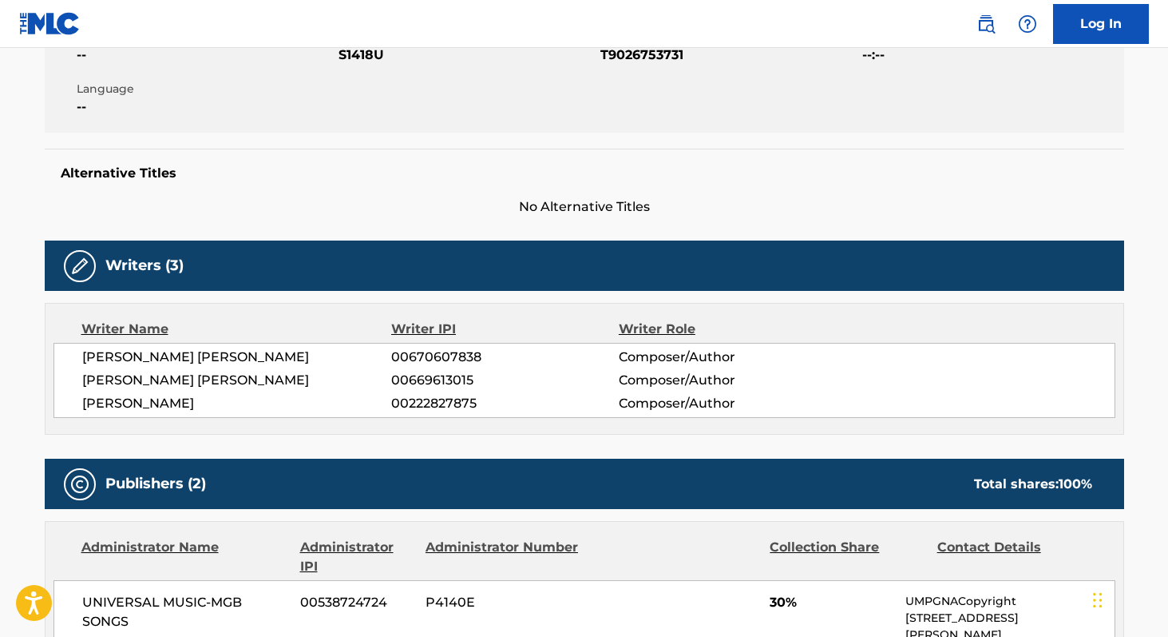
click at [401, 358] on span "00670607838" at bounding box center [504, 356] width 227 height 19
copy span "00670607838"
click at [436, 383] on span "00669613015" at bounding box center [504, 380] width 227 height 19
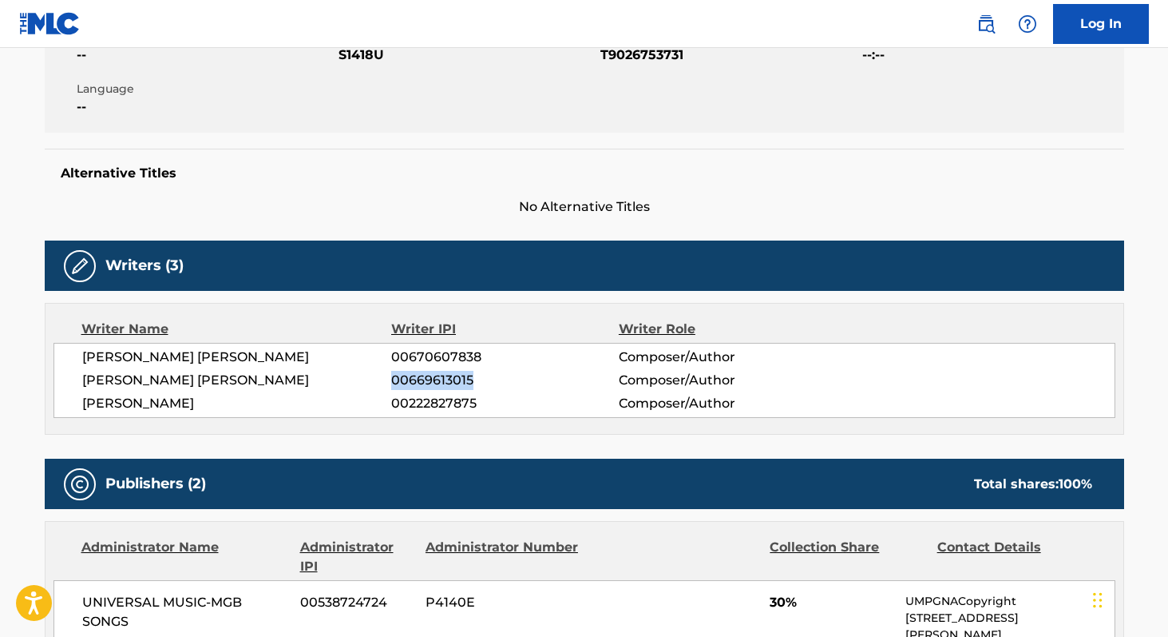
copy span "00669613015"
click at [429, 404] on span "00222827875" at bounding box center [504, 403] width 227 height 19
copy span "00222827875"
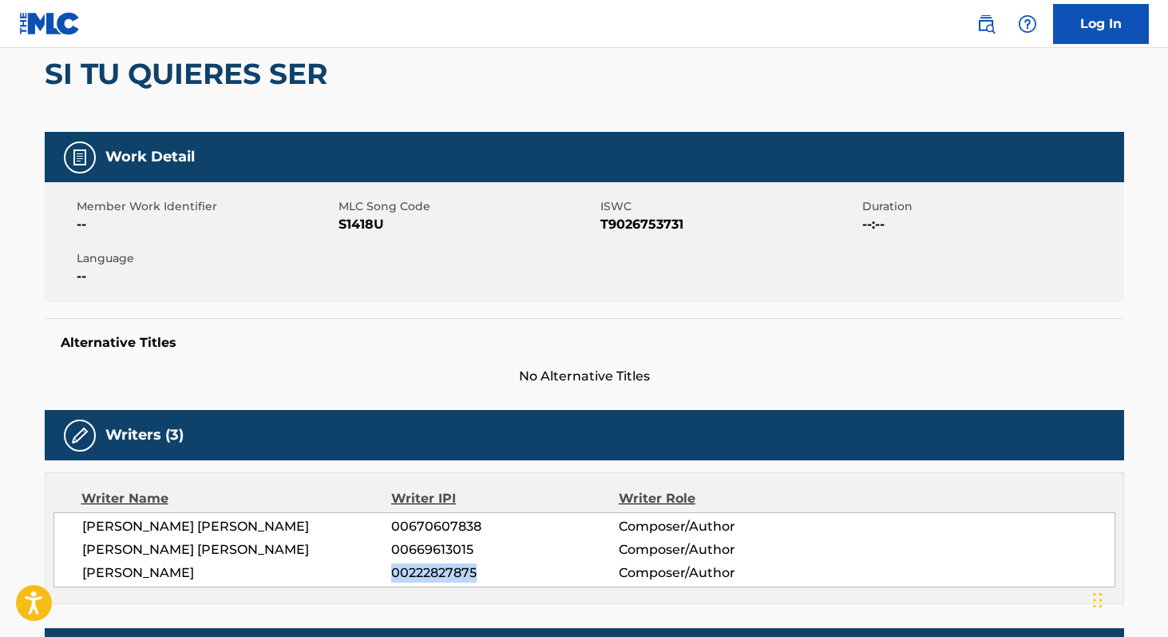
scroll to position [129, 0]
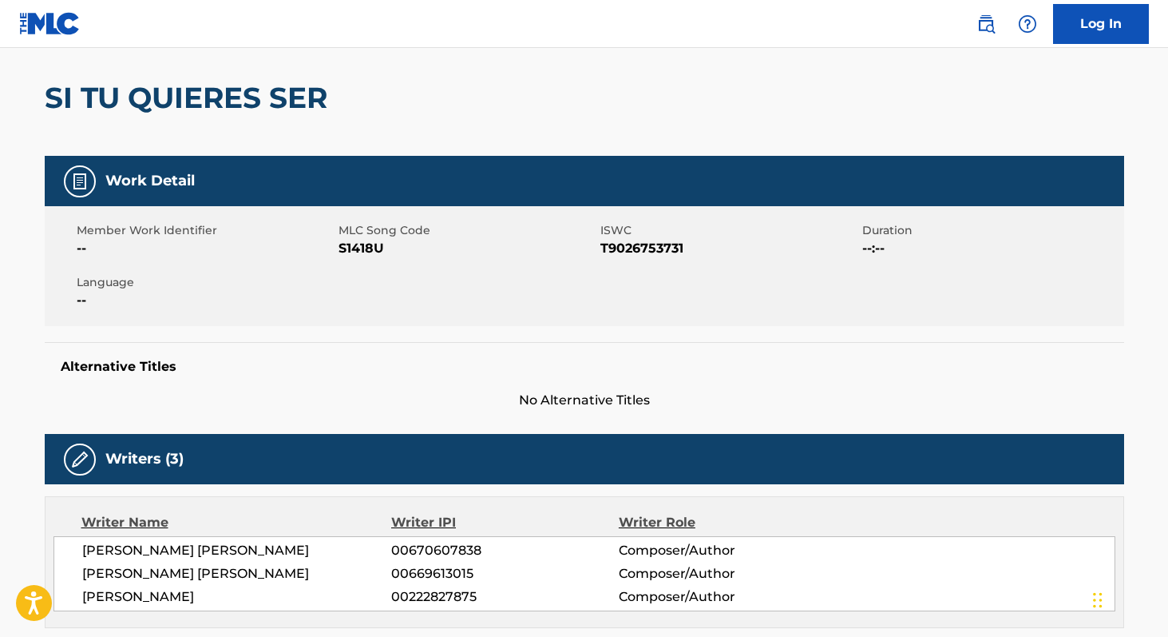
click at [356, 252] on span "S1418U" at bounding box center [468, 248] width 258 height 19
copy span "S1418U"
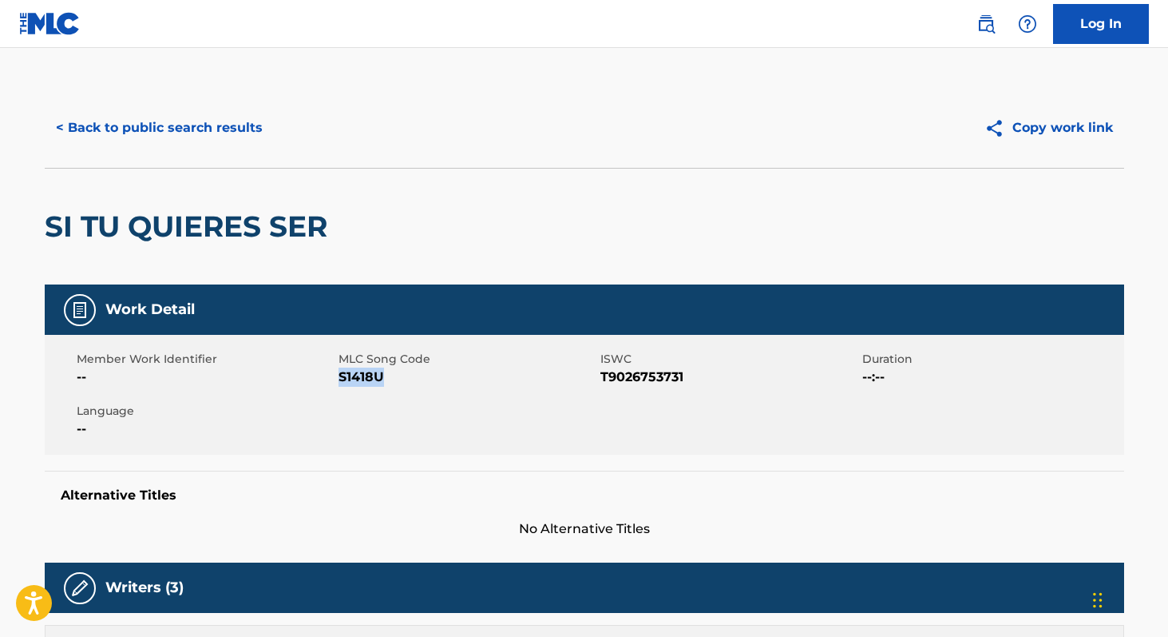
click at [140, 133] on button "< Back to public search results" at bounding box center [159, 128] width 229 height 40
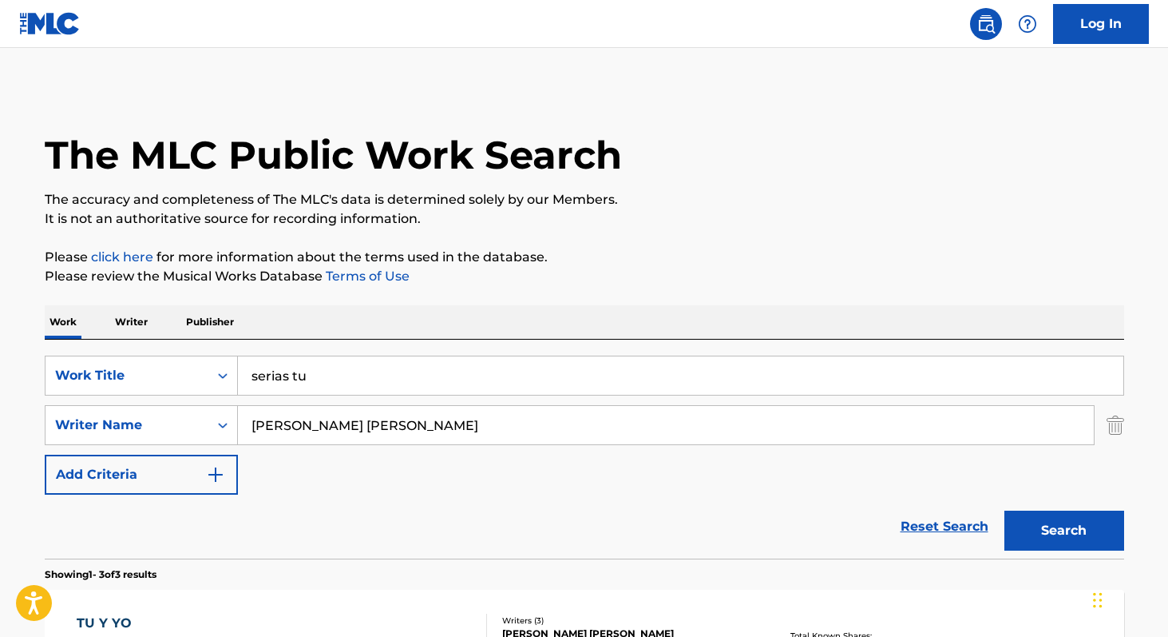
click at [117, 314] on p "Writer" at bounding box center [131, 322] width 42 height 34
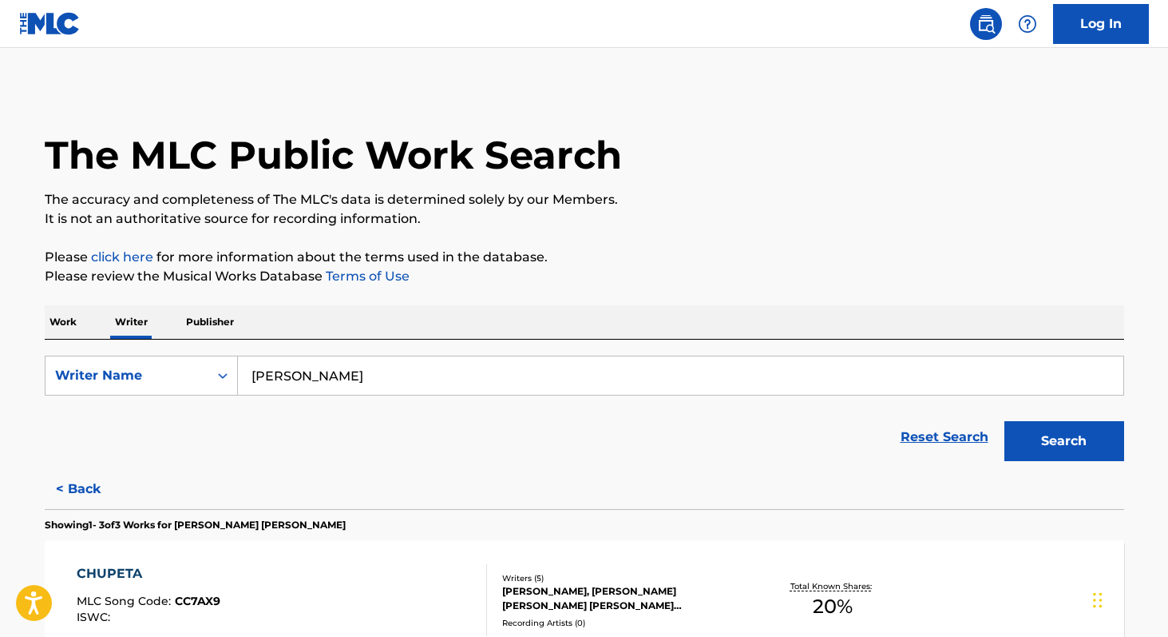
click at [394, 377] on input "[PERSON_NAME]" at bounding box center [681, 375] width 886 height 38
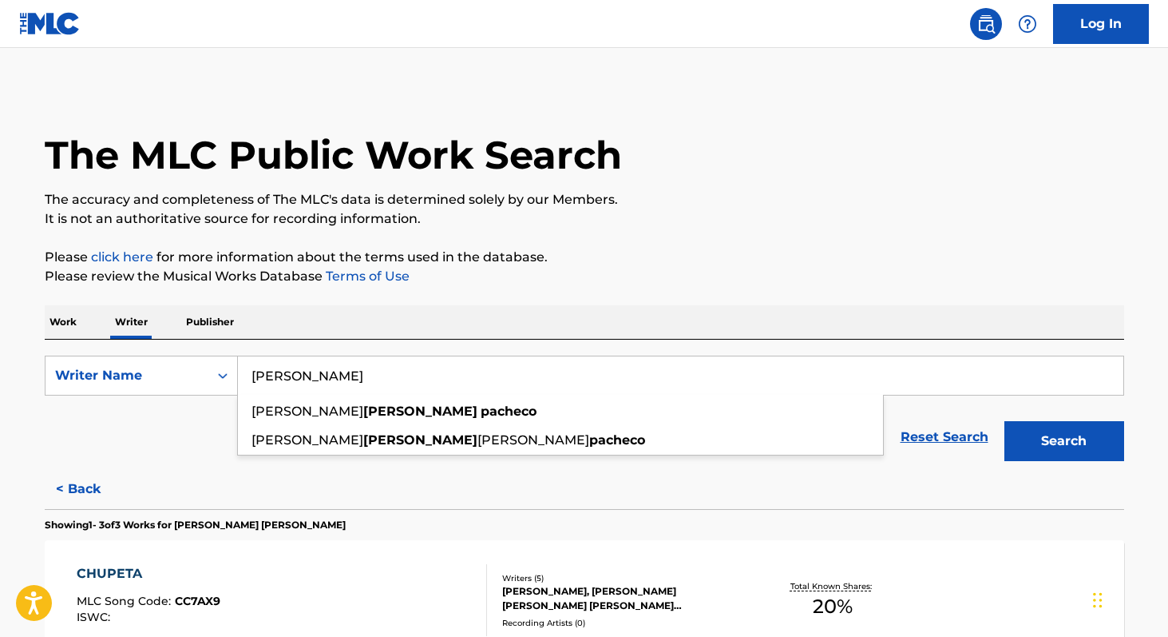
paste input "[PERSON_NAME]"
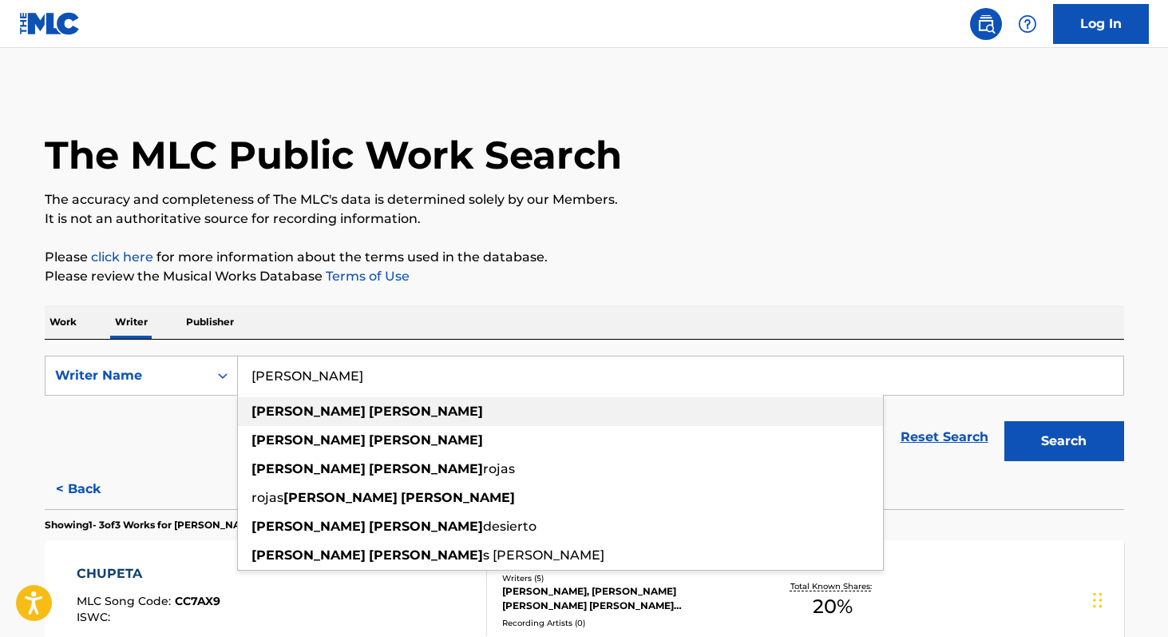
click at [357, 405] on div "[PERSON_NAME]" at bounding box center [560, 411] width 645 height 29
type input "[PERSON_NAME]"
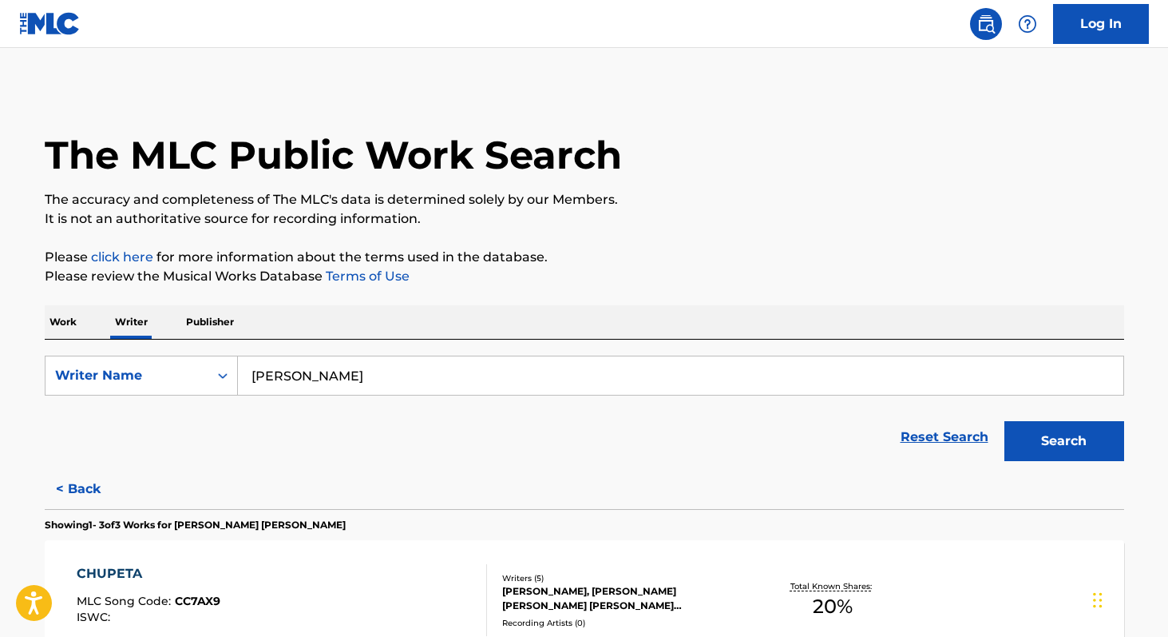
click at [1025, 443] on button "Search" at bounding box center [1065, 441] width 120 height 40
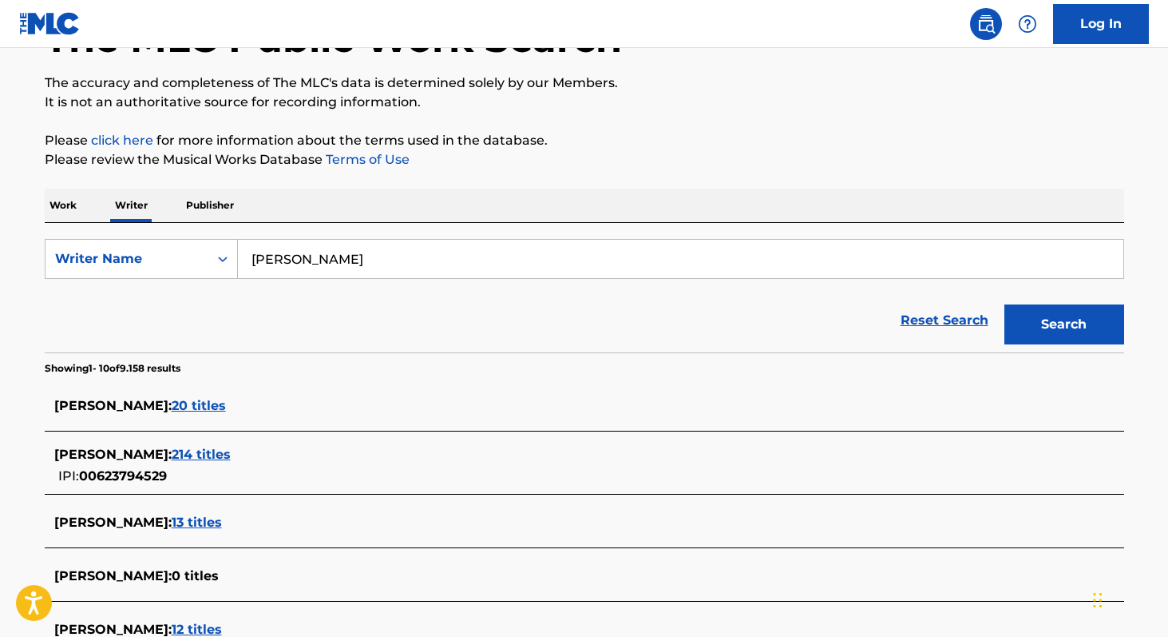
scroll to position [116, 0]
copy span "00623794529"
click at [231, 454] on span "214 titles" at bounding box center [201, 454] width 59 height 15
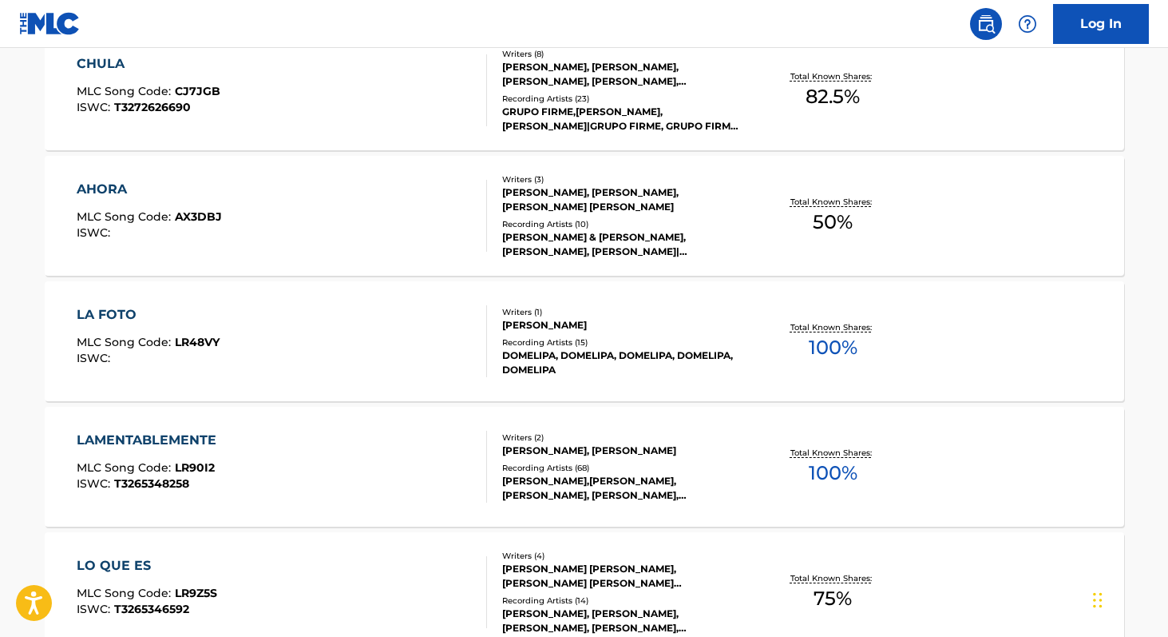
scroll to position [513, 0]
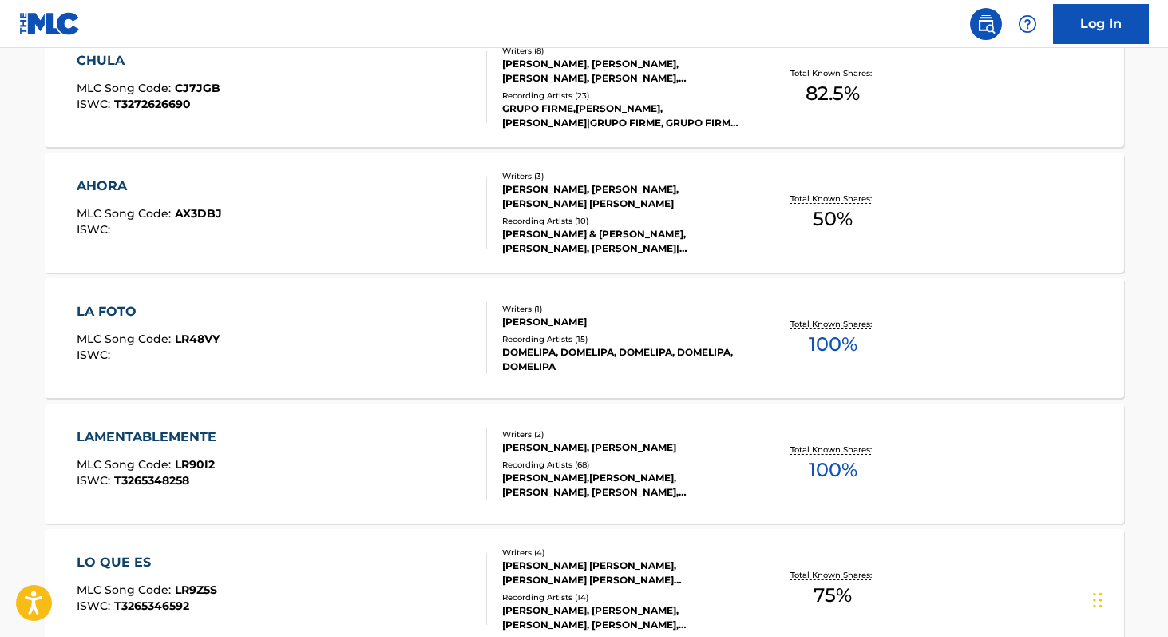
click at [826, 351] on span "100 %" at bounding box center [833, 344] width 49 height 29
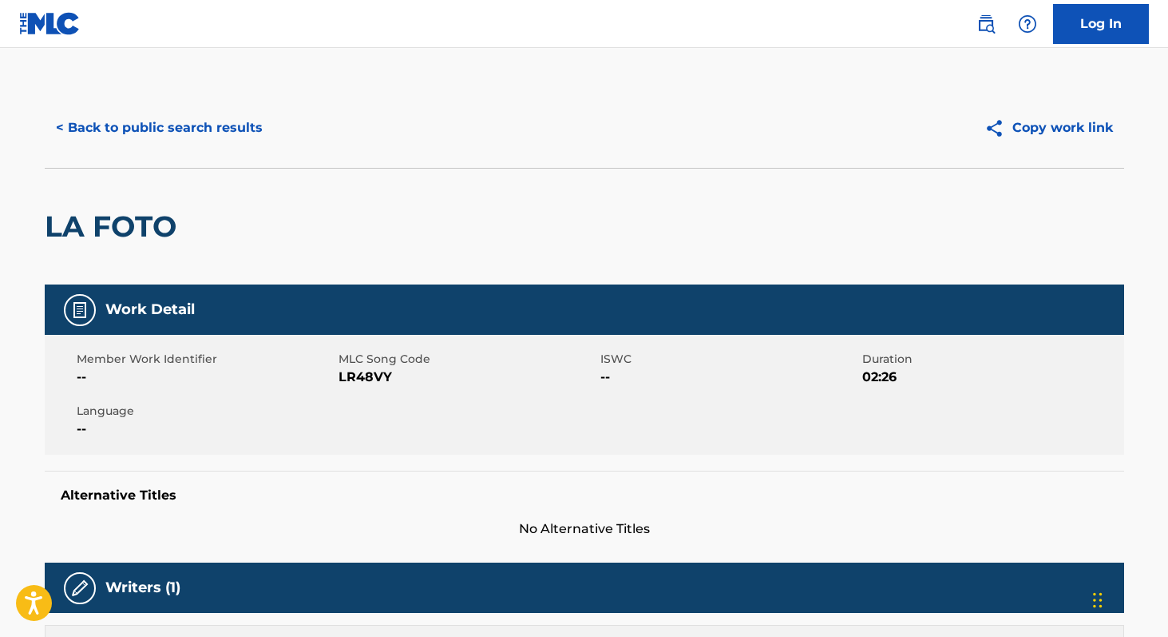
click at [353, 379] on span "LR48VY" at bounding box center [468, 376] width 258 height 19
click at [211, 118] on button "< Back to public search results" at bounding box center [159, 128] width 229 height 40
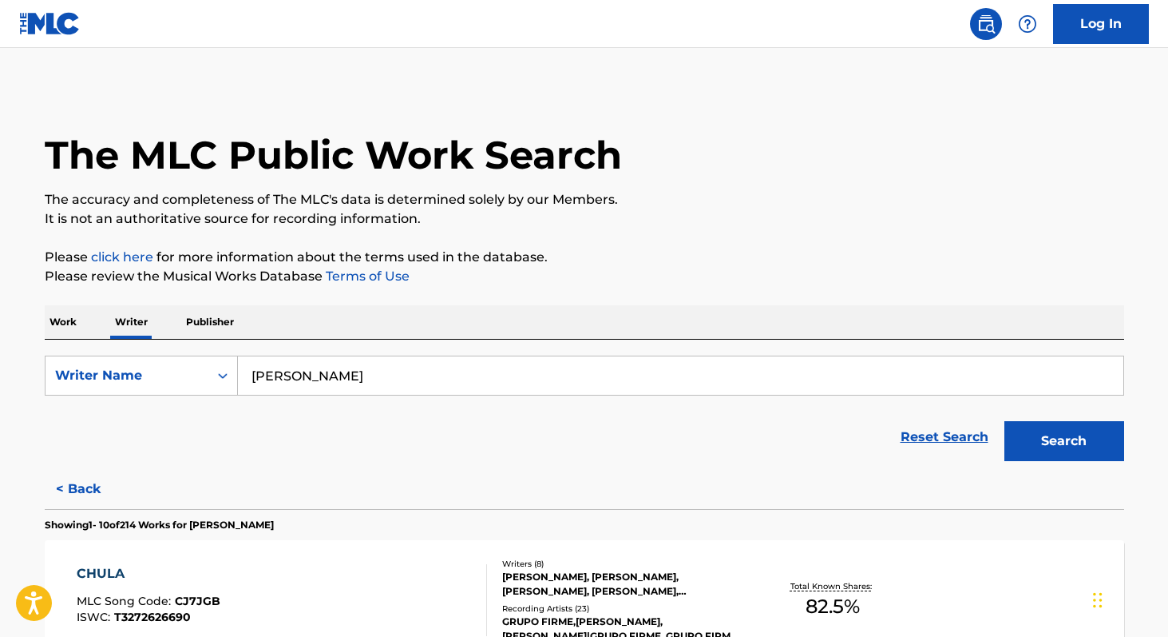
click at [392, 375] on input "[PERSON_NAME]" at bounding box center [681, 375] width 886 height 38
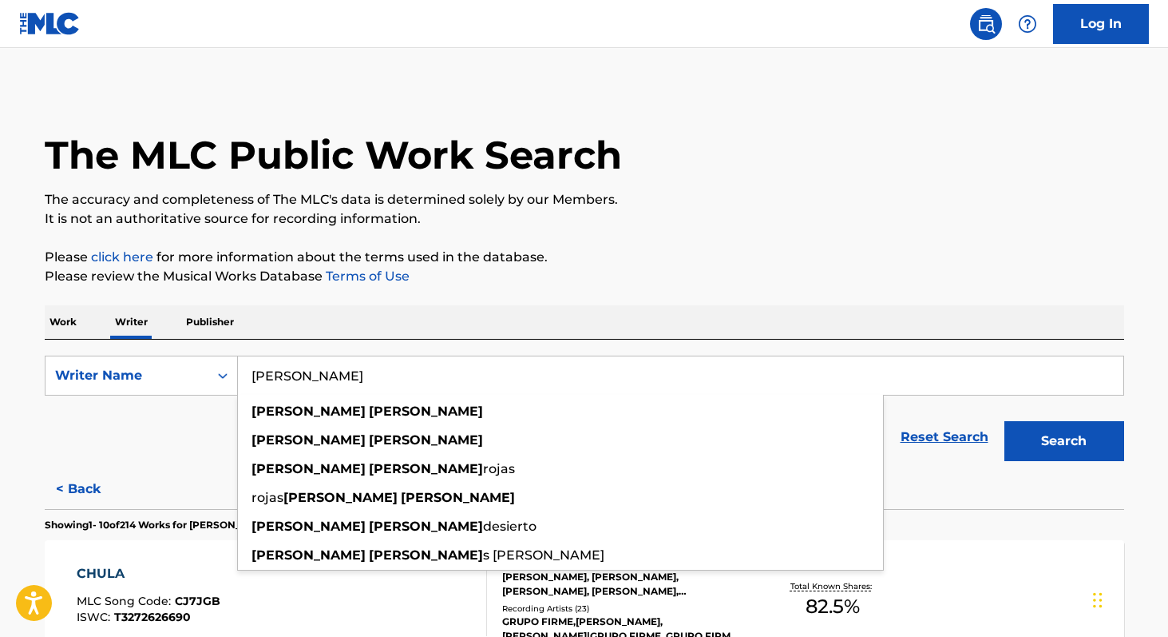
paste input "[PERSON_NAME]"
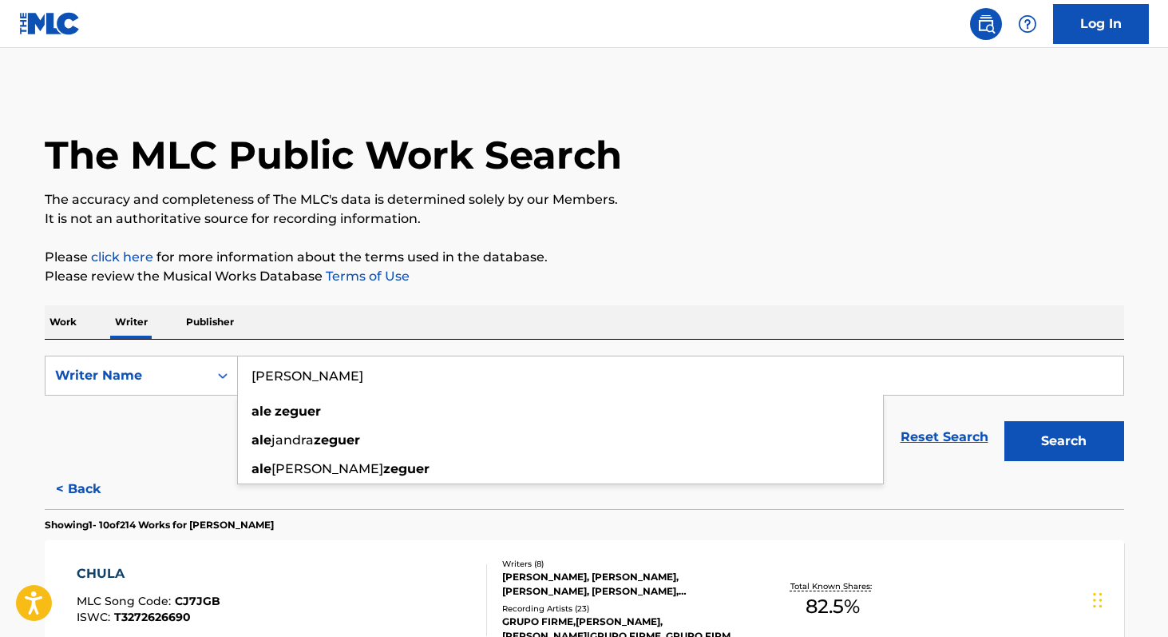
type input "[PERSON_NAME]"
click at [1036, 444] on button "Search" at bounding box center [1065, 441] width 120 height 40
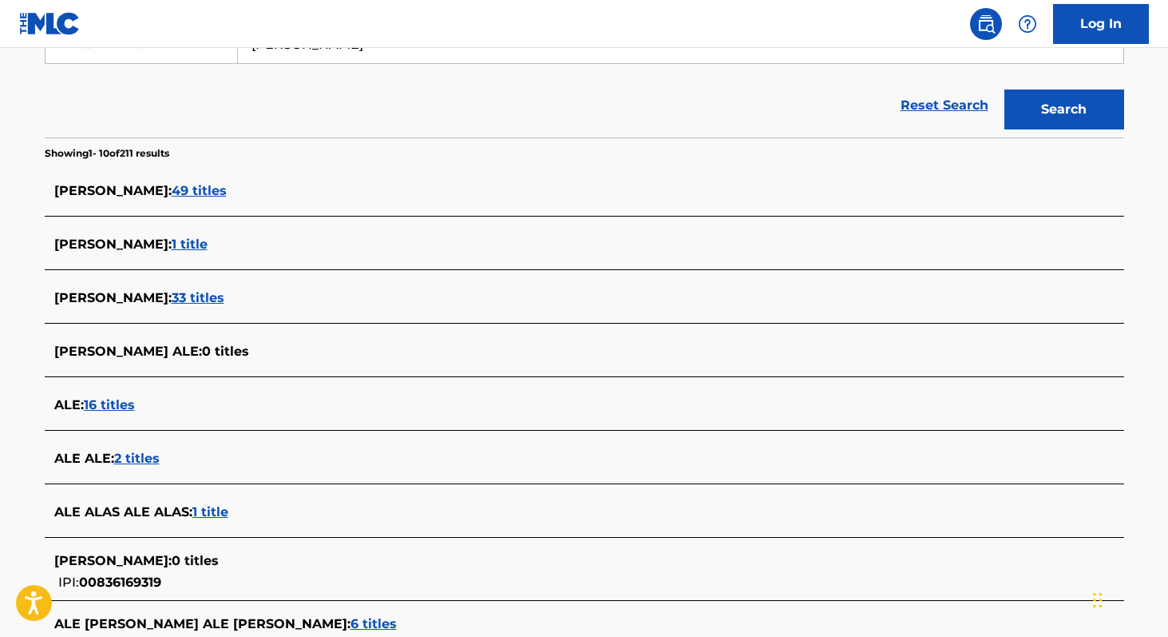
scroll to position [327, 0]
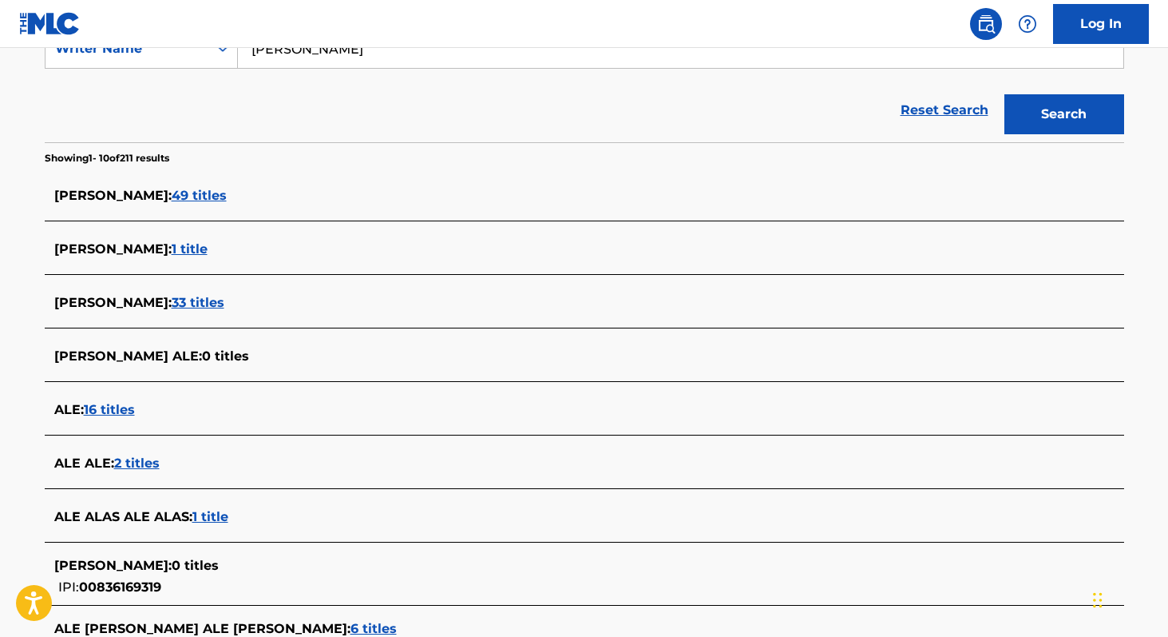
click at [224, 302] on span "33 titles" at bounding box center [198, 302] width 53 height 15
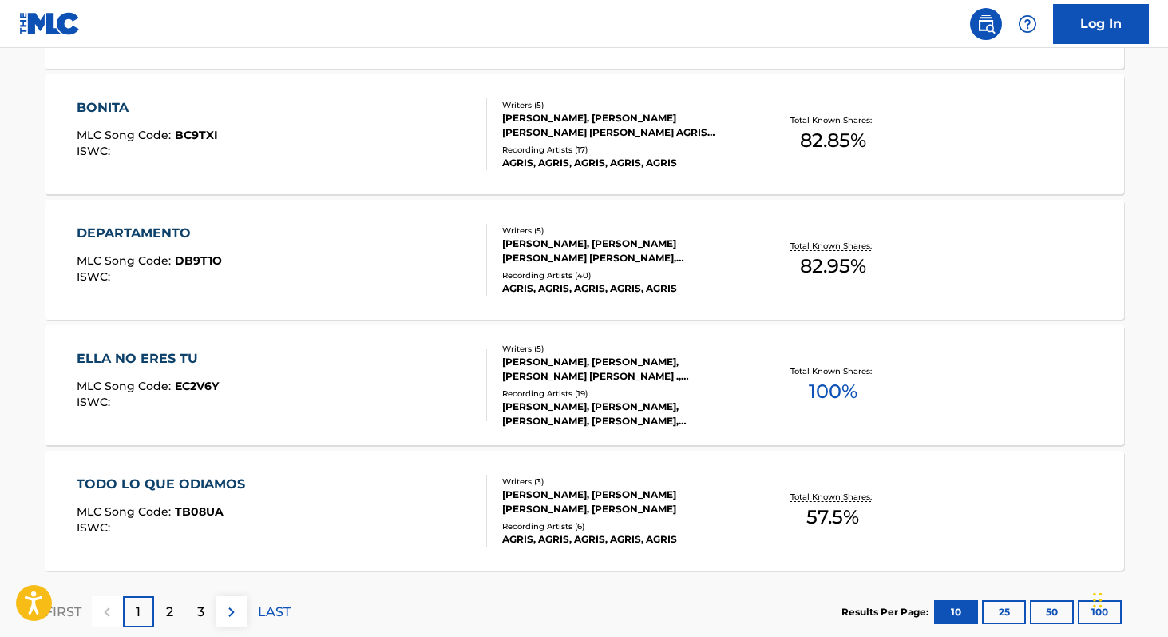
scroll to position [1237, 0]
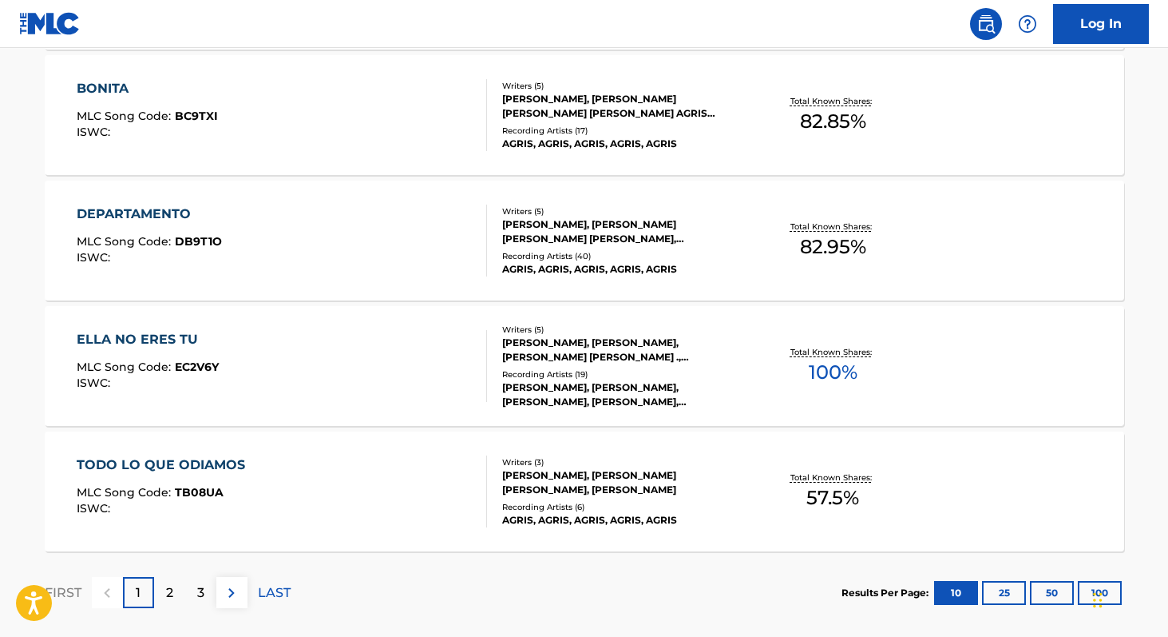
click at [832, 371] on span "100 %" at bounding box center [833, 372] width 49 height 29
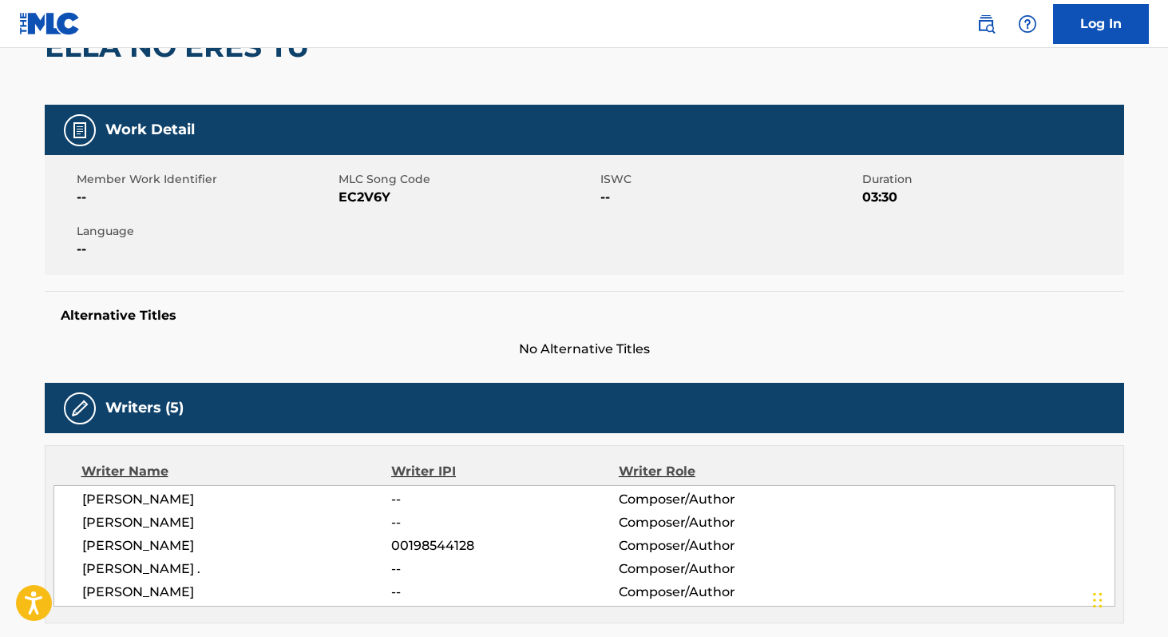
scroll to position [154, 0]
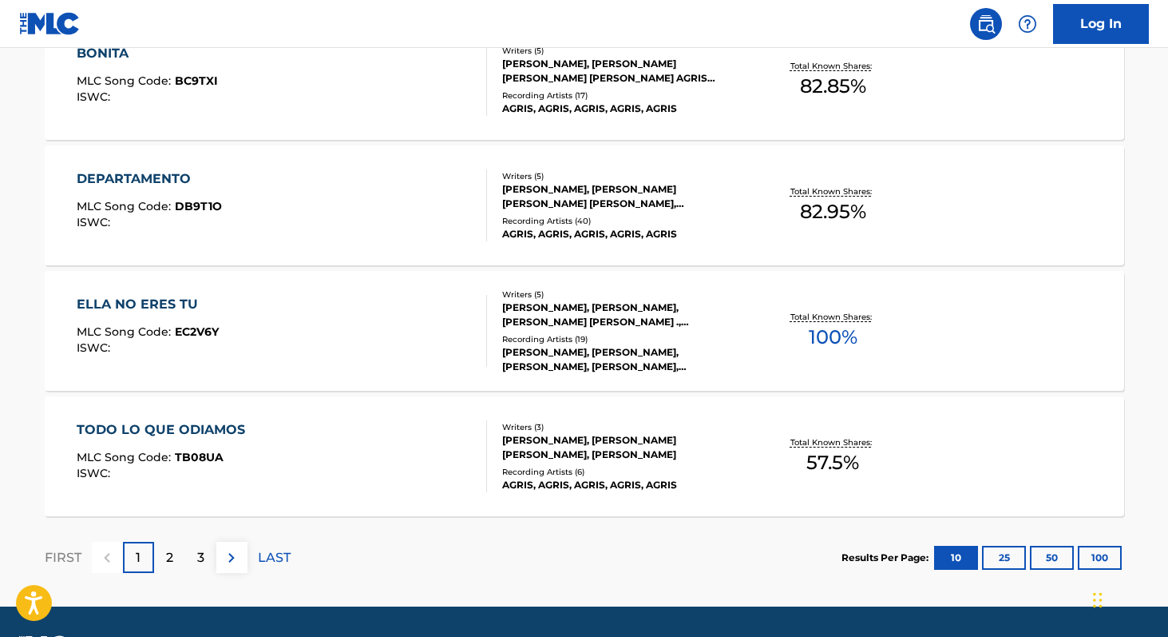
scroll to position [1319, 0]
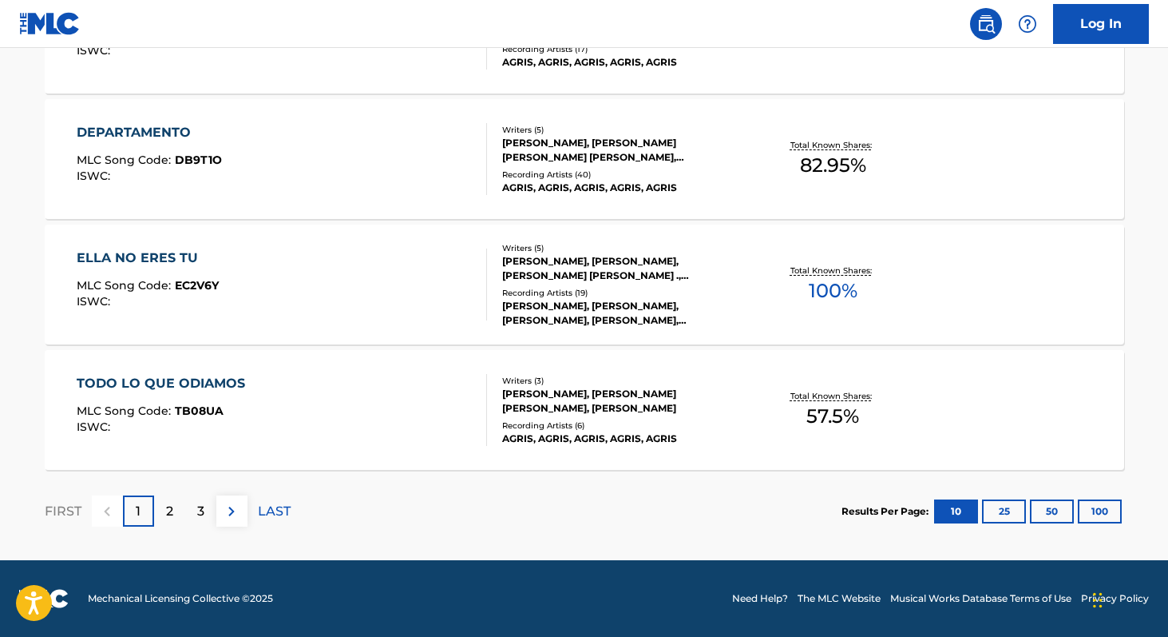
click at [1104, 515] on button "100" at bounding box center [1100, 511] width 44 height 24
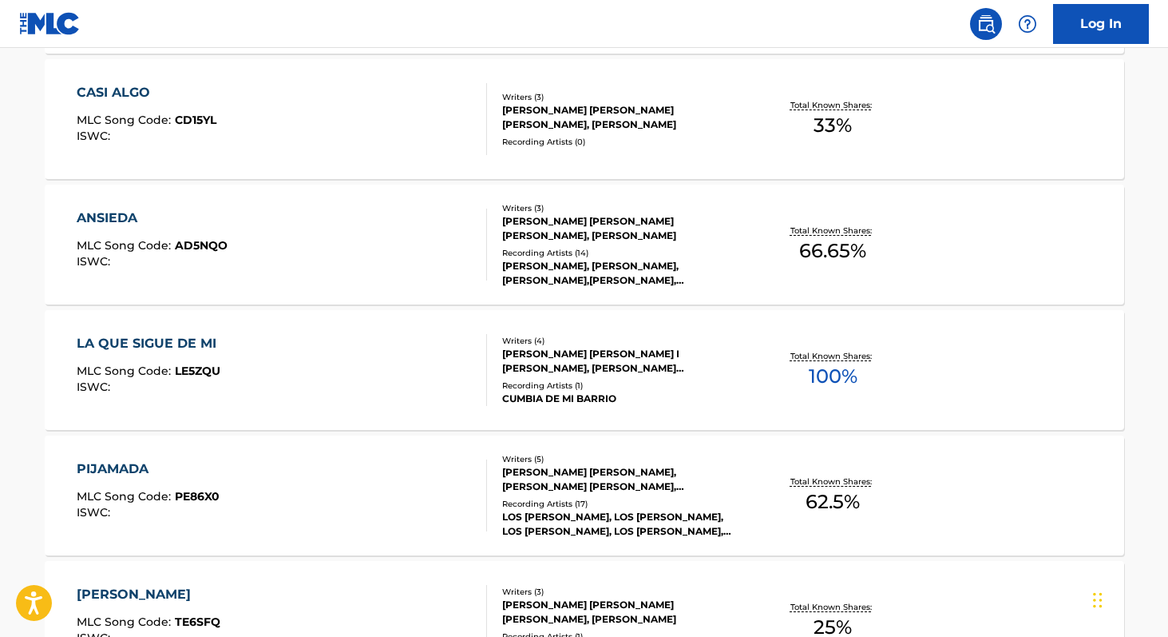
scroll to position [1985, 0]
click at [831, 382] on span "100 %" at bounding box center [833, 377] width 49 height 29
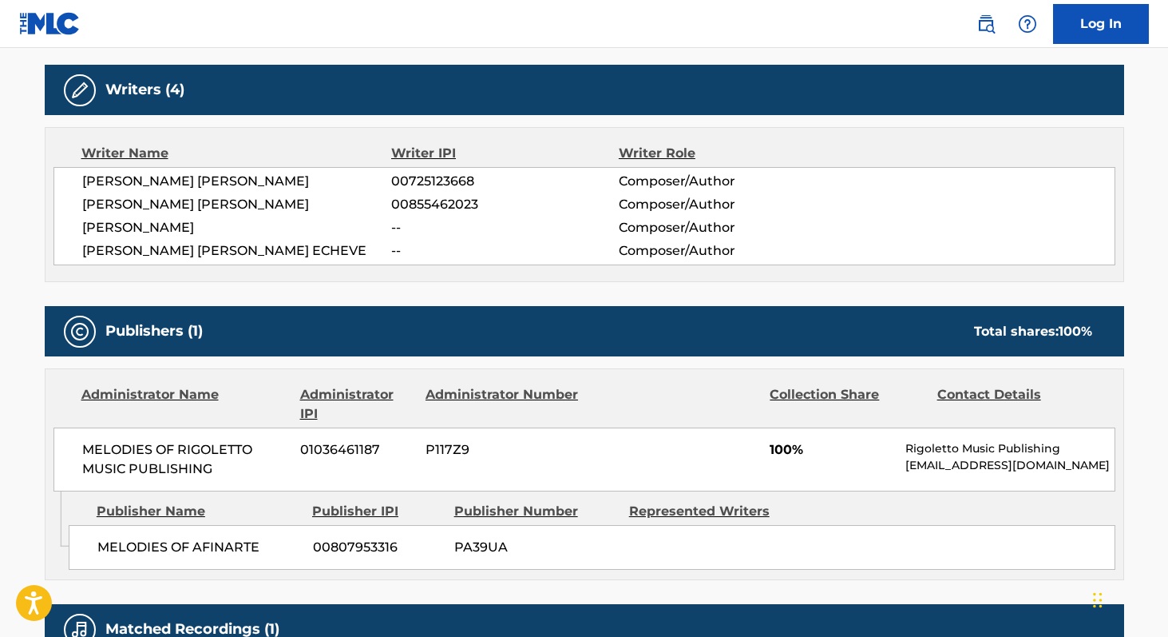
scroll to position [488, 0]
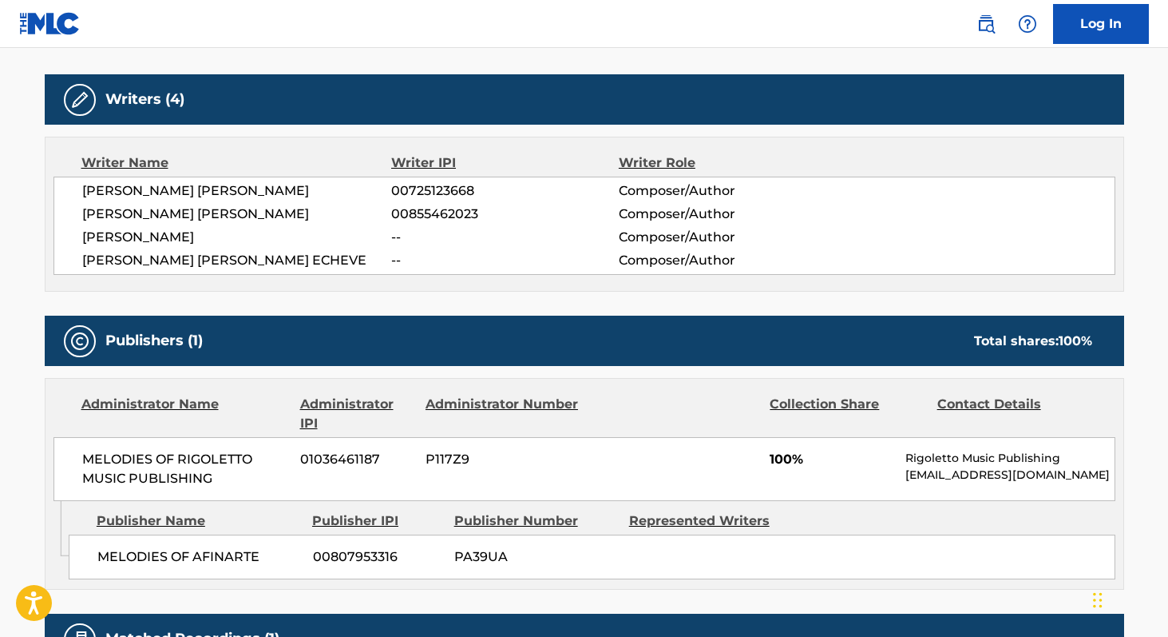
click at [117, 231] on span "[PERSON_NAME]" at bounding box center [237, 237] width 310 height 19
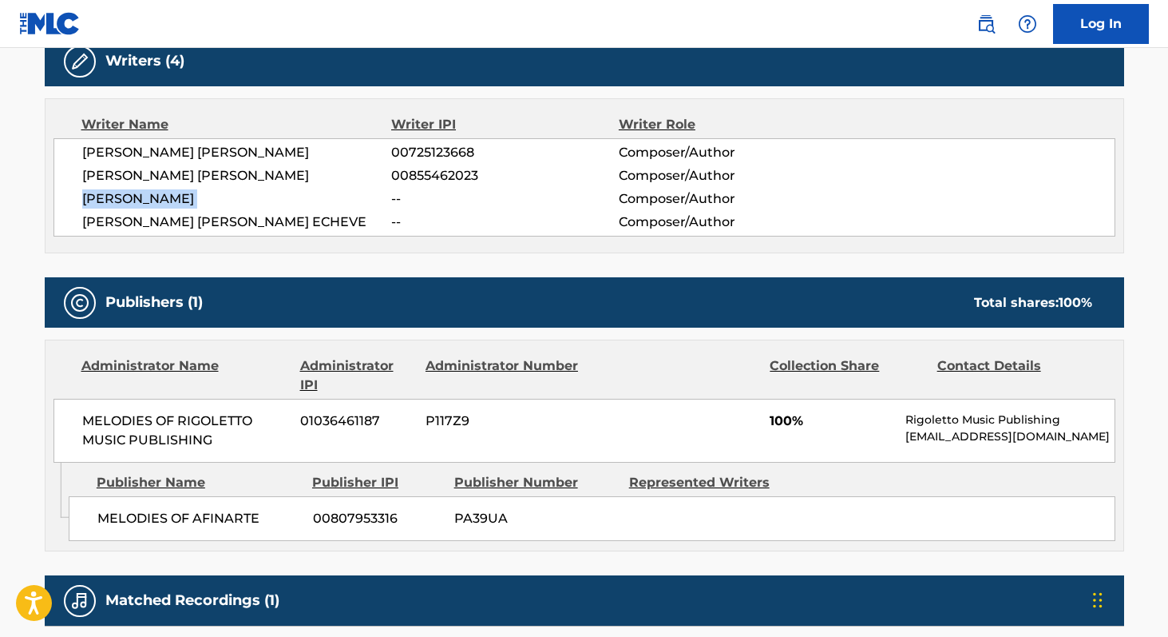
scroll to position [528, 0]
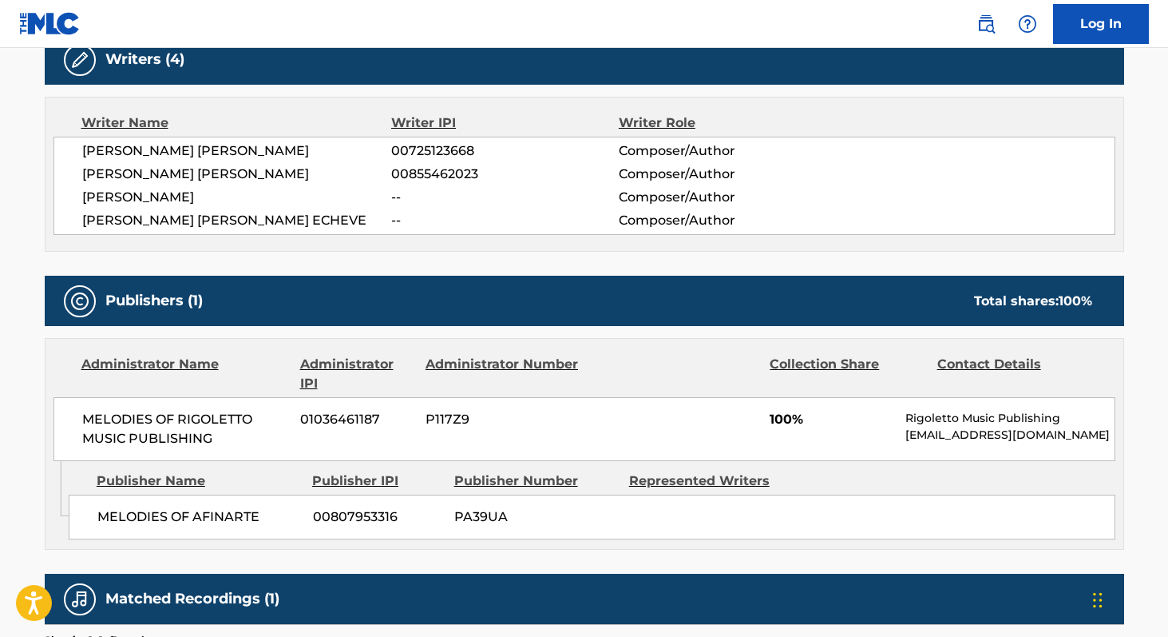
click at [99, 416] on span "MELODIES OF RIGOLETTO MUSIC PUBLISHING" at bounding box center [185, 429] width 207 height 38
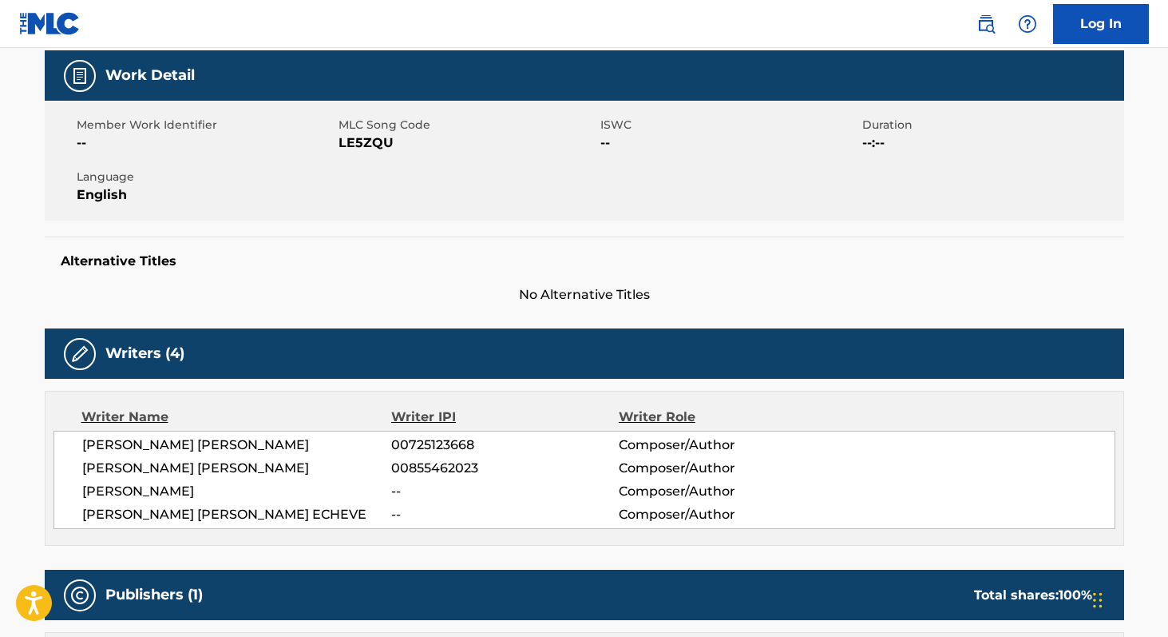
scroll to position [224, 0]
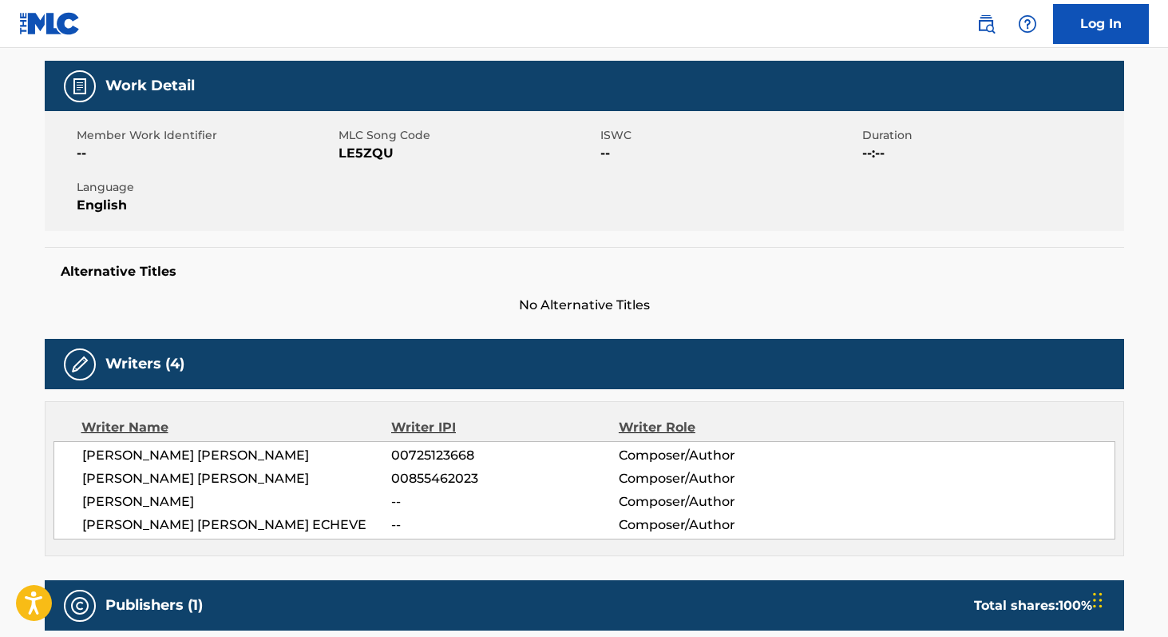
click at [348, 145] on span "LE5ZQU" at bounding box center [468, 153] width 258 height 19
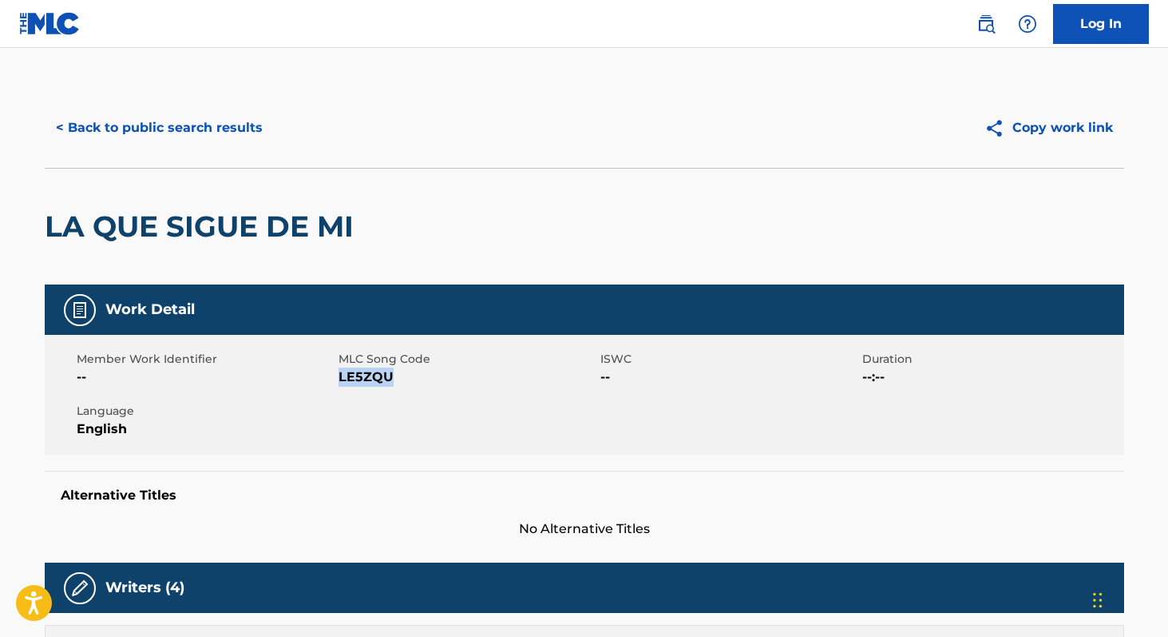
click at [250, 132] on button "< Back to public search results" at bounding box center [159, 128] width 229 height 40
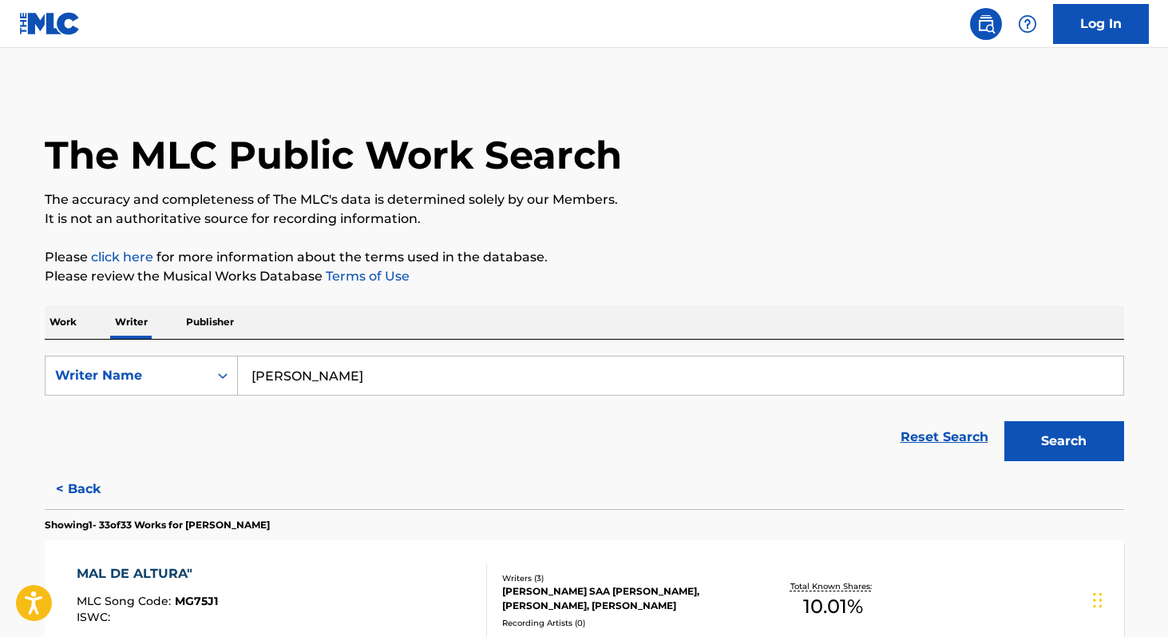
click at [69, 329] on p "Work" at bounding box center [63, 322] width 37 height 34
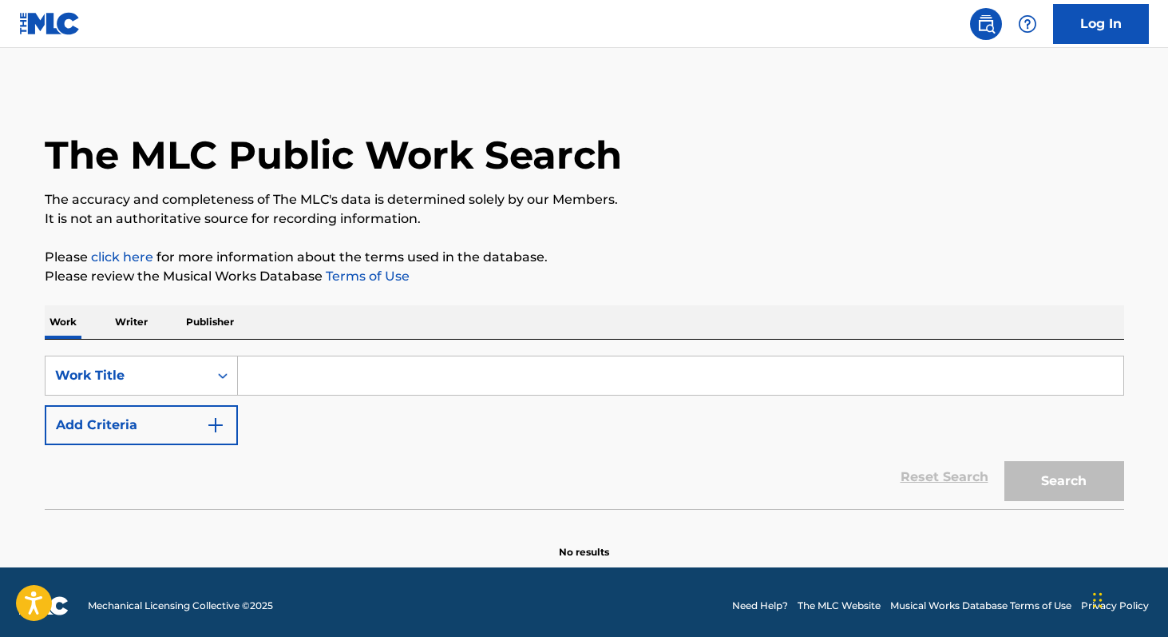
click at [320, 386] on input "Search Form" at bounding box center [681, 375] width 886 height 38
paste input "Sopa de Macaco"
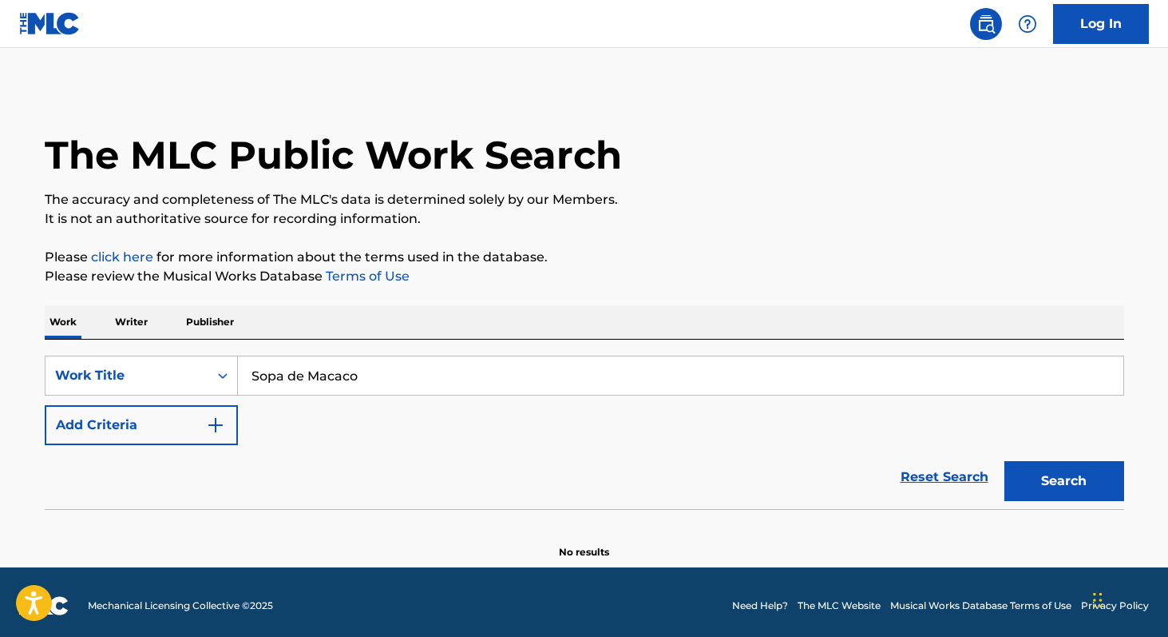
type input "Sopa de Macaco"
click at [146, 316] on p "Writer" at bounding box center [131, 322] width 42 height 34
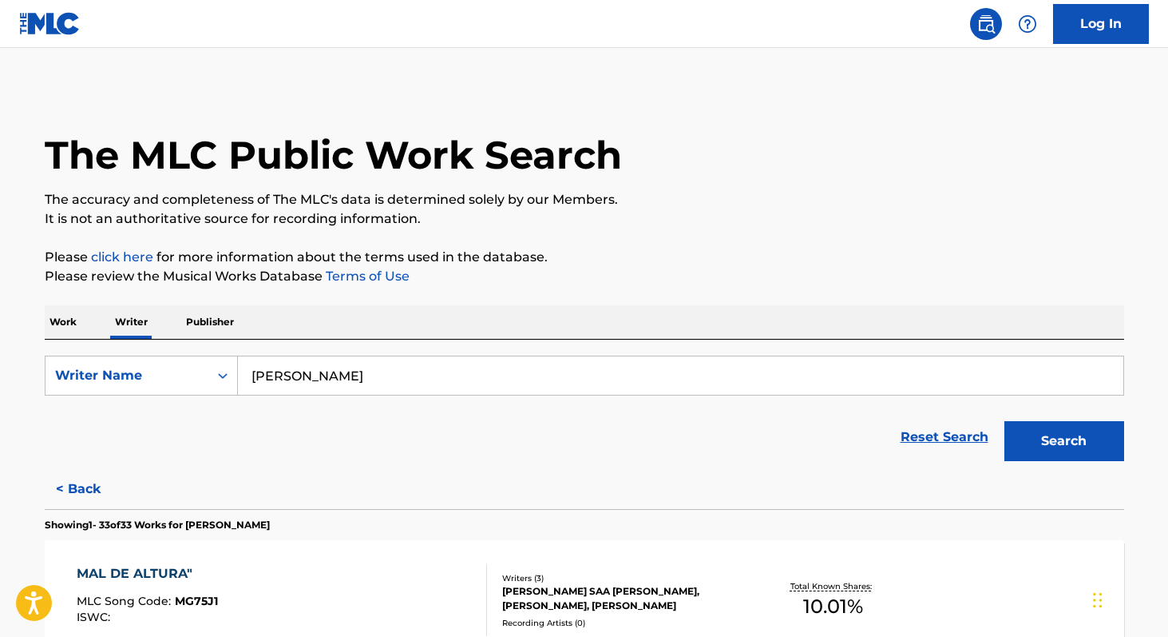
click at [355, 374] on input "[PERSON_NAME]" at bounding box center [681, 375] width 886 height 38
paste input "Donkey MC"
paste input "[GEOGRAPHIC_DATA]"
paste input "[PERSON_NAME] [PERSON_NAME]"
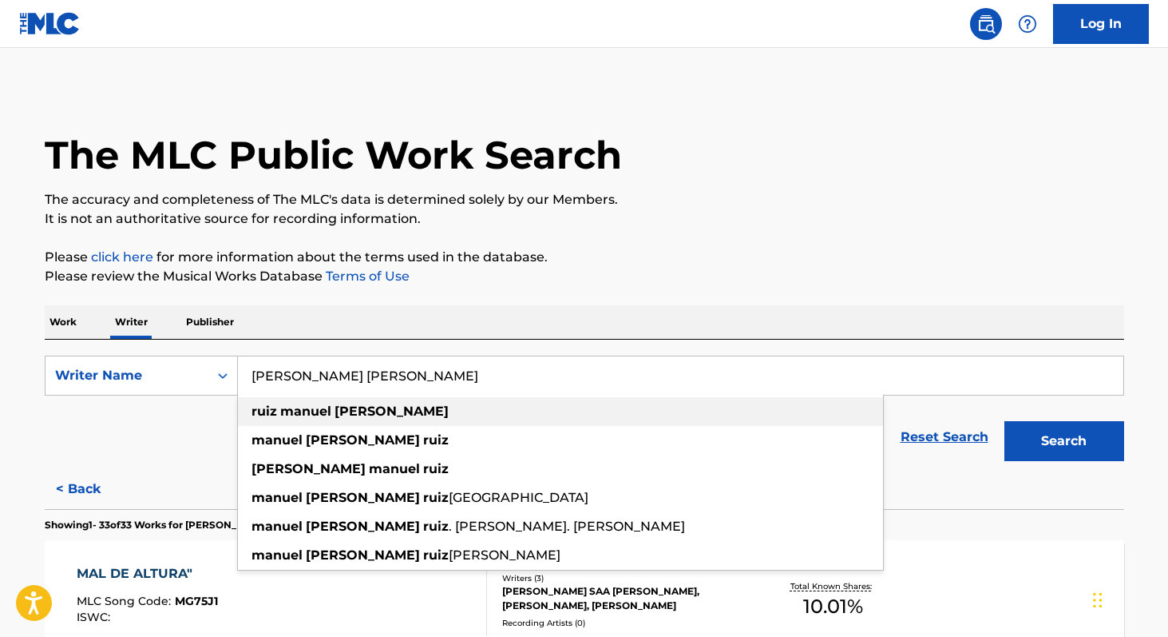
click at [343, 418] on strong "[PERSON_NAME]" at bounding box center [392, 410] width 114 height 15
type input "[PERSON_NAME] [PERSON_NAME]"
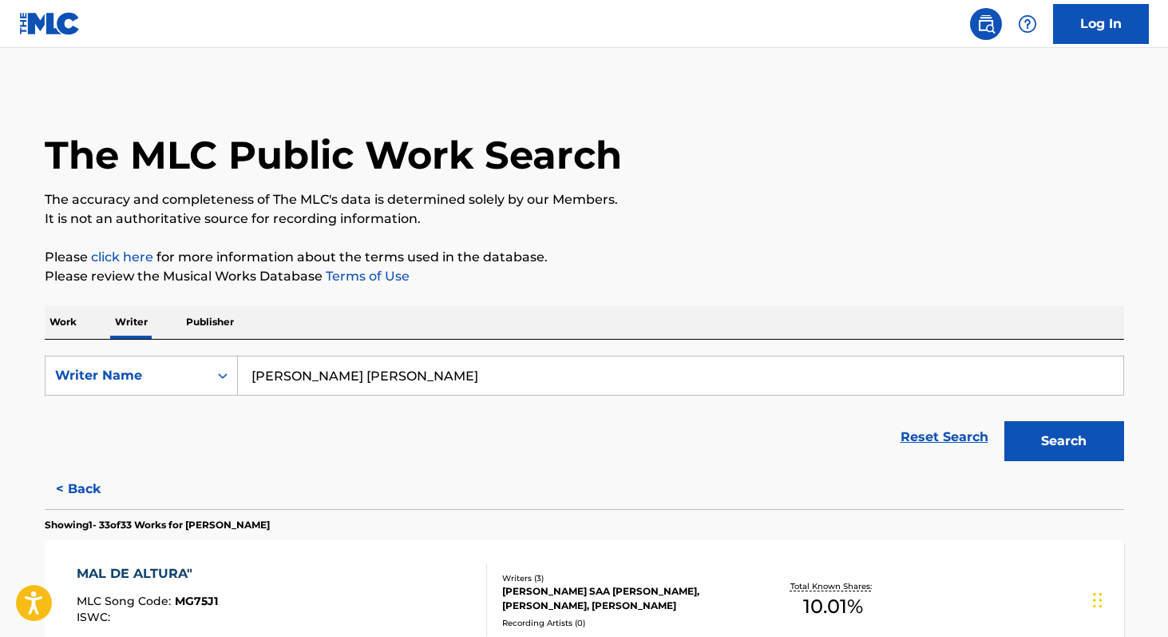
click at [62, 327] on p "Work" at bounding box center [63, 322] width 37 height 34
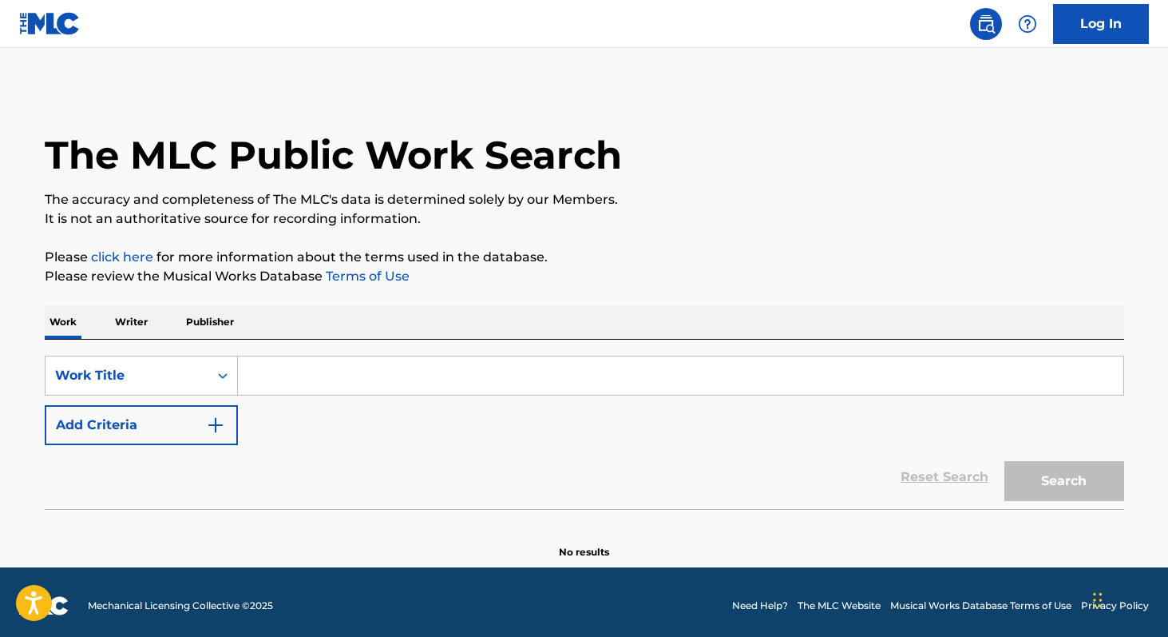
click at [326, 382] on input "Search Form" at bounding box center [681, 375] width 886 height 38
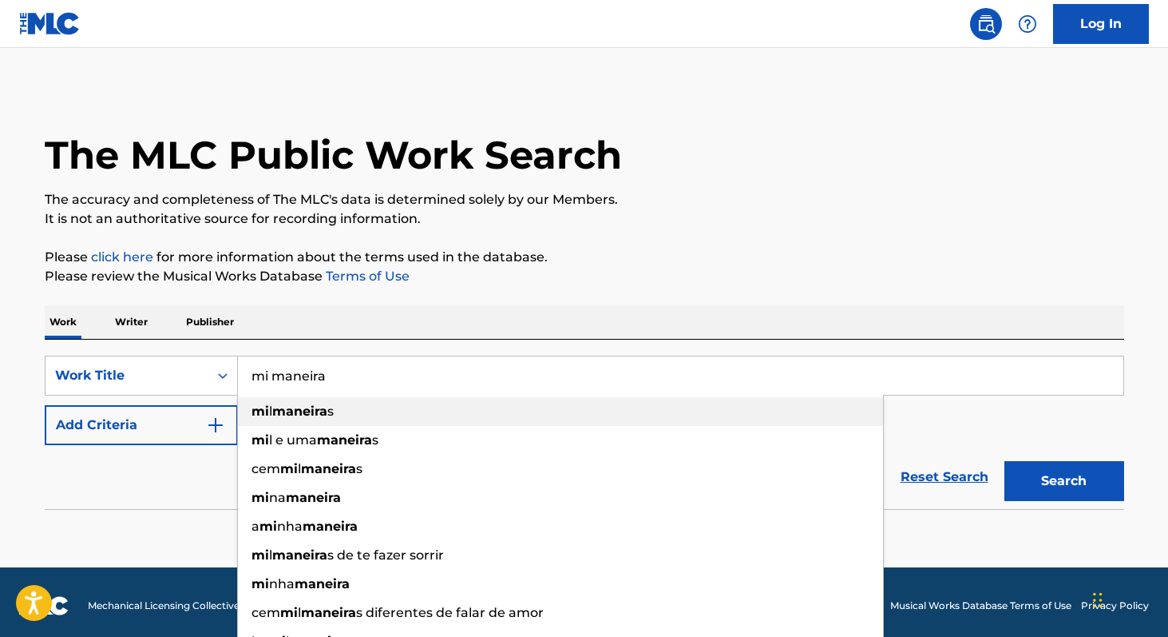
click at [329, 423] on div "mi l maneira s" at bounding box center [560, 411] width 645 height 29
type input "mil maneiras"
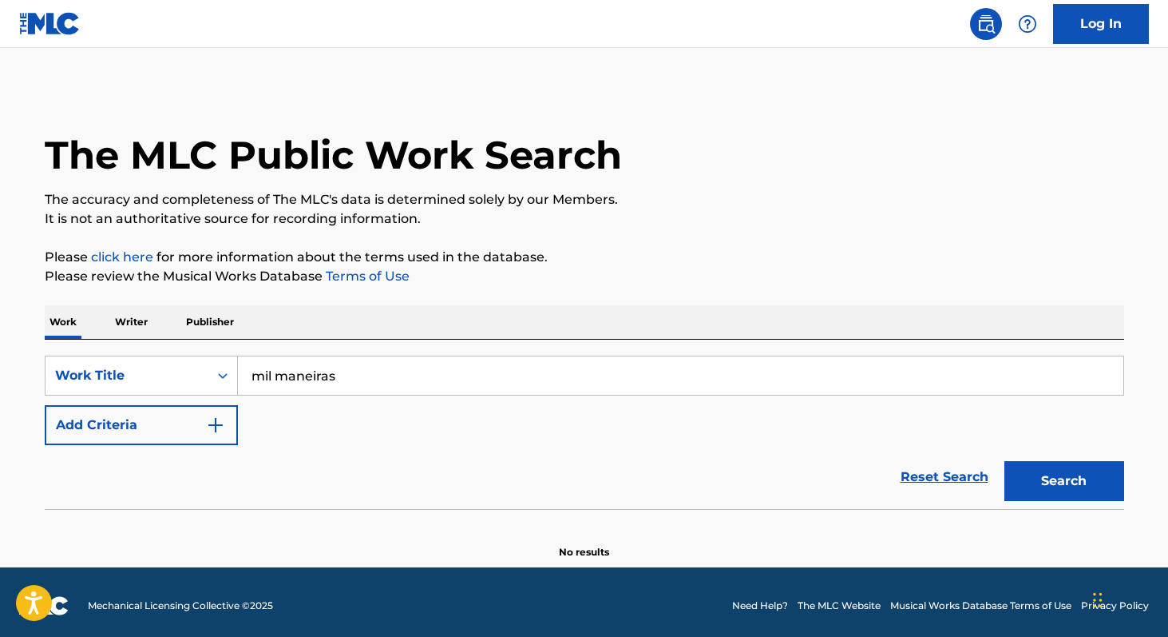
click at [124, 420] on button "Add Criteria" at bounding box center [141, 425] width 193 height 40
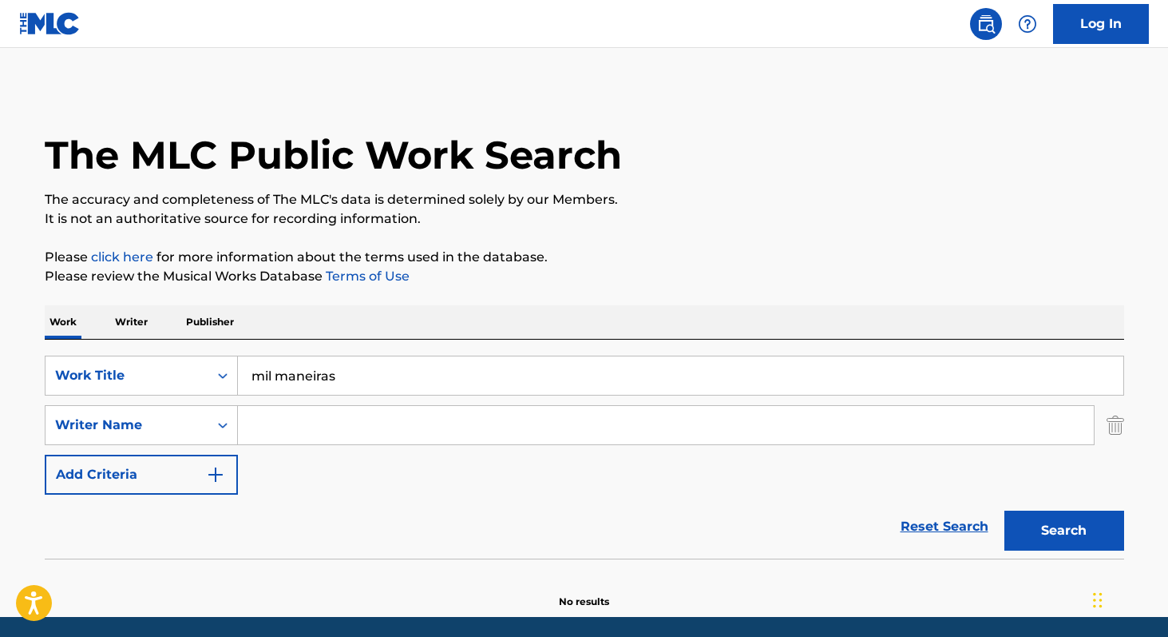
click at [276, 422] on input "Search Form" at bounding box center [666, 425] width 856 height 38
paste input "[PERSON_NAME] [PERSON_NAME]"
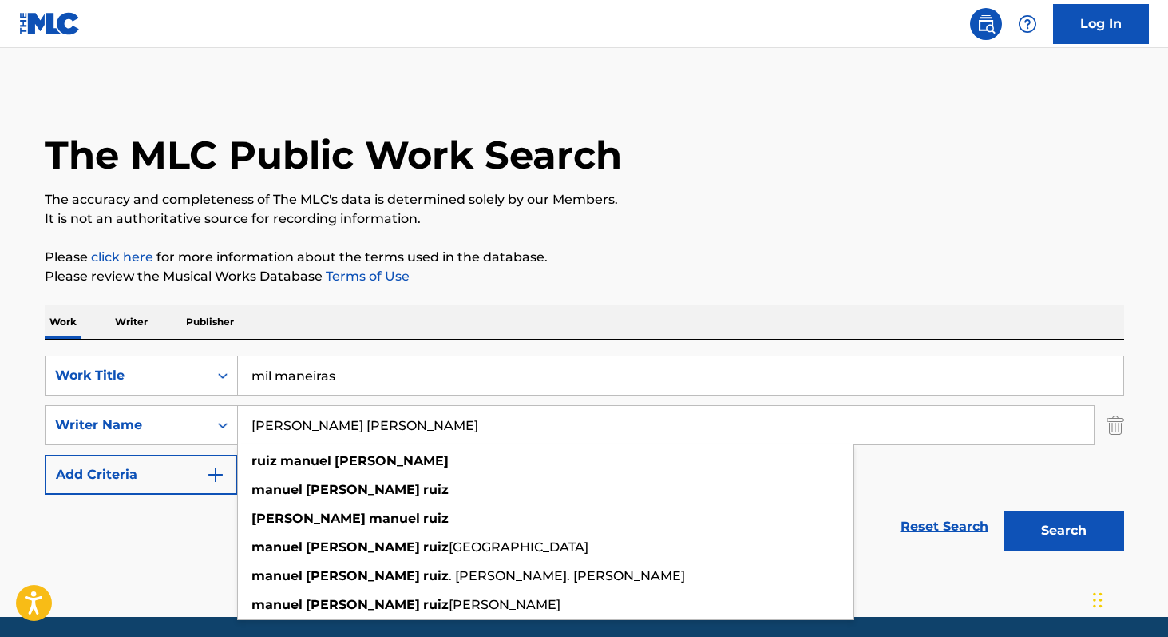
type input "[PERSON_NAME] [PERSON_NAME]"
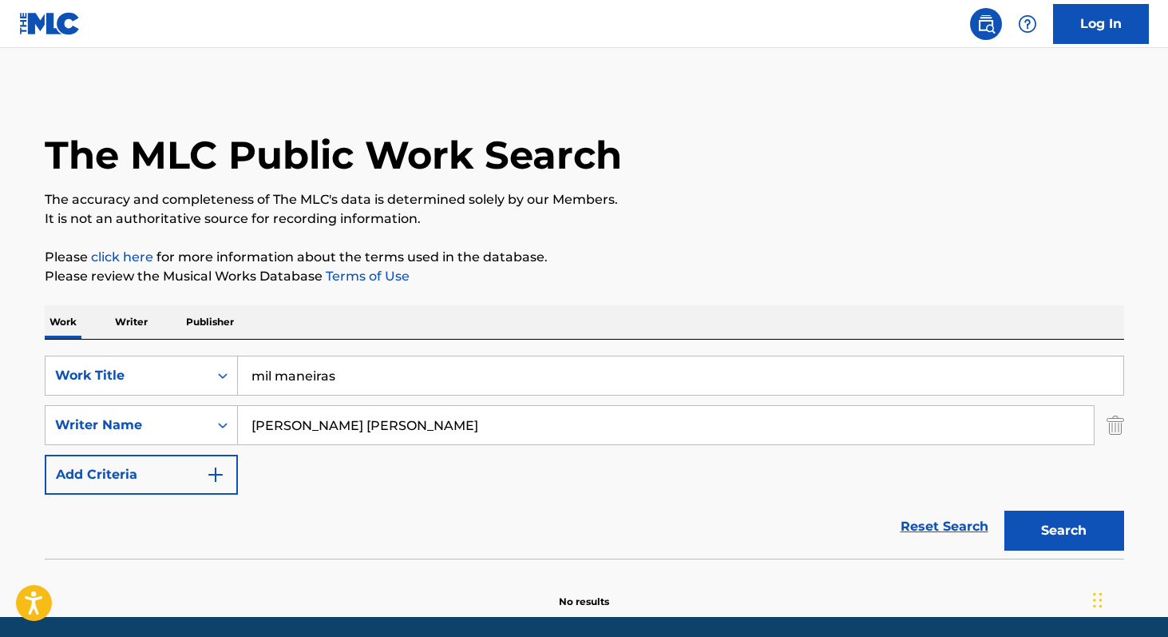
click at [1052, 528] on button "Search" at bounding box center [1065, 530] width 120 height 40
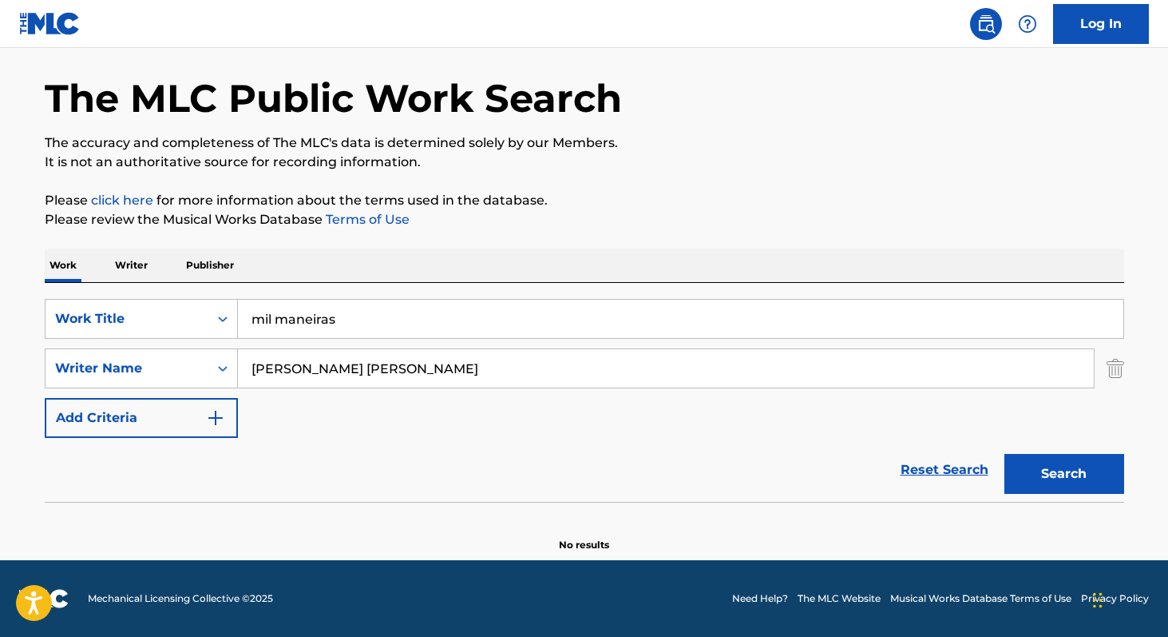
click at [460, 363] on input "[PERSON_NAME] [PERSON_NAME]" at bounding box center [666, 368] width 856 height 38
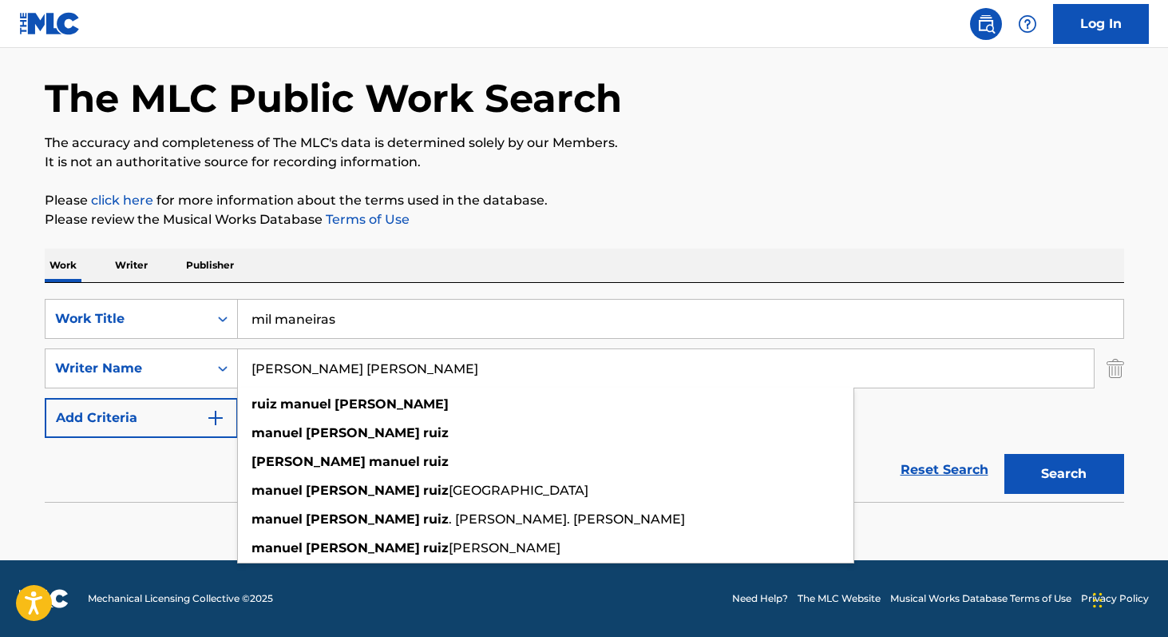
click at [1112, 365] on img "Search Form" at bounding box center [1116, 368] width 18 height 40
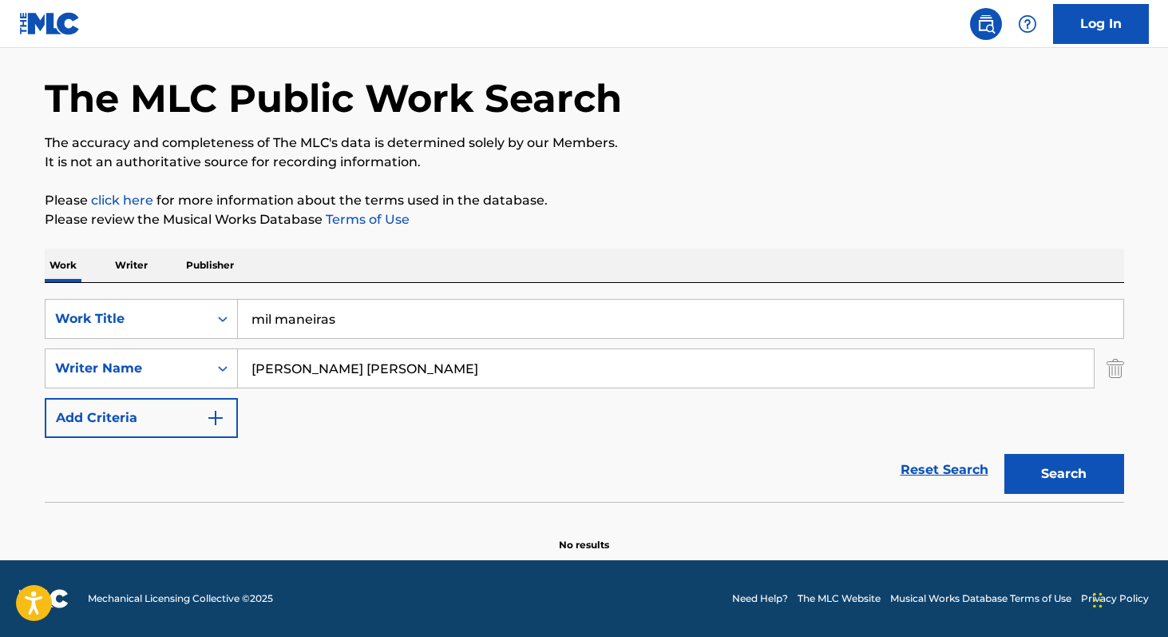
scroll to position [7, 0]
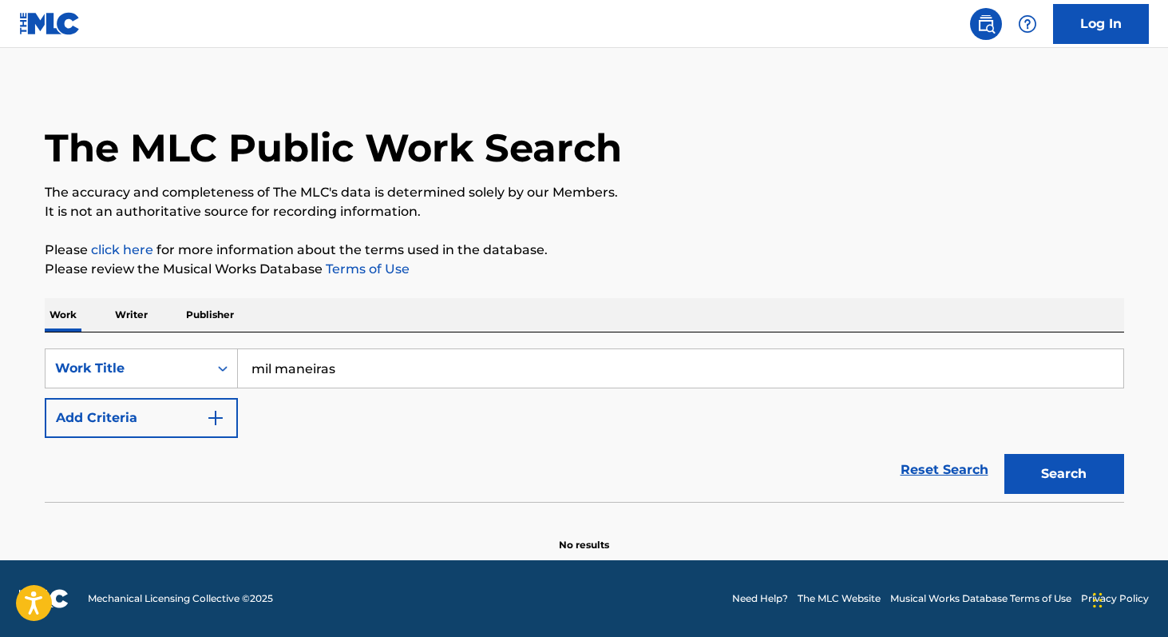
click at [1048, 481] on button "Search" at bounding box center [1065, 474] width 120 height 40
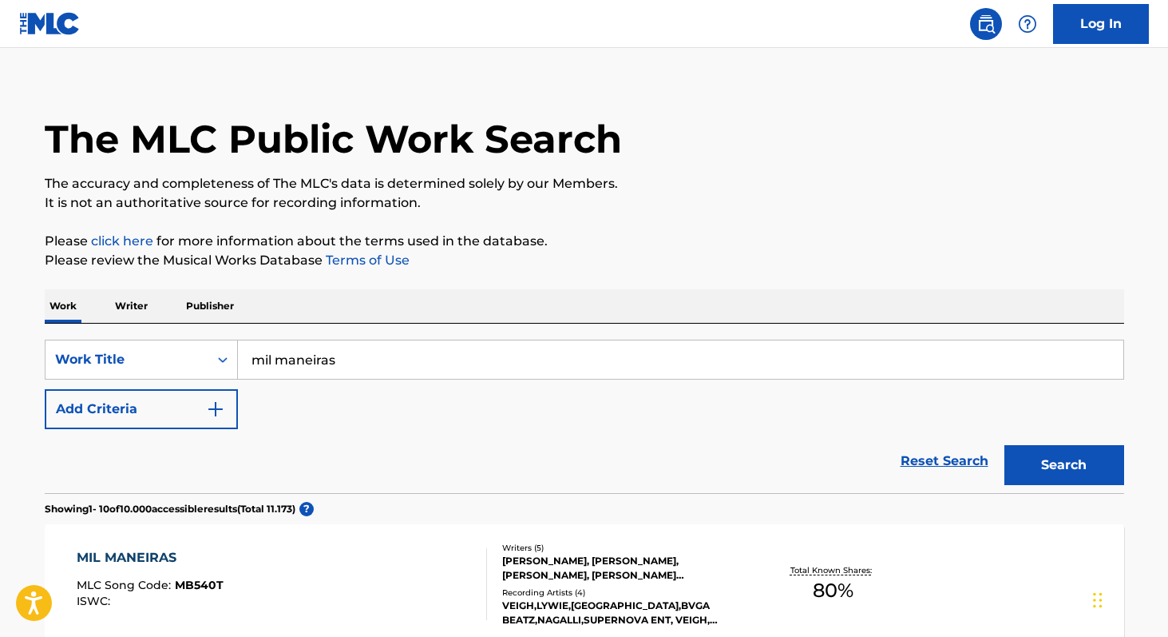
scroll to position [15, 0]
click at [133, 308] on p "Writer" at bounding box center [131, 307] width 42 height 34
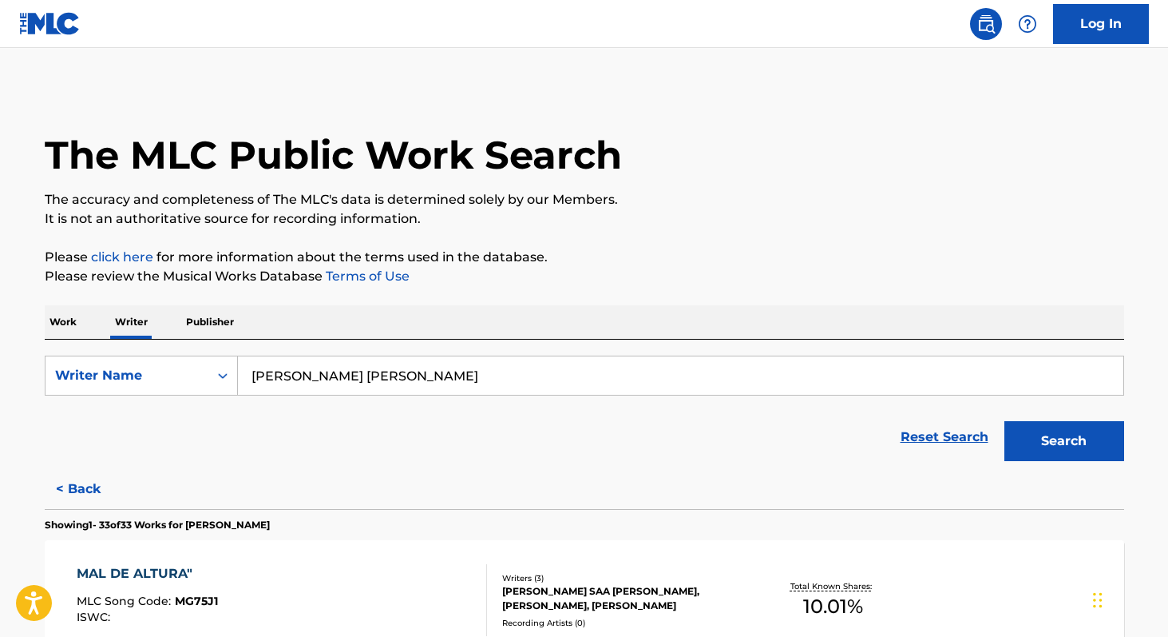
click at [1041, 442] on button "Search" at bounding box center [1065, 441] width 120 height 40
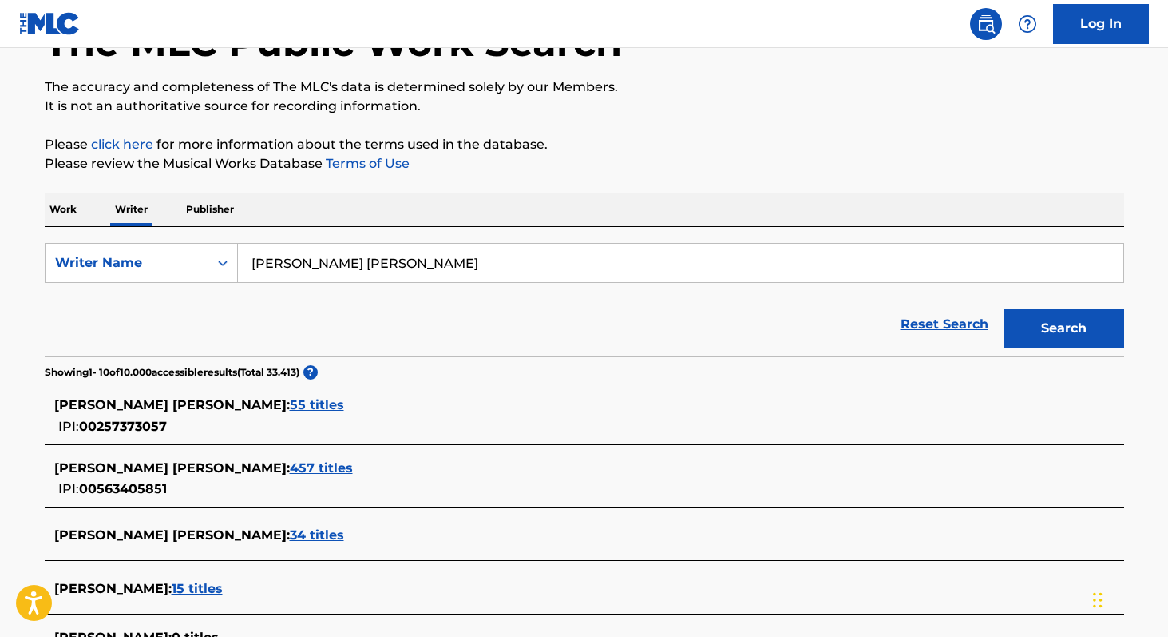
scroll to position [109, 0]
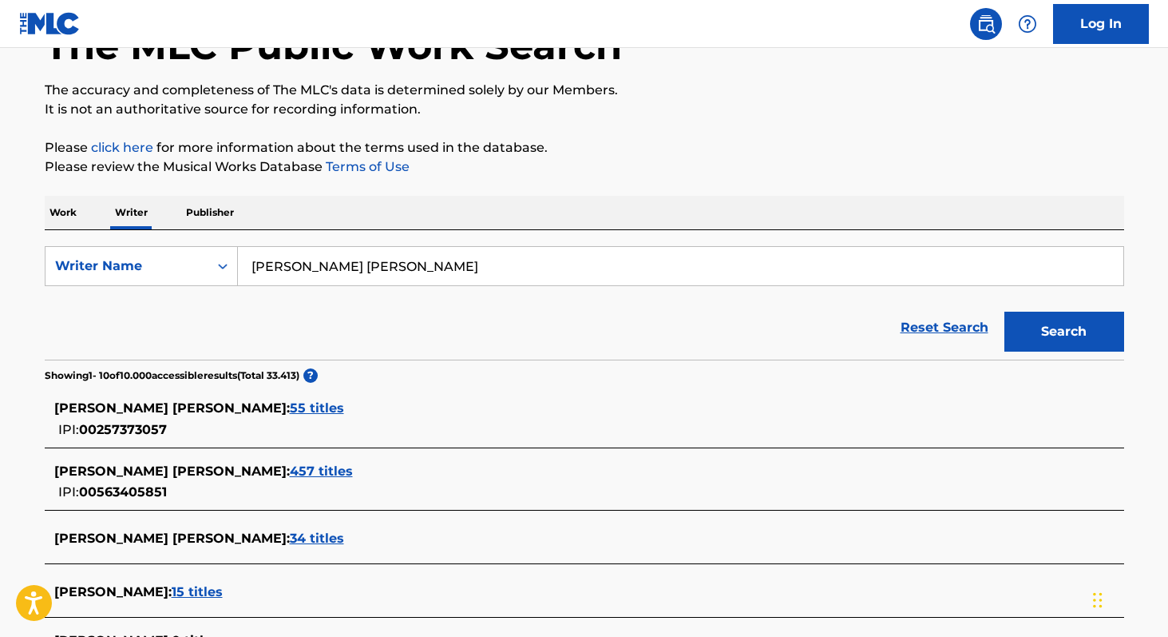
click at [290, 470] on span "457 titles" at bounding box center [321, 470] width 63 height 15
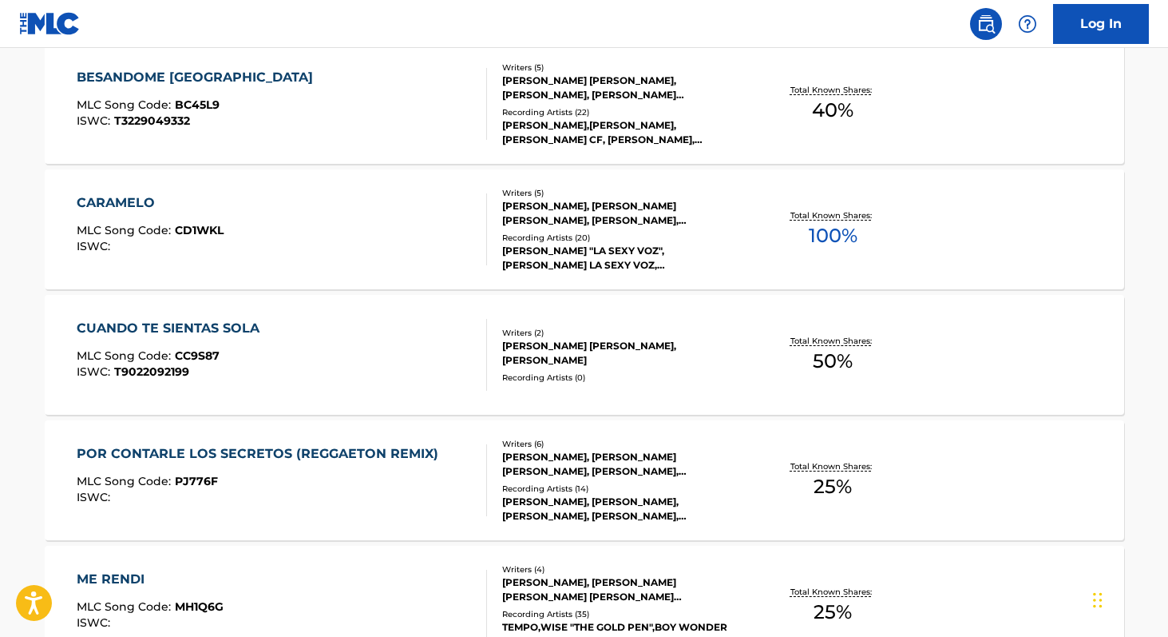
scroll to position [625, 0]
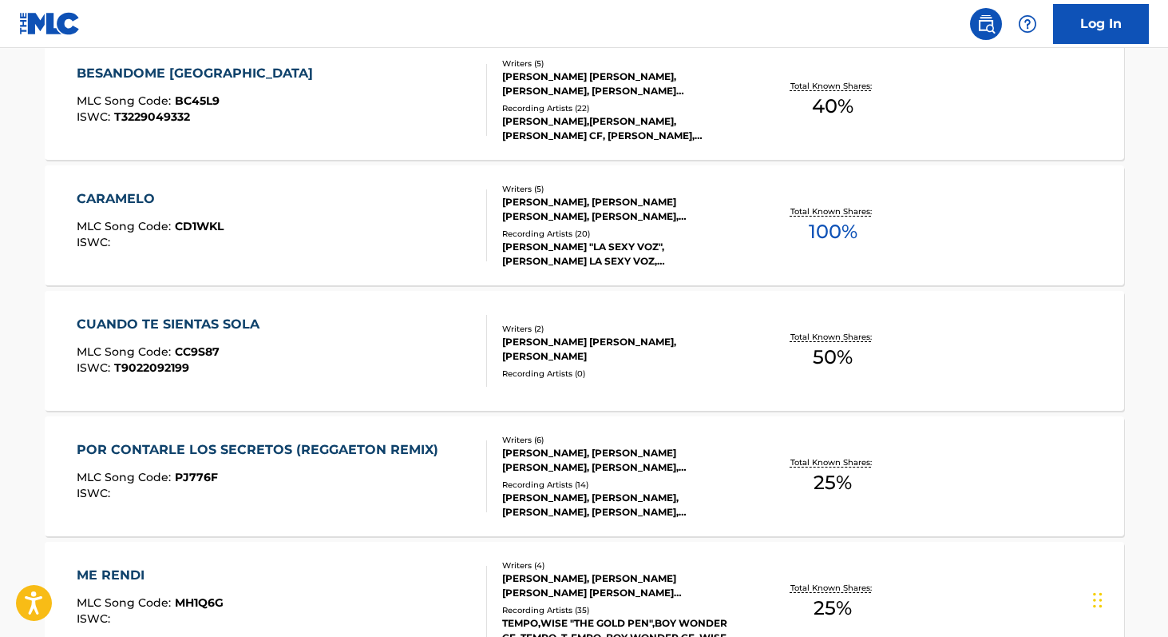
click at [807, 240] on div "Total Known Shares: 100 %" at bounding box center [834, 225] width 180 height 49
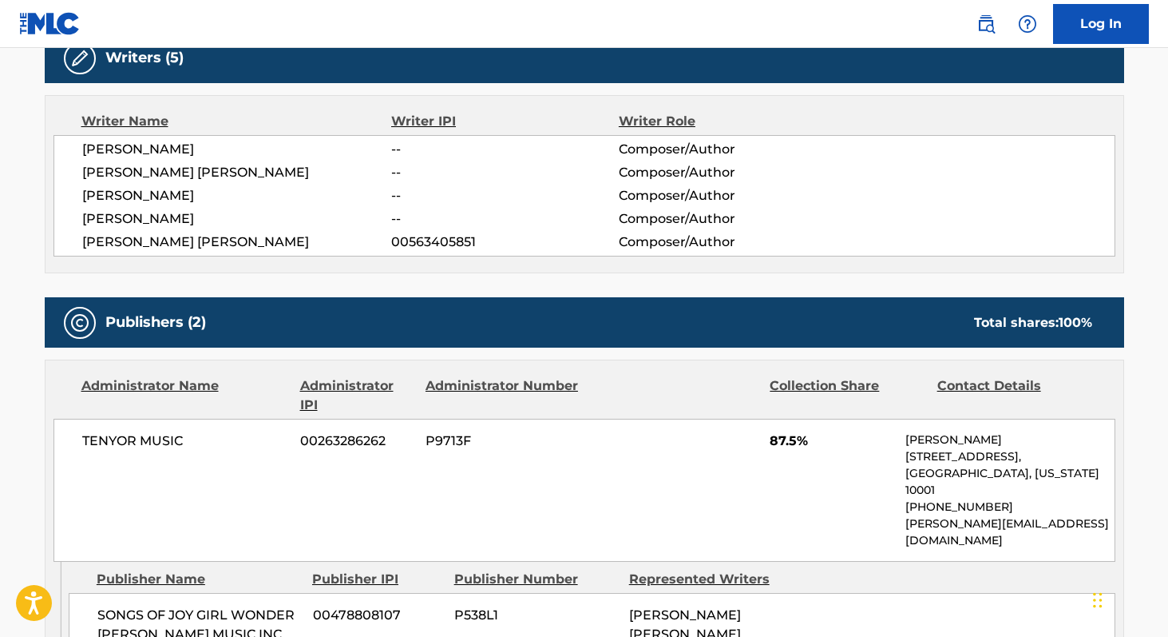
scroll to position [544, 0]
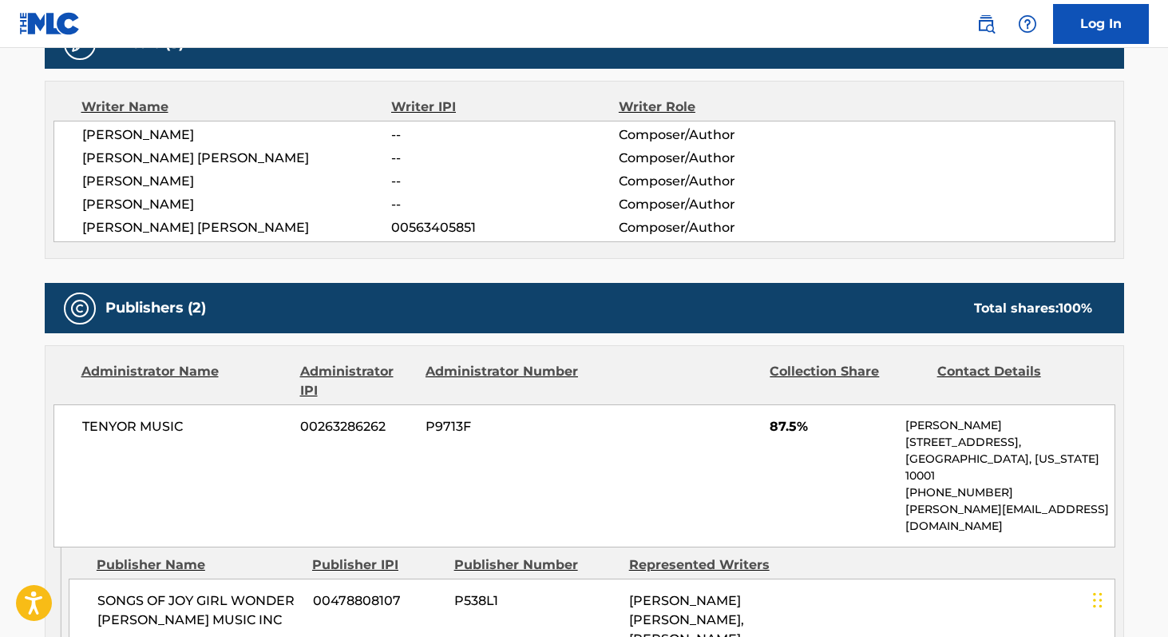
click at [114, 230] on span "[PERSON_NAME] [PERSON_NAME]" at bounding box center [237, 227] width 310 height 19
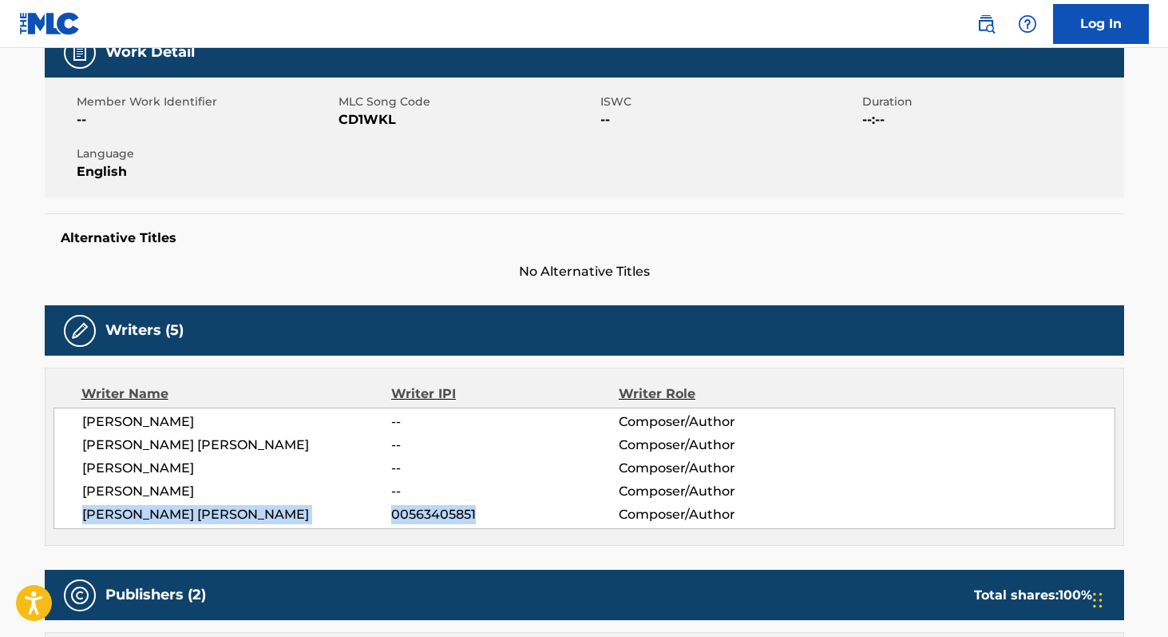
scroll to position [0, 0]
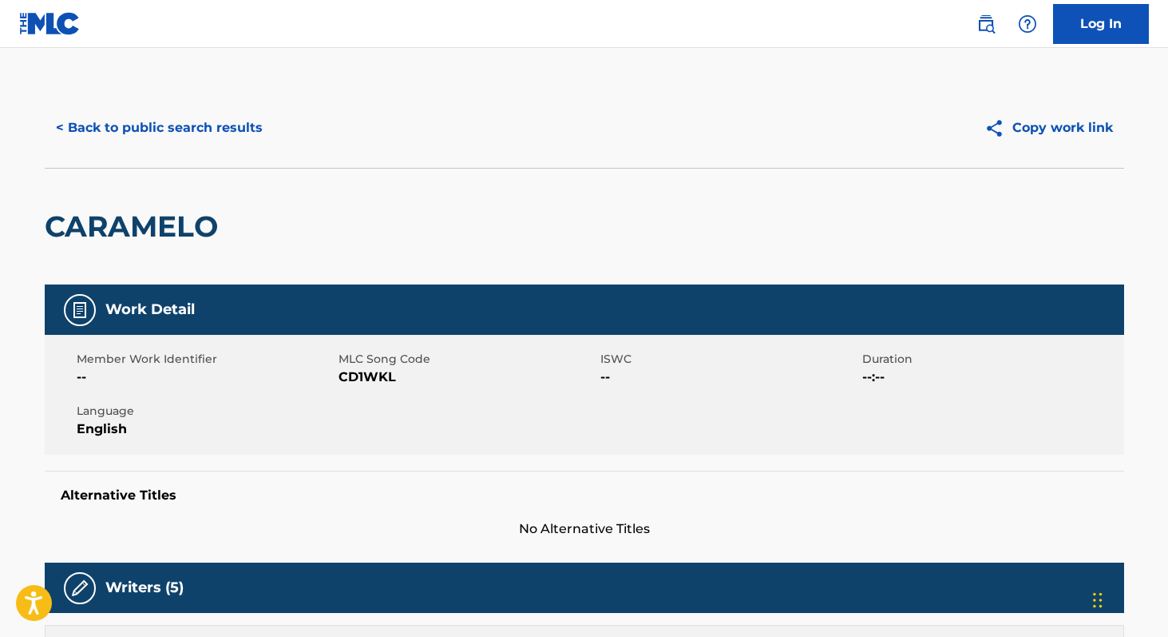
click at [216, 129] on button "< Back to public search results" at bounding box center [159, 128] width 229 height 40
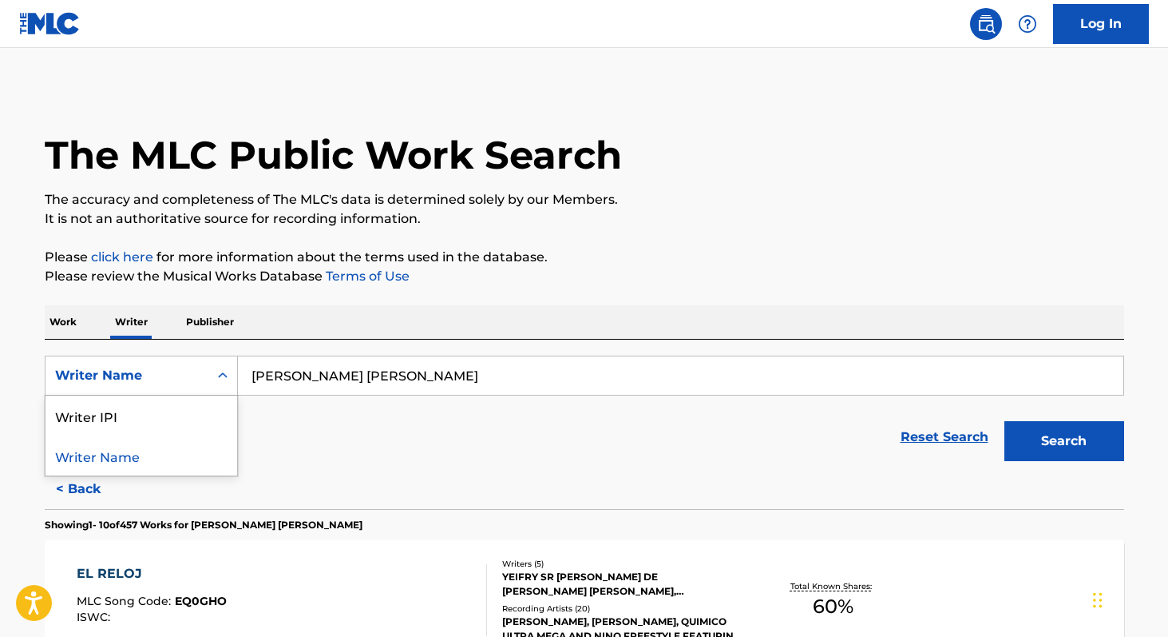
click at [173, 366] on div "Writer Name" at bounding box center [127, 375] width 144 height 19
click at [165, 401] on div "Writer IPI" at bounding box center [142, 415] width 192 height 40
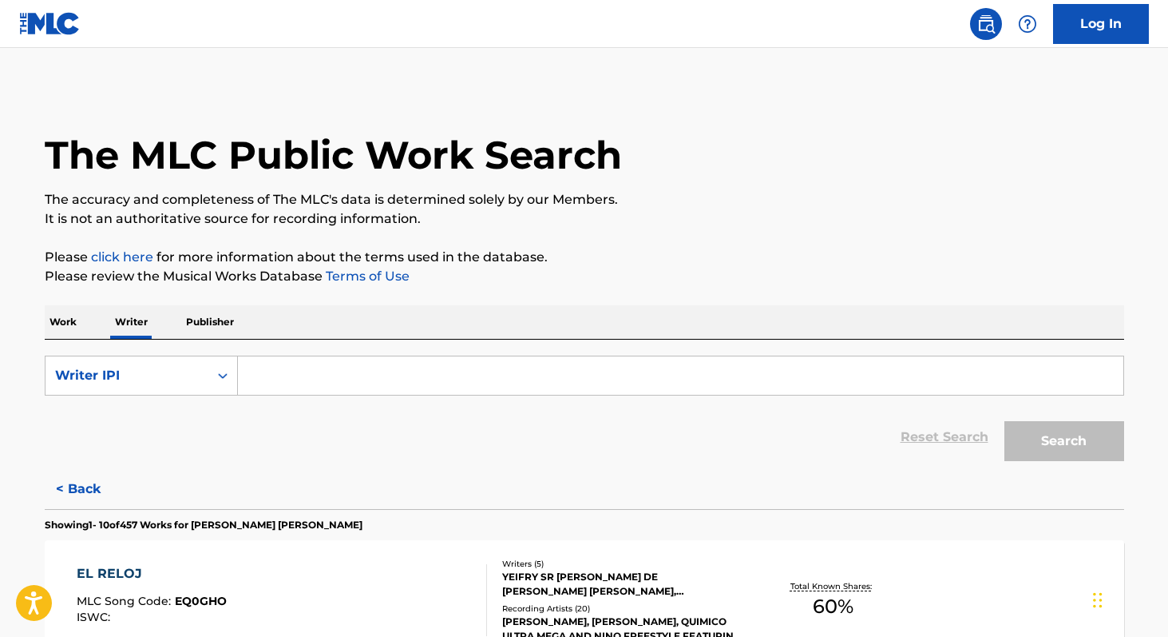
click at [327, 383] on input "Search Form" at bounding box center [681, 375] width 886 height 38
paste input "00651918824"
type input "00651918824"
click at [1005, 421] on button "Search" at bounding box center [1065, 441] width 120 height 40
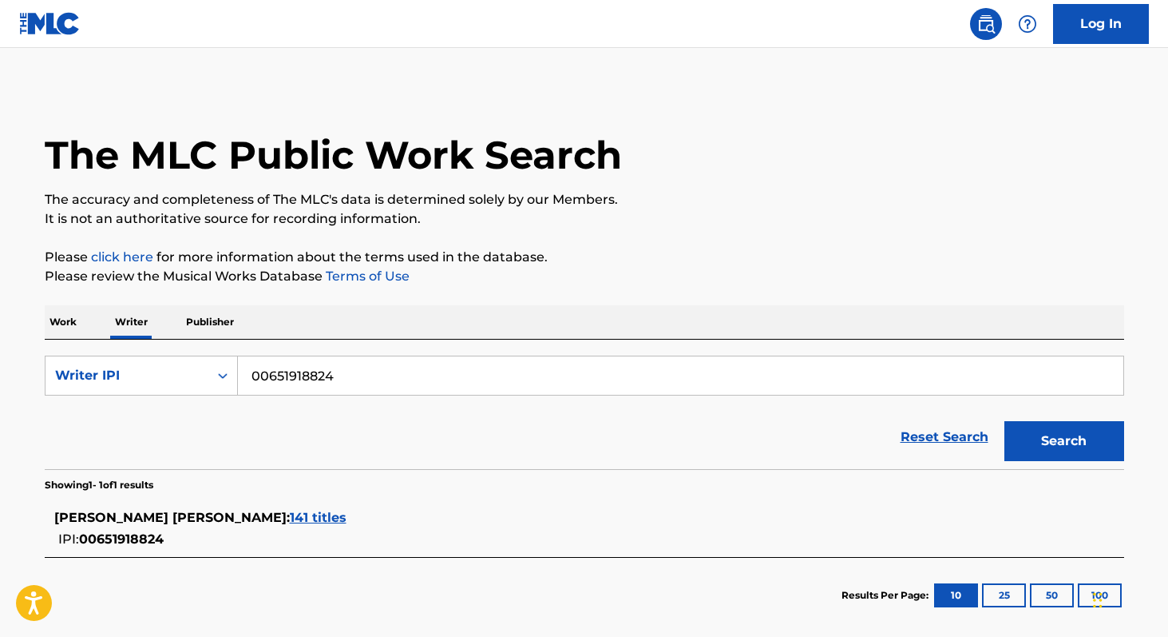
click at [296, 519] on span "141 titles" at bounding box center [318, 517] width 57 height 15
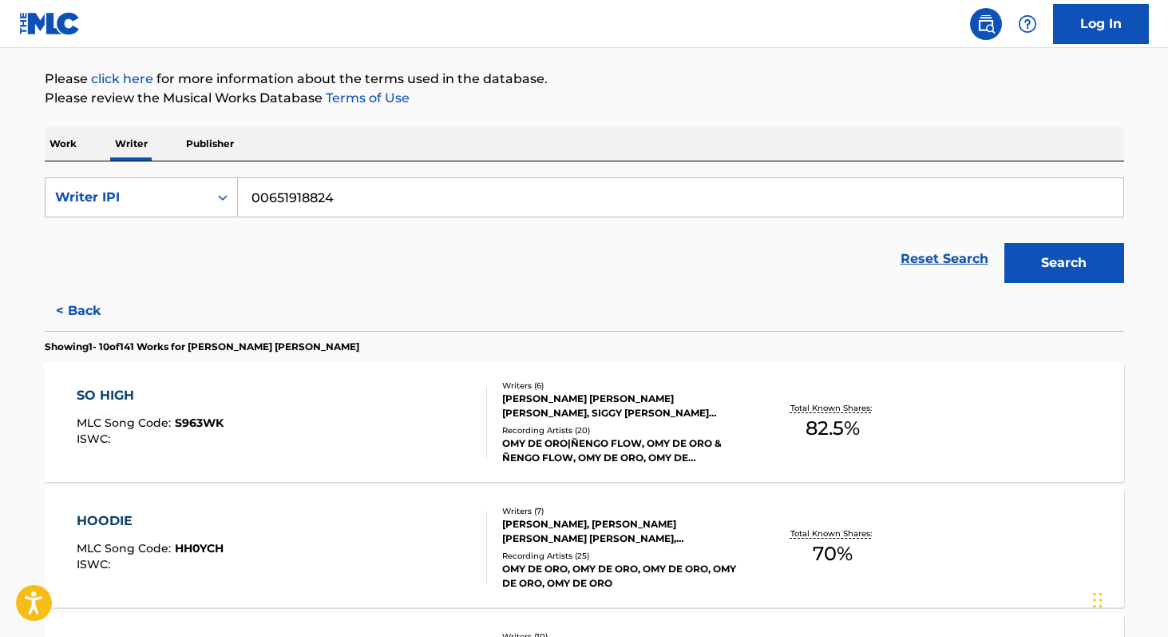
scroll to position [180, 0]
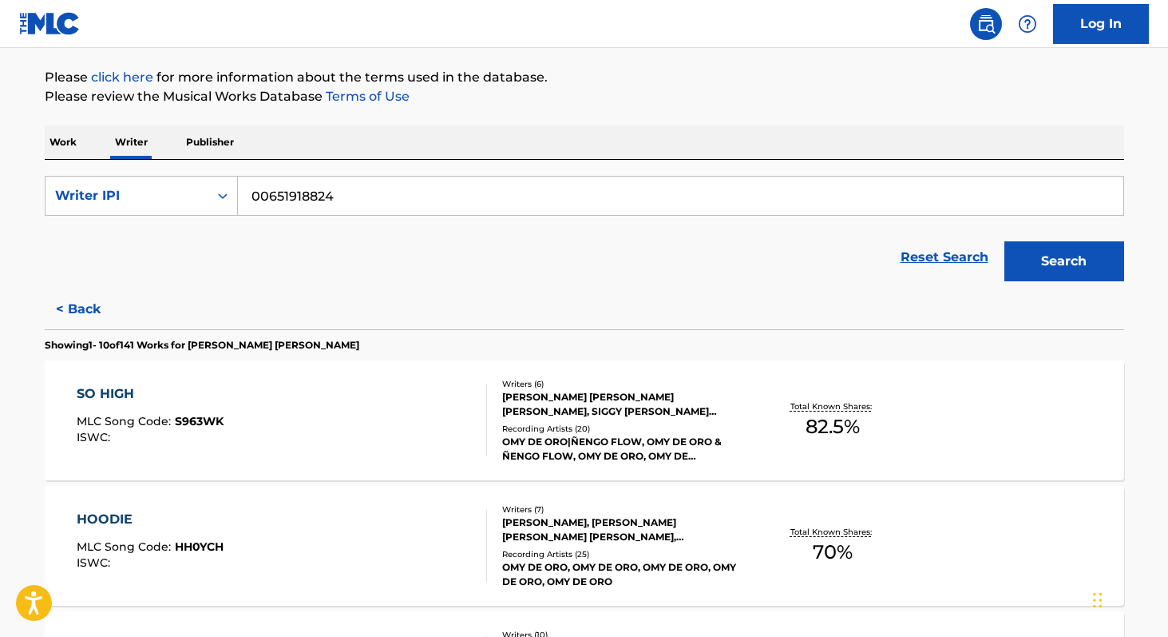
click at [820, 563] on span "70 %" at bounding box center [833, 552] width 40 height 29
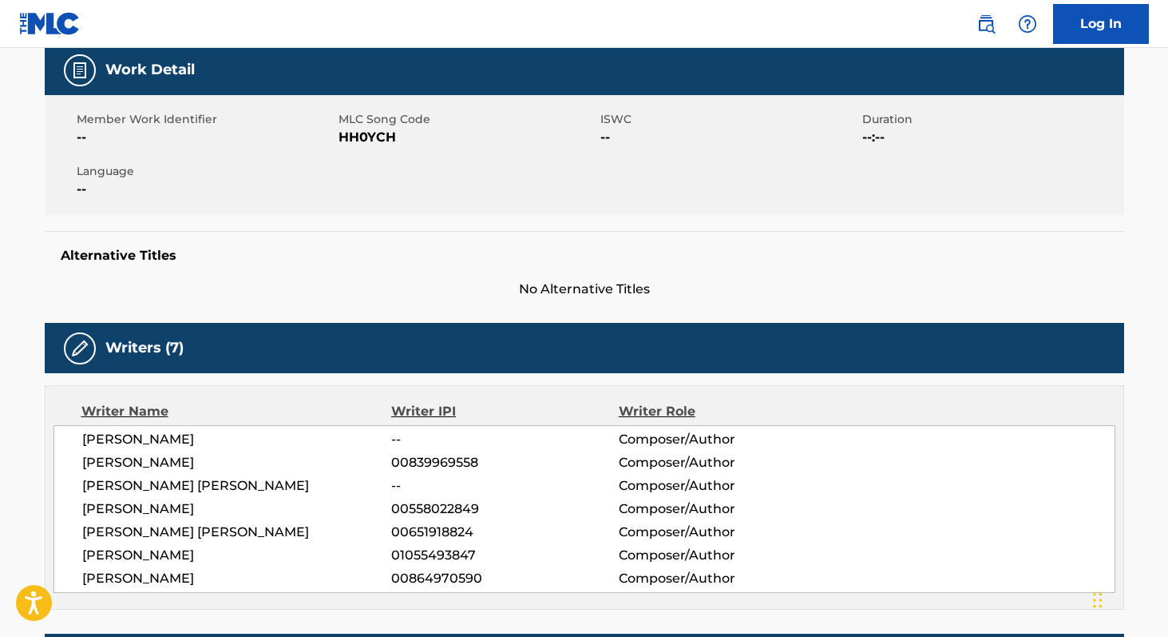
scroll to position [260, 0]
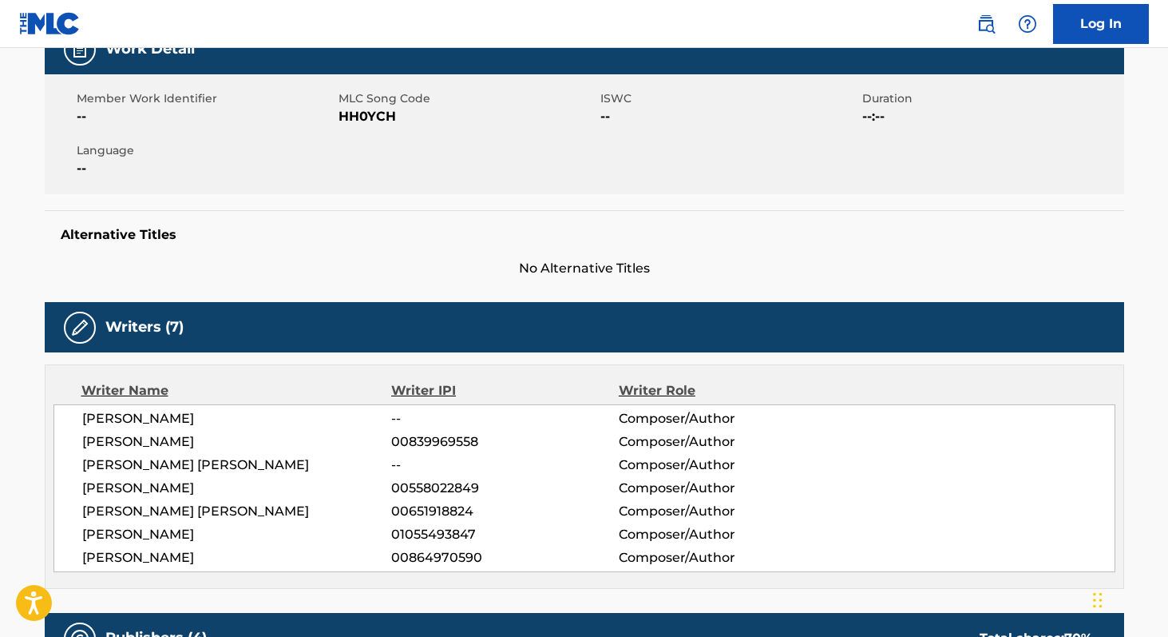
click at [86, 510] on span "[PERSON_NAME] [PERSON_NAME]" at bounding box center [237, 511] width 310 height 19
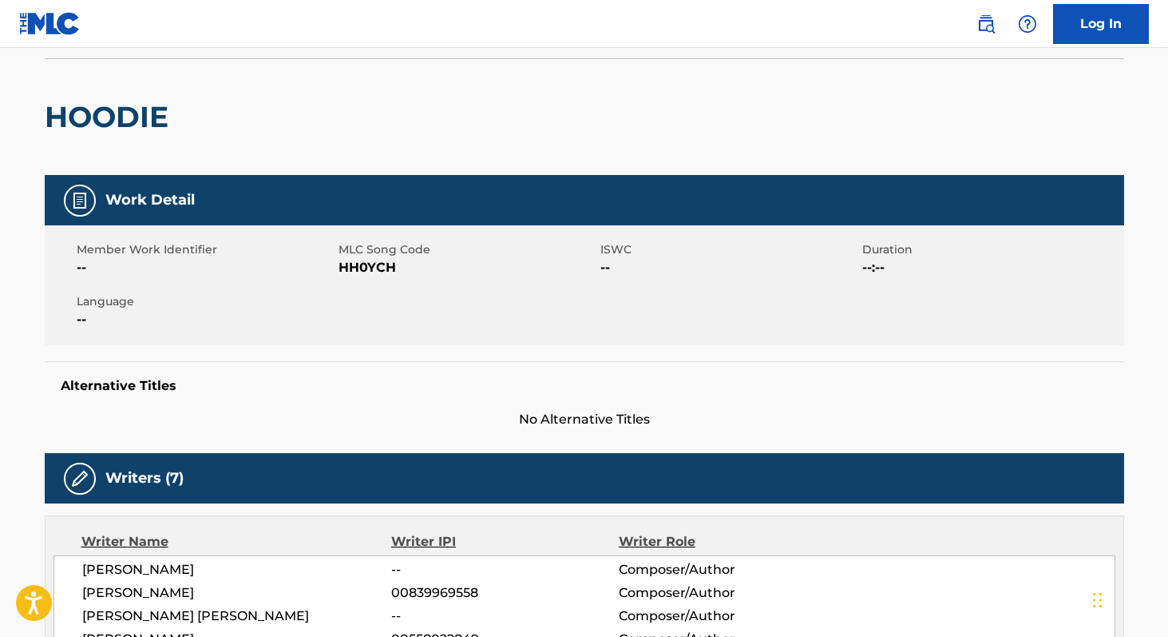
scroll to position [0, 0]
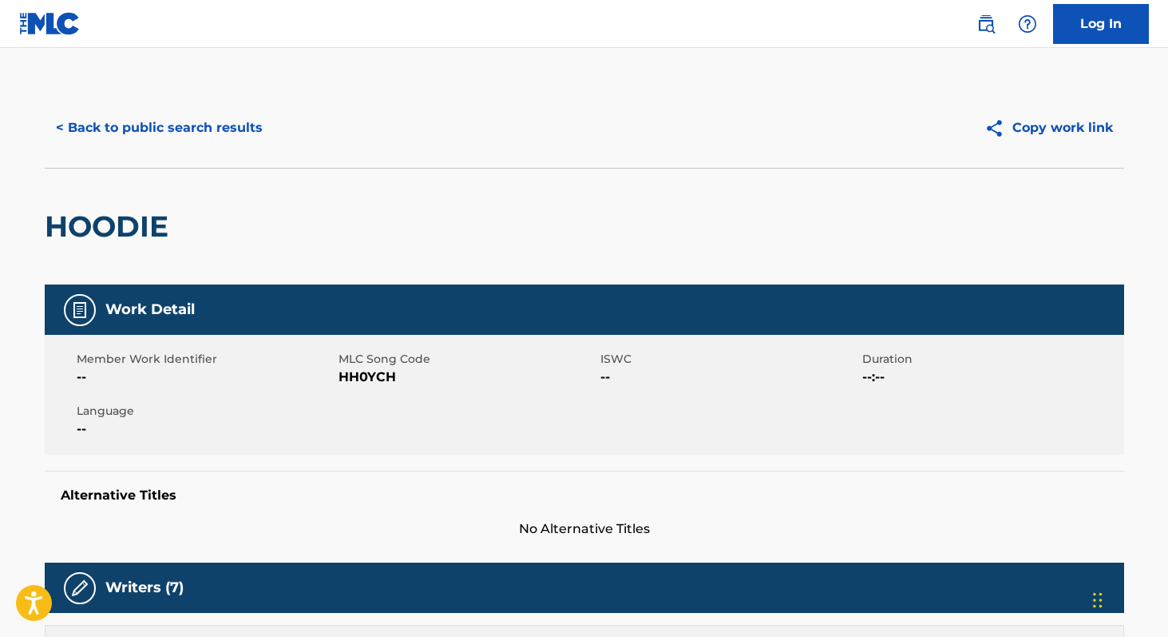
click at [200, 135] on button "< Back to public search results" at bounding box center [159, 128] width 229 height 40
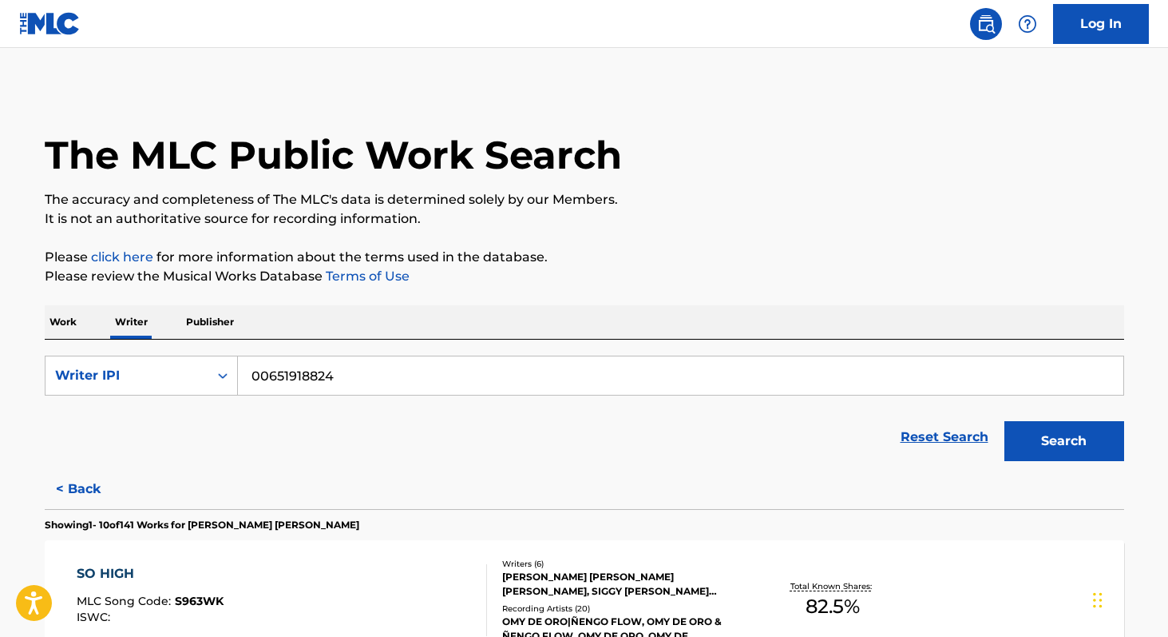
click at [391, 378] on input "00651918824" at bounding box center [681, 375] width 886 height 38
paste input "420556681"
click at [1005, 421] on button "Search" at bounding box center [1065, 441] width 120 height 40
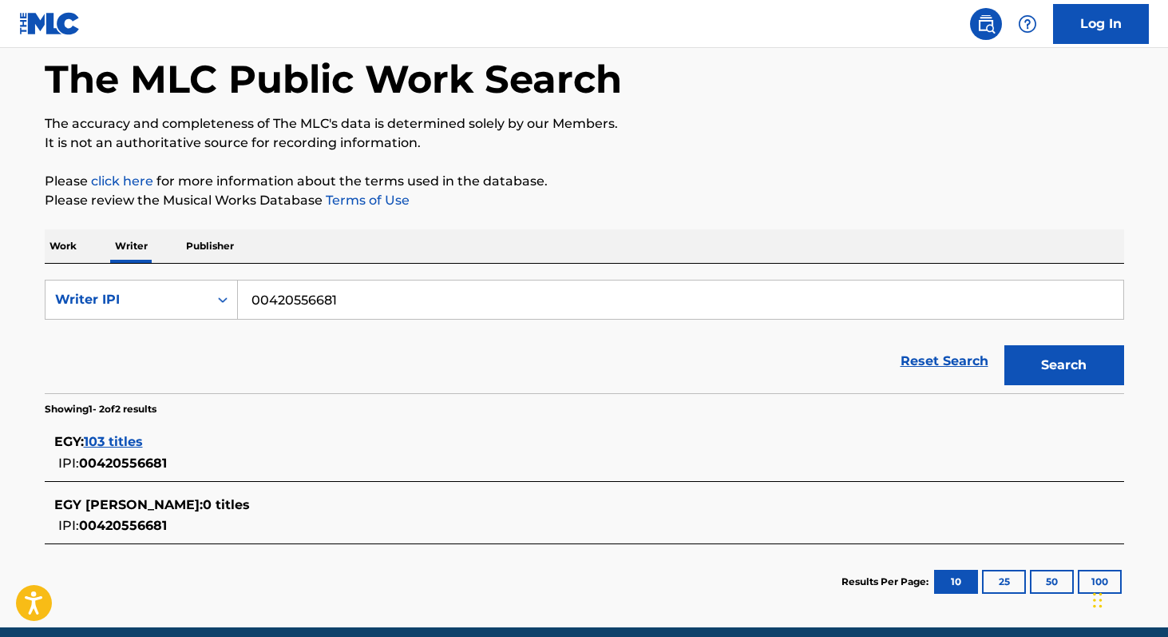
scroll to position [81, 0]
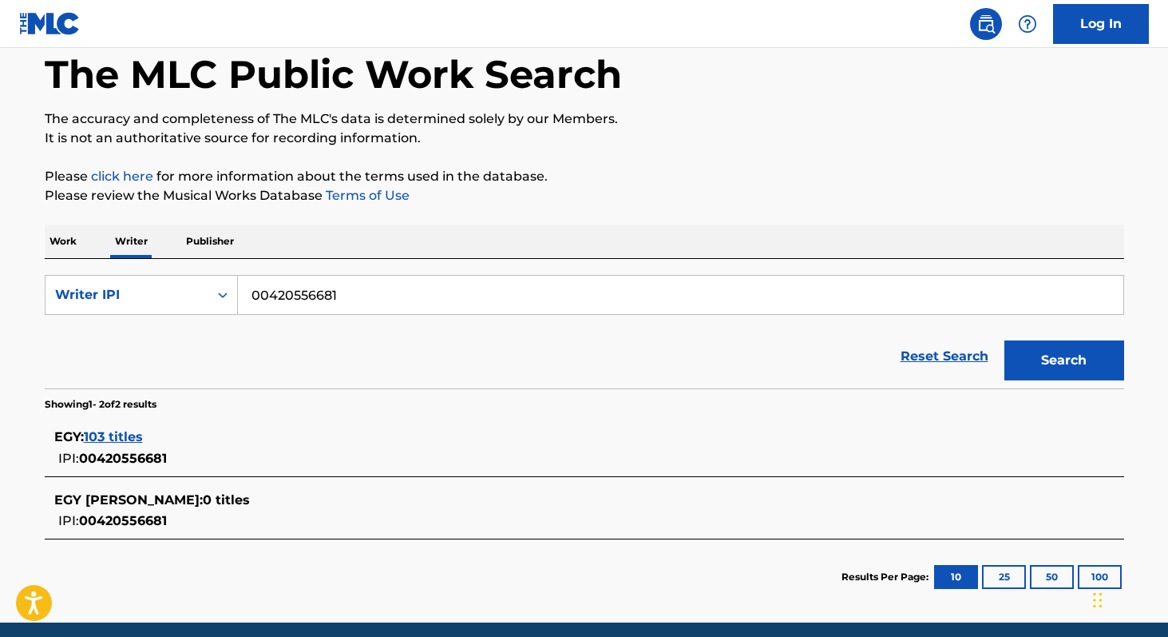
click at [408, 290] on input "00420556681" at bounding box center [681, 295] width 886 height 38
paste input "8713244"
type input "00487132441"
click at [1005, 340] on button "Search" at bounding box center [1065, 360] width 120 height 40
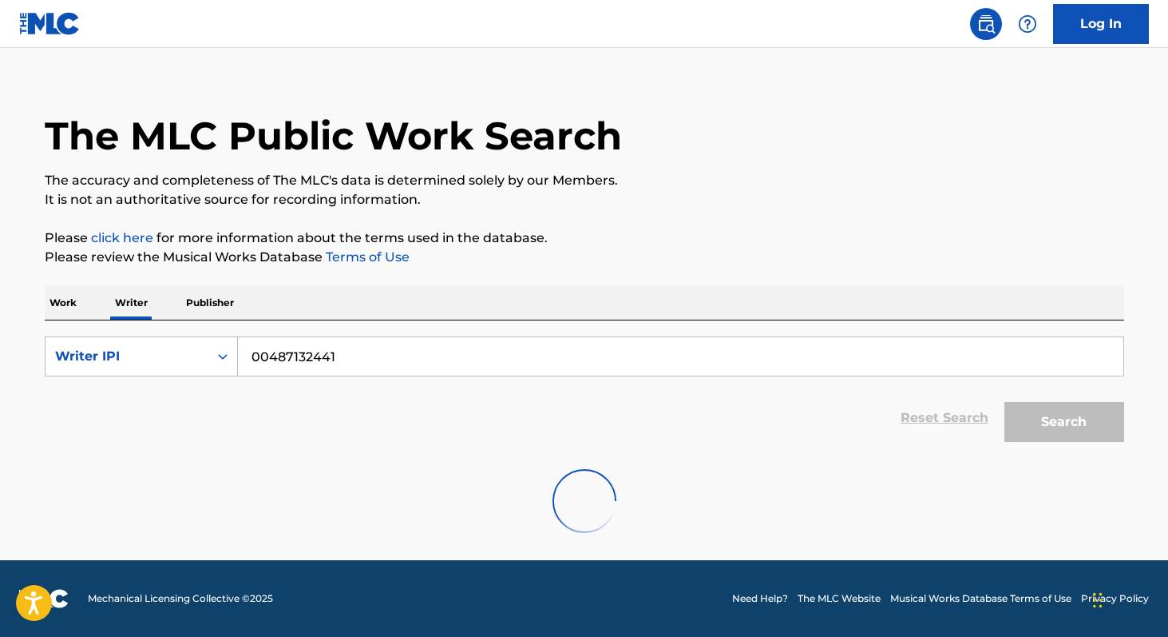
scroll to position [80, 0]
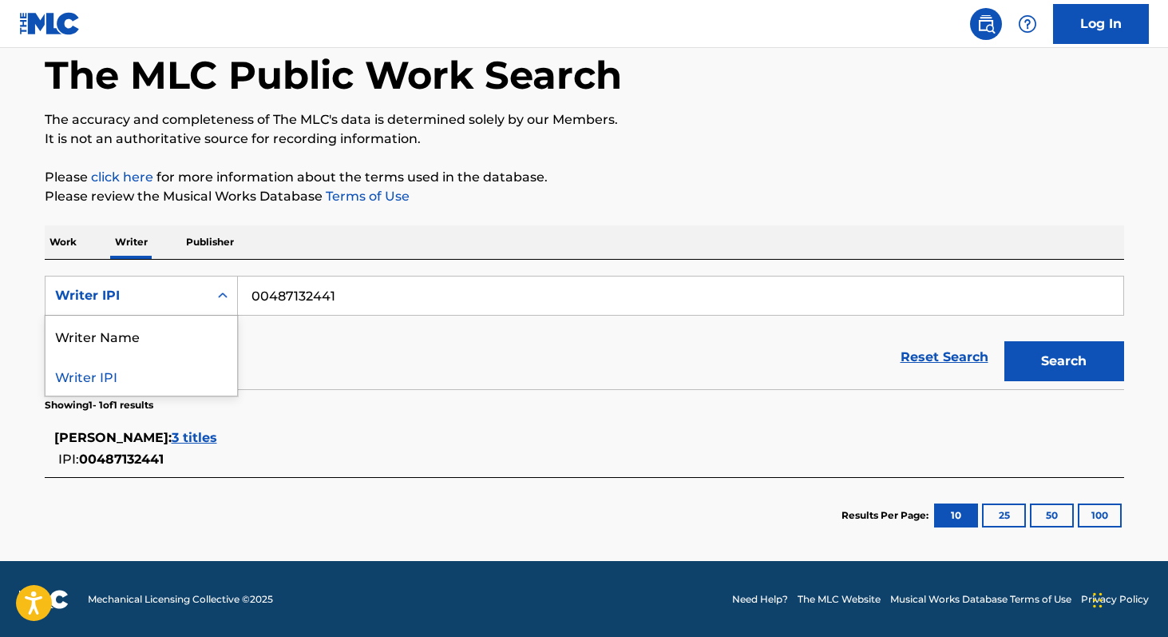
click at [125, 294] on div "Writer IPI" at bounding box center [127, 295] width 144 height 19
click at [129, 323] on div "Writer Name" at bounding box center [142, 335] width 192 height 40
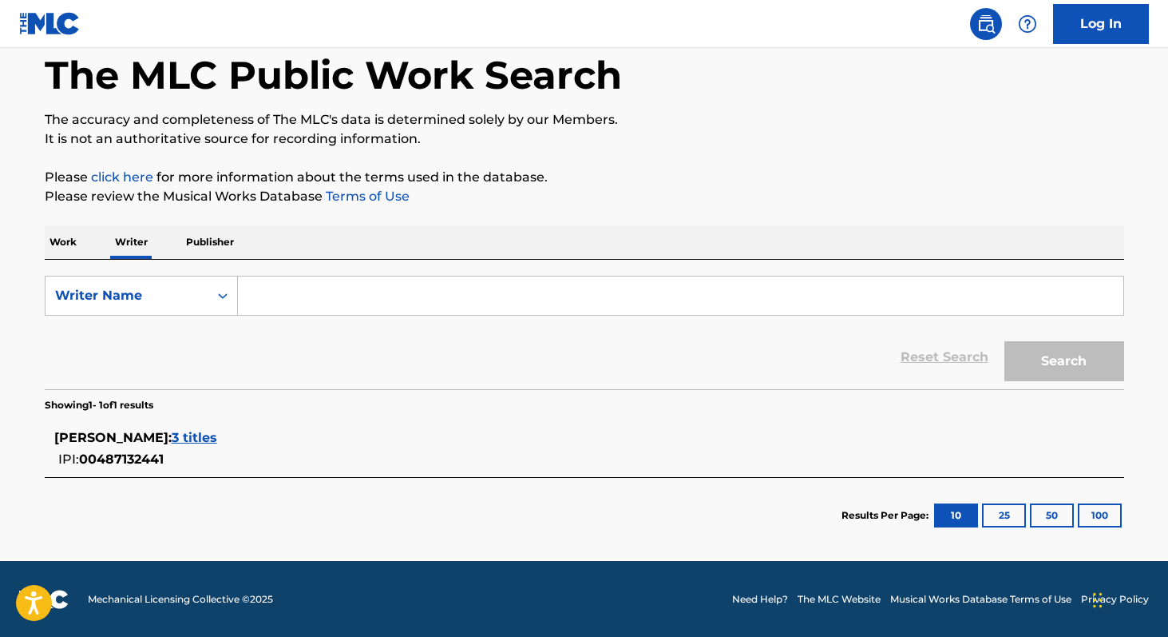
click at [280, 303] on input "Search Form" at bounding box center [681, 295] width 886 height 38
paste input "[PERSON_NAME]"
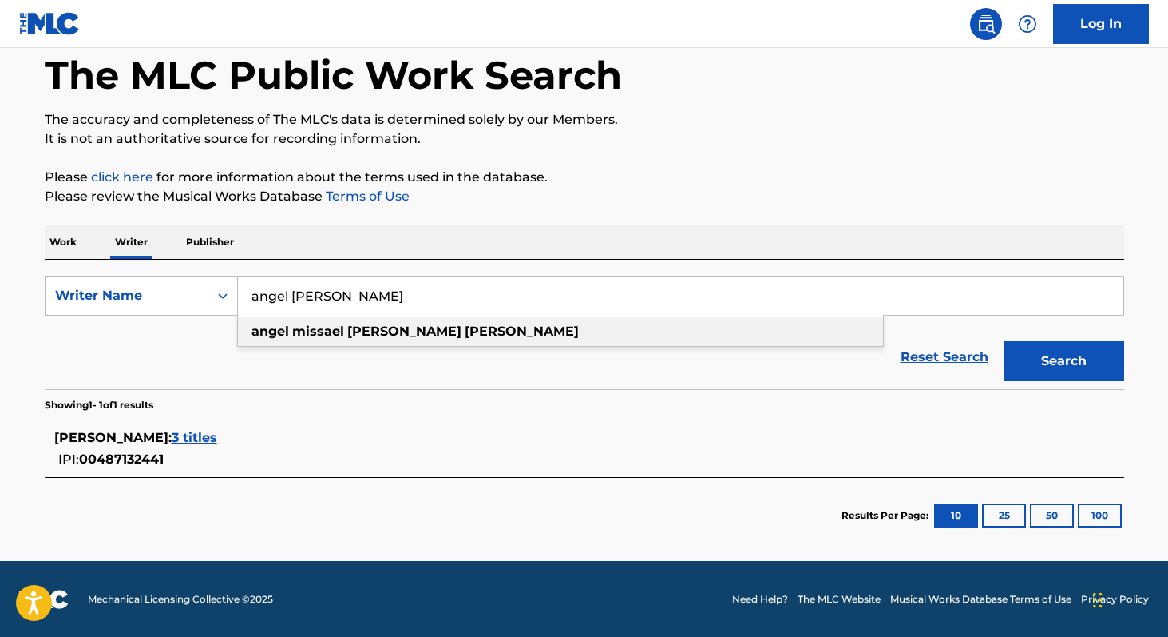
click at [298, 327] on strong "missael" at bounding box center [318, 330] width 52 height 15
type input "angel [PERSON_NAME]"
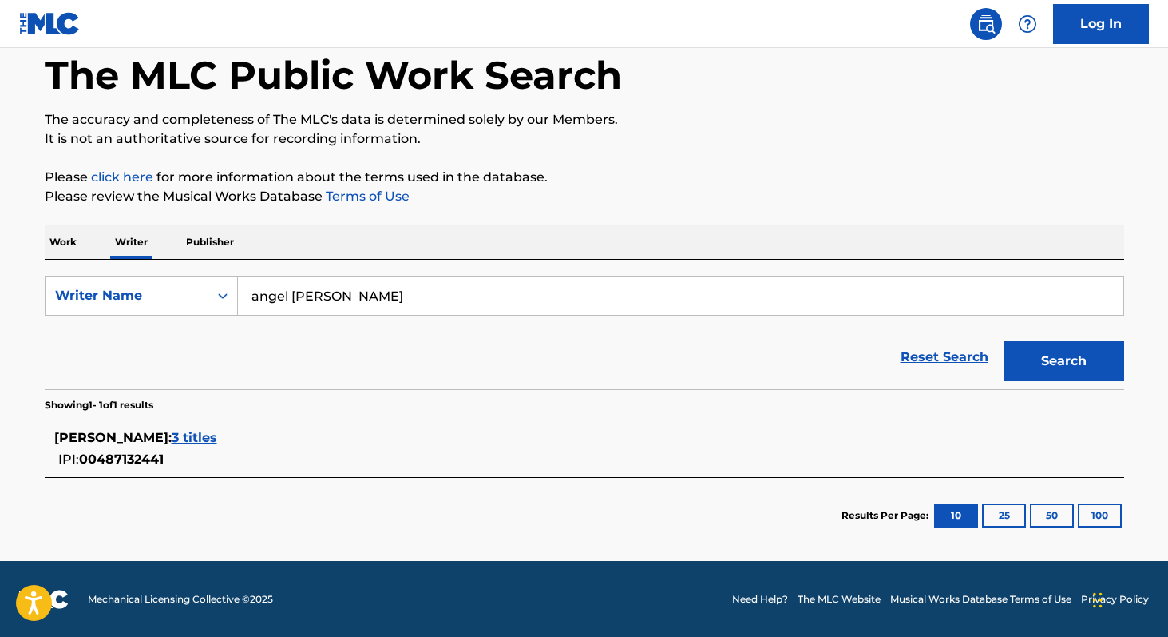
click at [1005, 341] on button "Search" at bounding box center [1065, 361] width 120 height 40
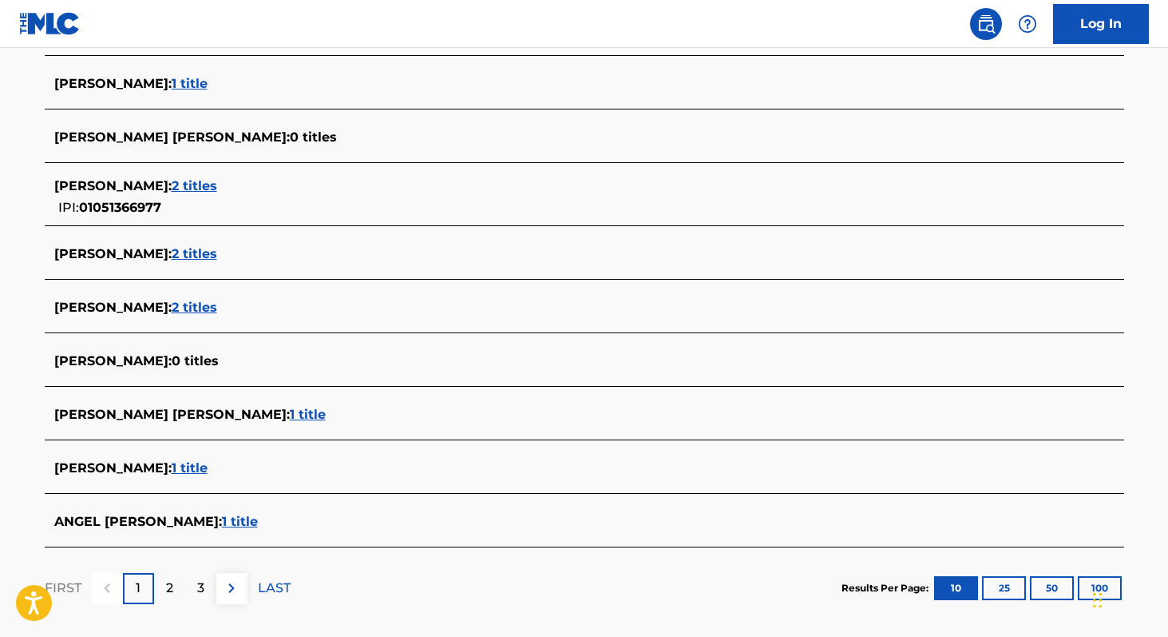
scroll to position [490, 0]
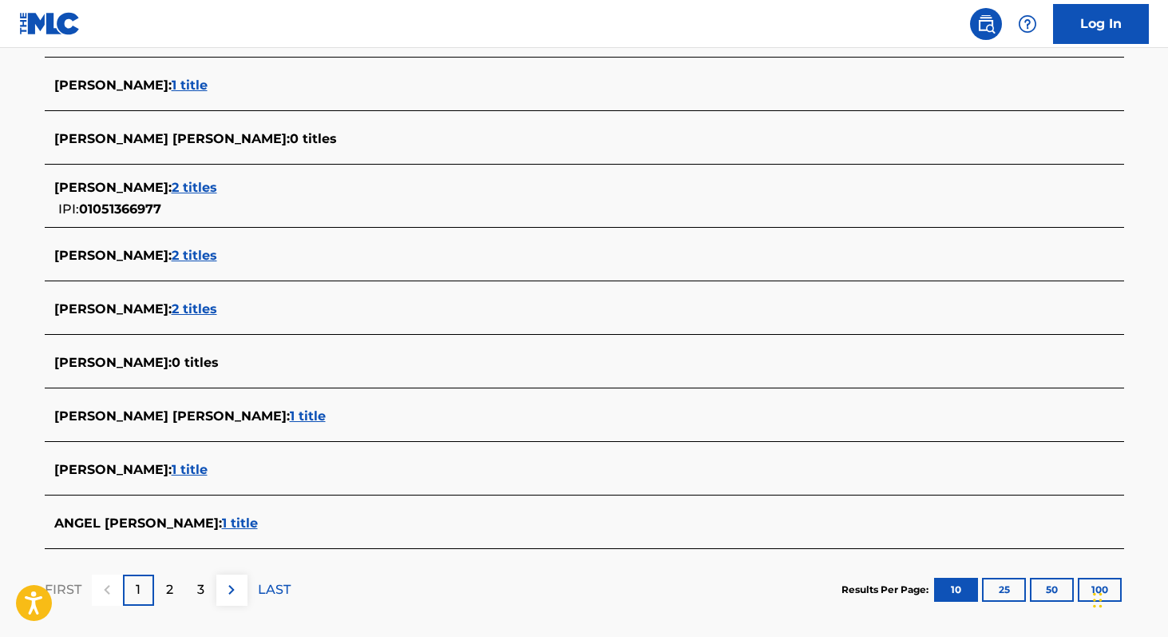
click at [321, 514] on div "ANGEL [PERSON_NAME] : 1 title" at bounding box center [563, 523] width 1019 height 19
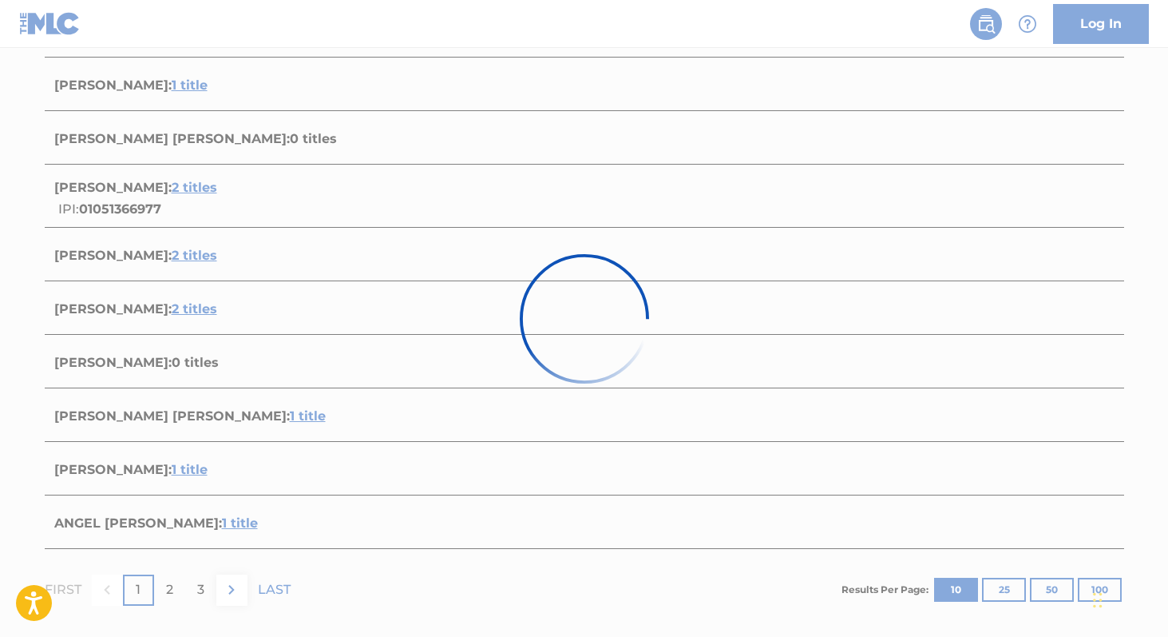
scroll to position [183, 0]
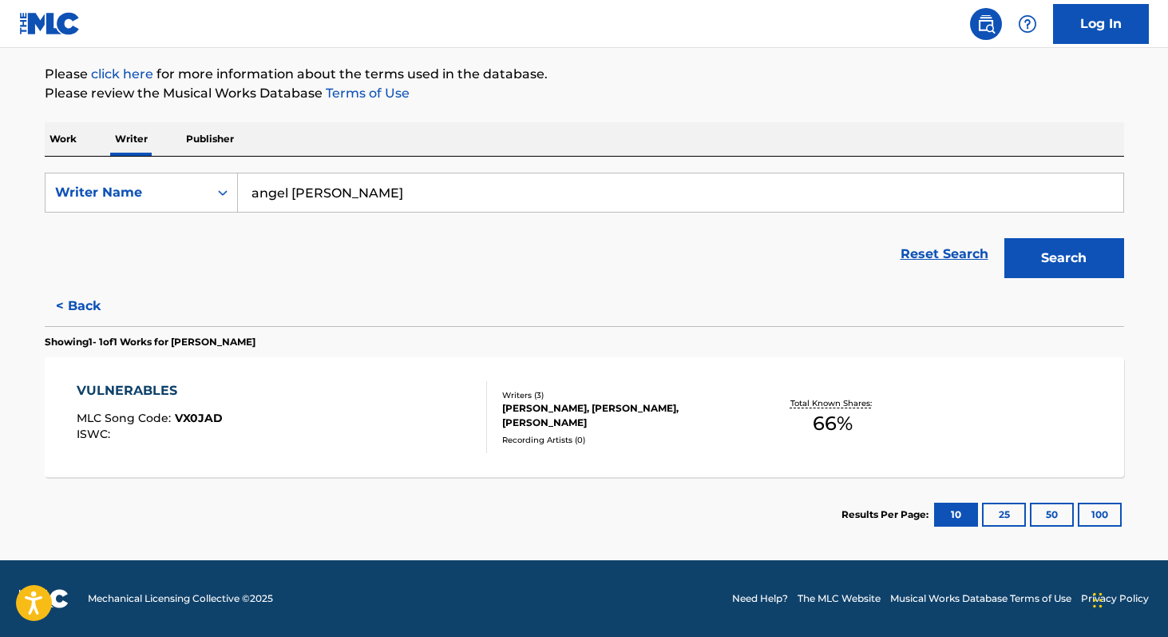
click at [843, 415] on span "66 %" at bounding box center [833, 423] width 40 height 29
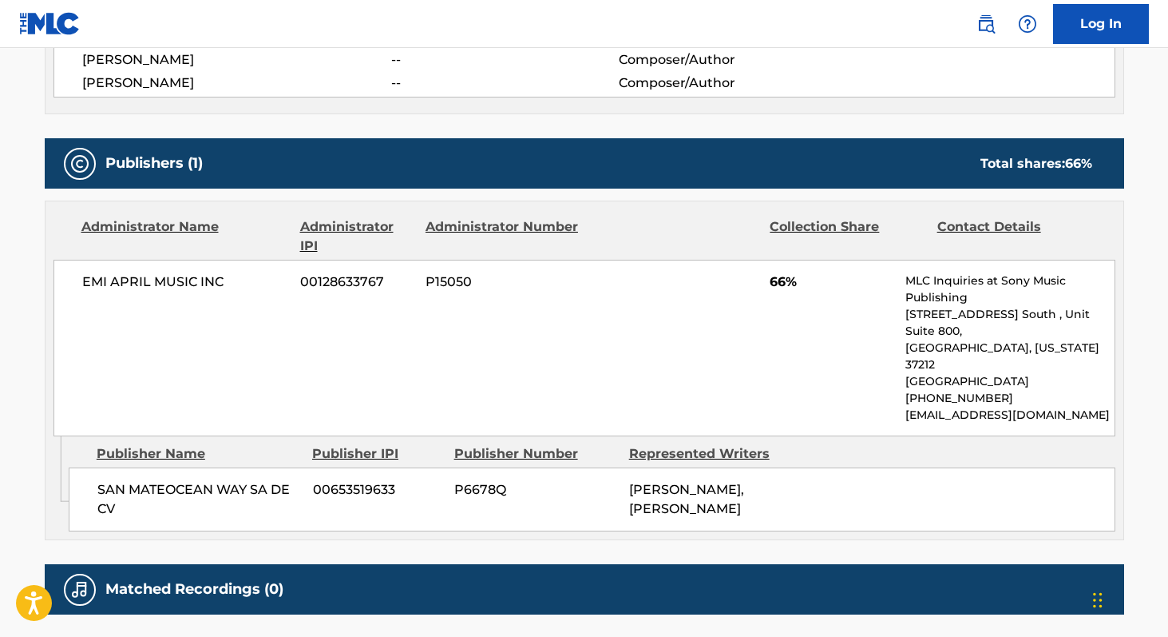
scroll to position [644, 0]
